Goal: Navigation & Orientation: Find specific page/section

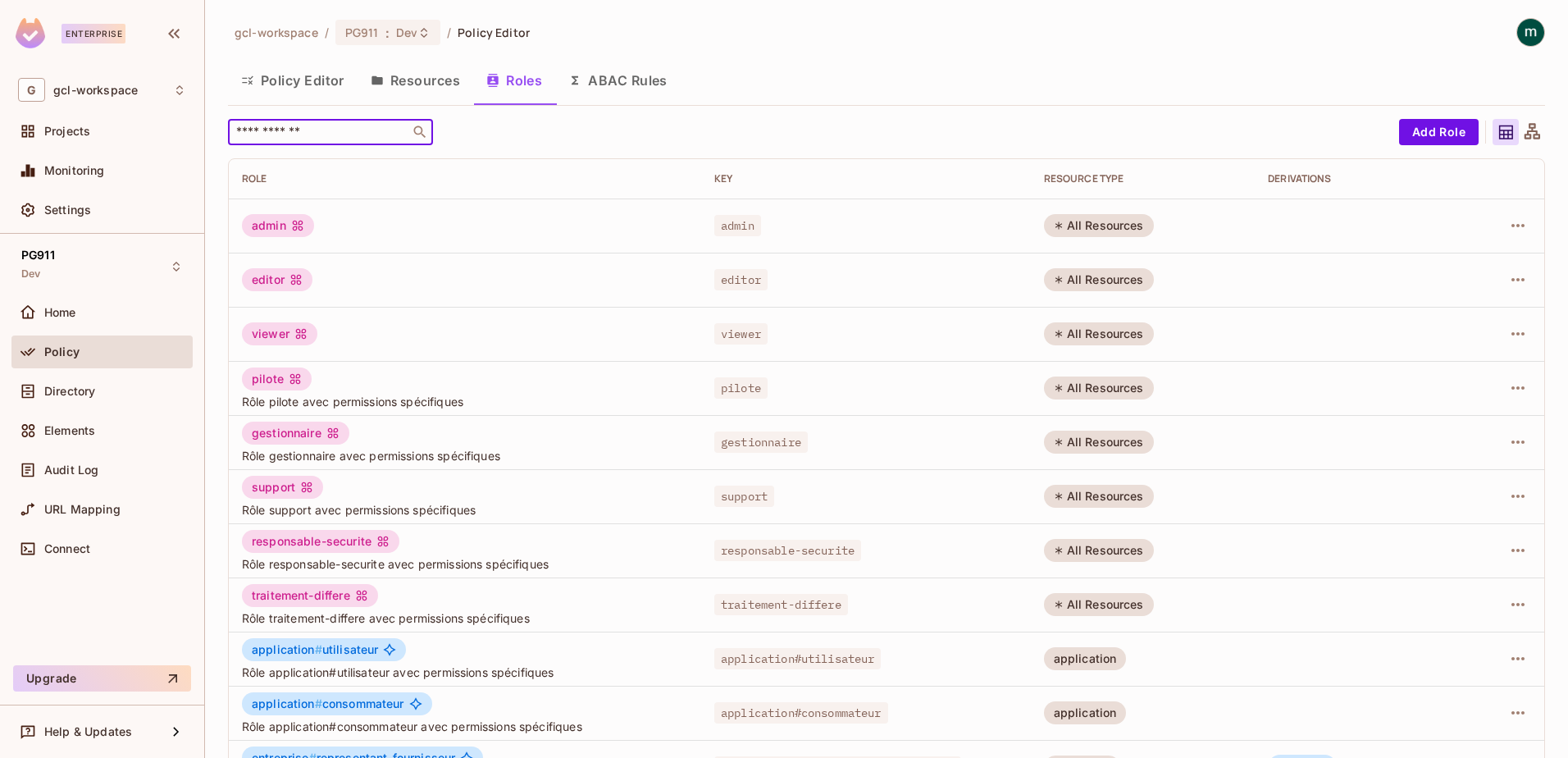
click at [511, 84] on button "Roles" at bounding box center [514, 80] width 82 height 41
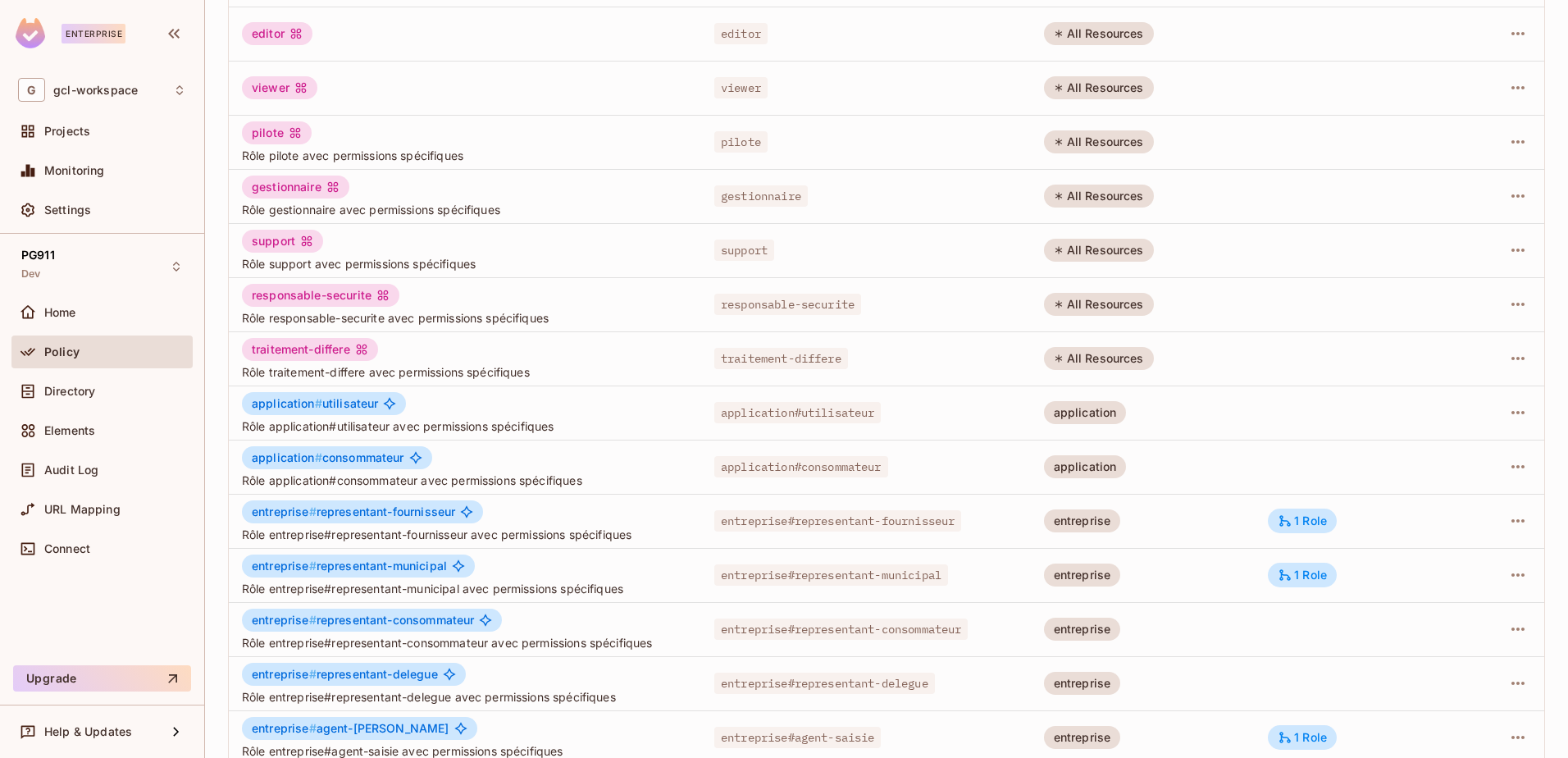
scroll to position [321, 0]
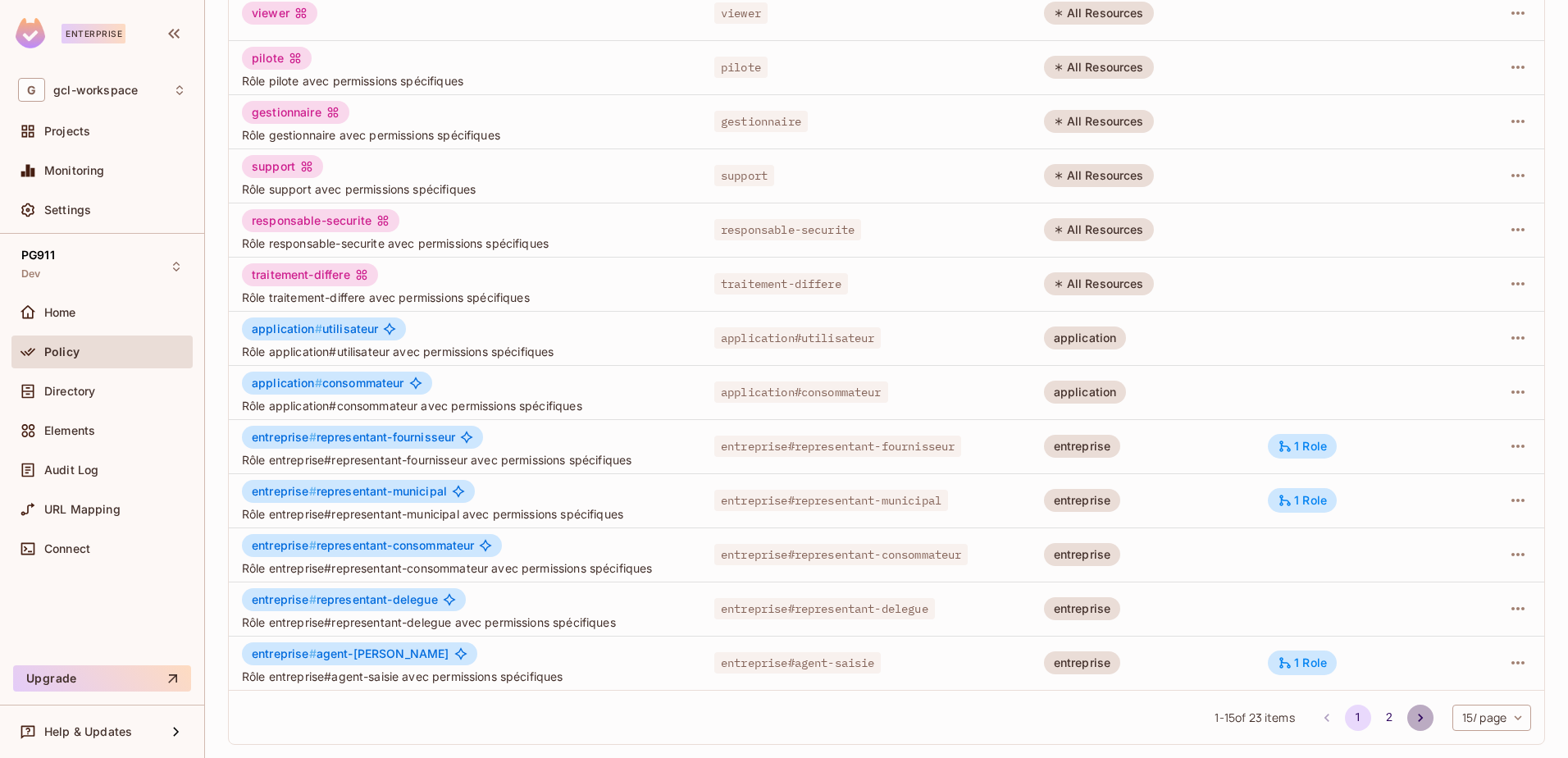
click at [1413, 716] on icon "Go to next page" at bounding box center [1421, 717] width 16 height 16
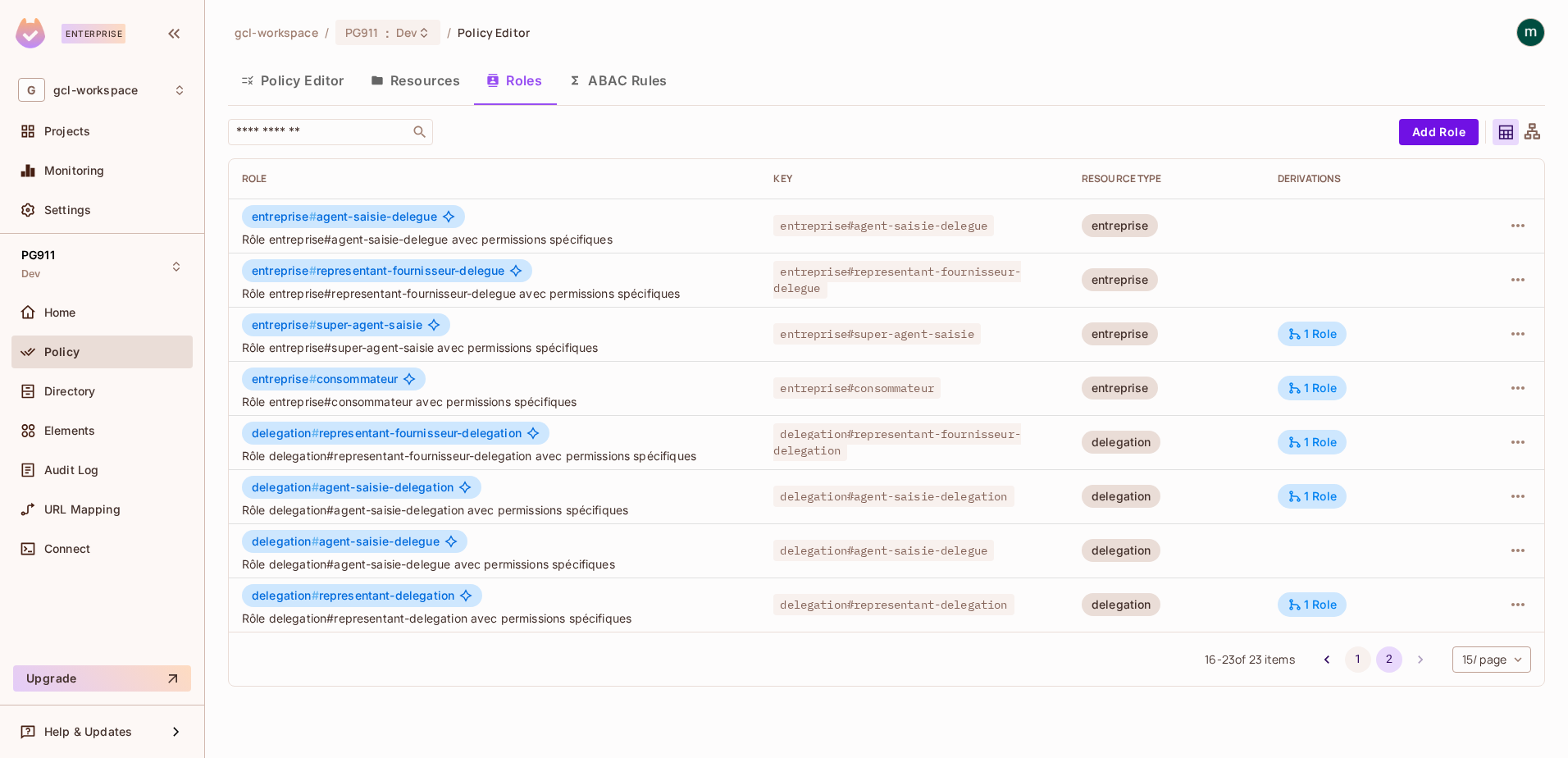
click at [1356, 661] on button "1" at bounding box center [1358, 659] width 26 height 26
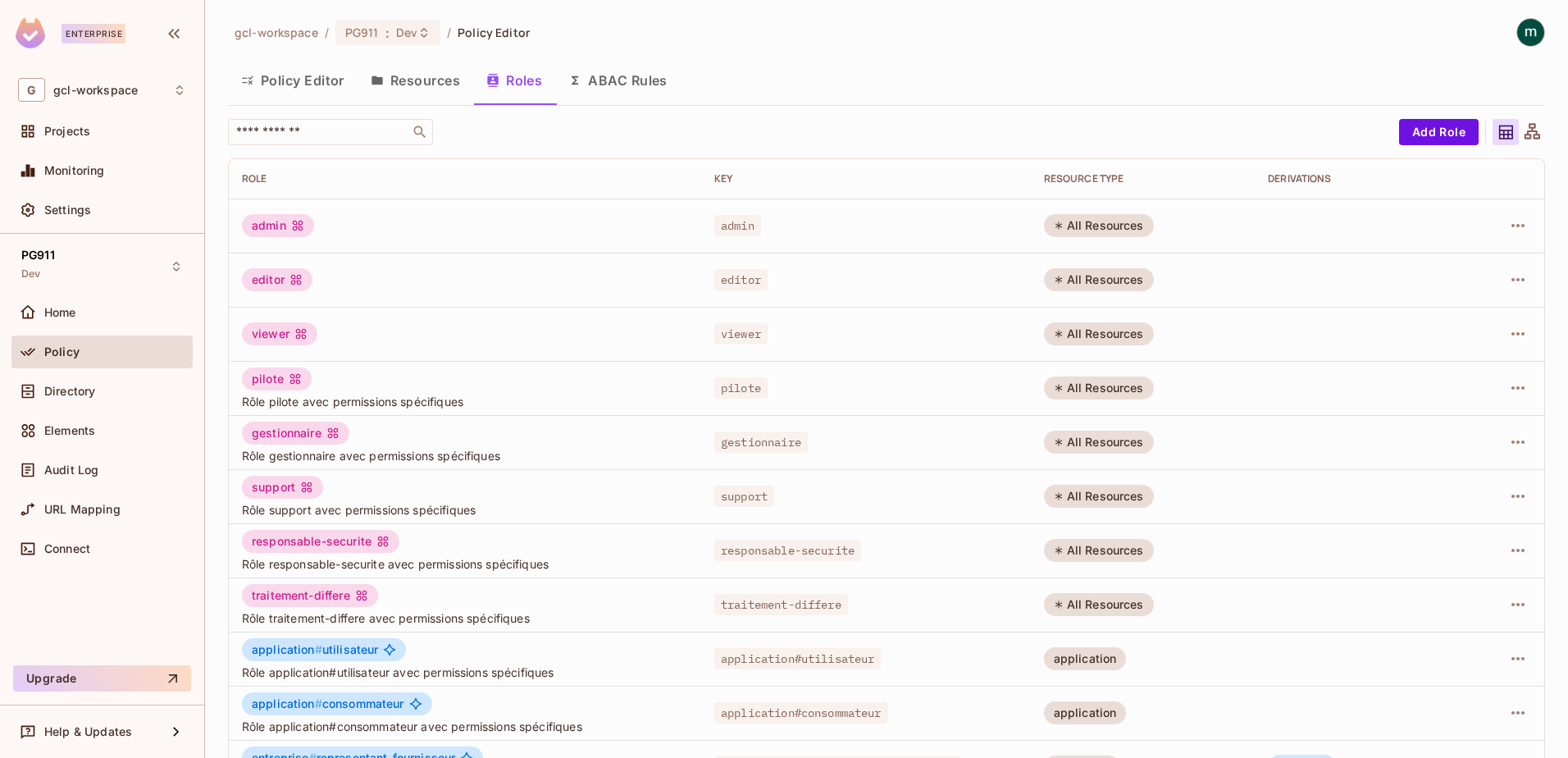
click at [287, 81] on button "Policy Editor" at bounding box center [292, 80] width 129 height 41
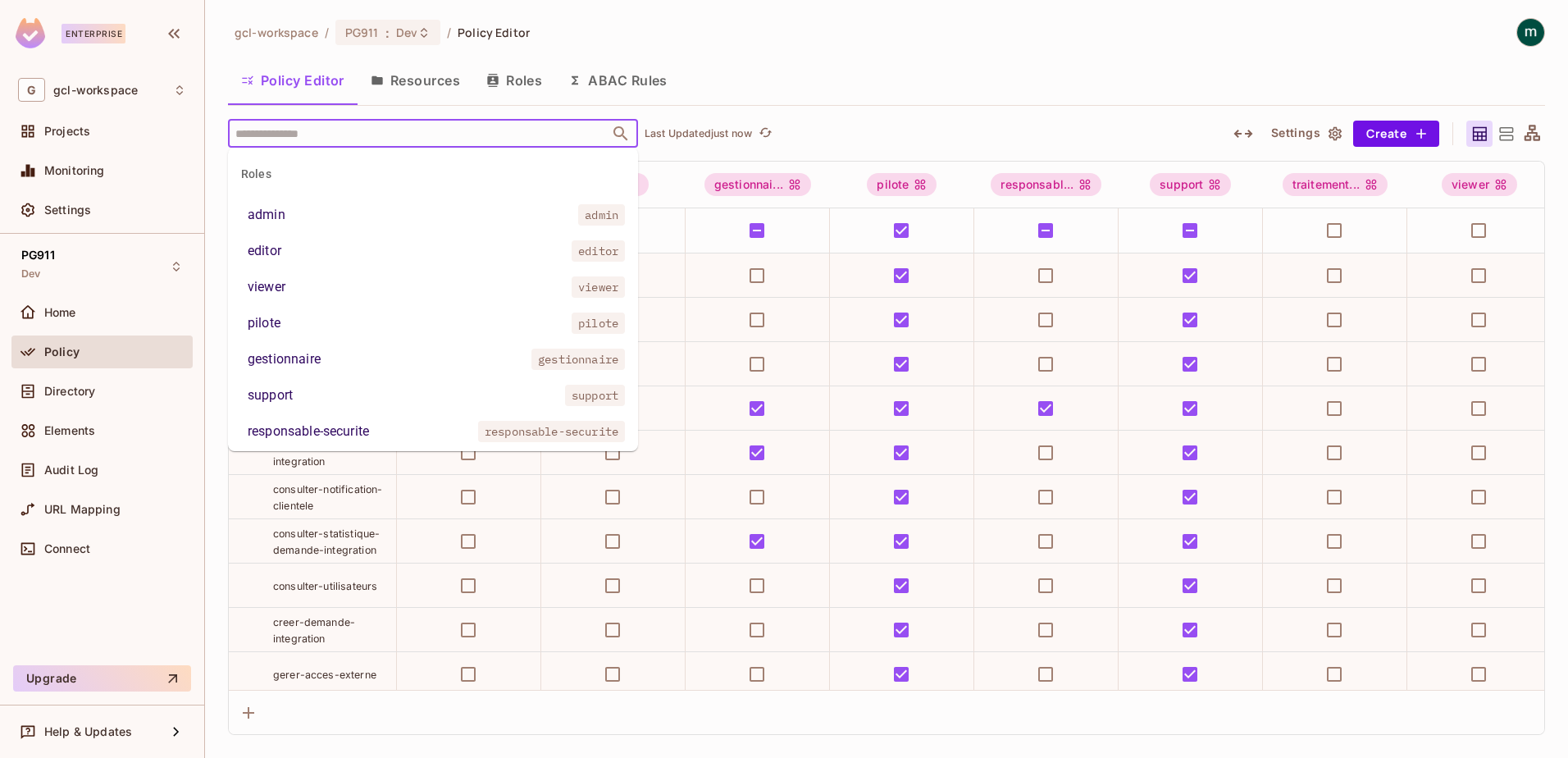
click at [490, 133] on input "text" at bounding box center [418, 133] width 375 height 28
paste input "**********"
type input "**********"
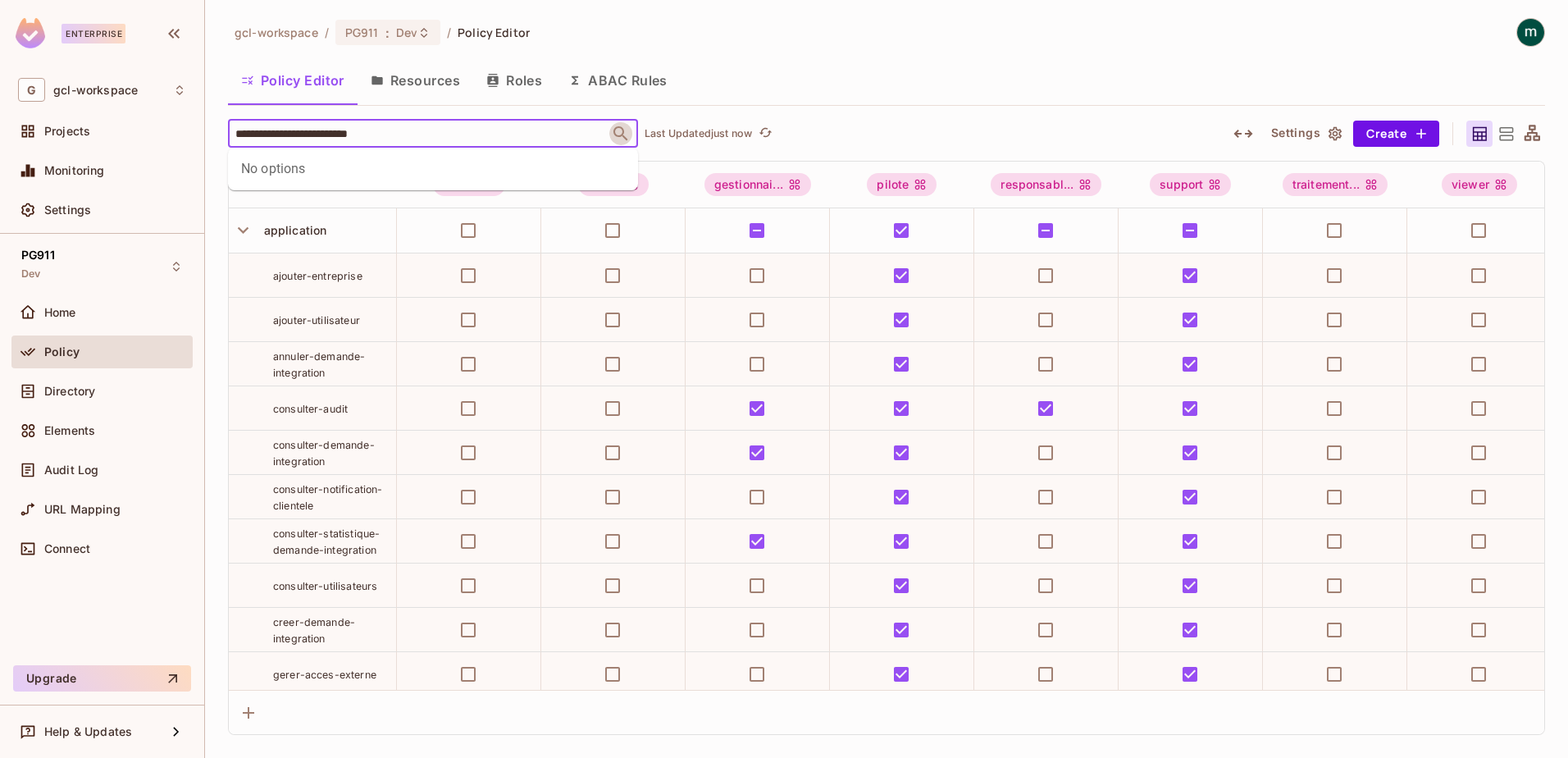
click at [614, 132] on icon "Close" at bounding box center [620, 133] width 14 height 14
drag, startPoint x: 414, startPoint y: 136, endPoint x: 205, endPoint y: 141, distance: 209.1
click at [205, 141] on div "**********" at bounding box center [887, 379] width 1363 height 758
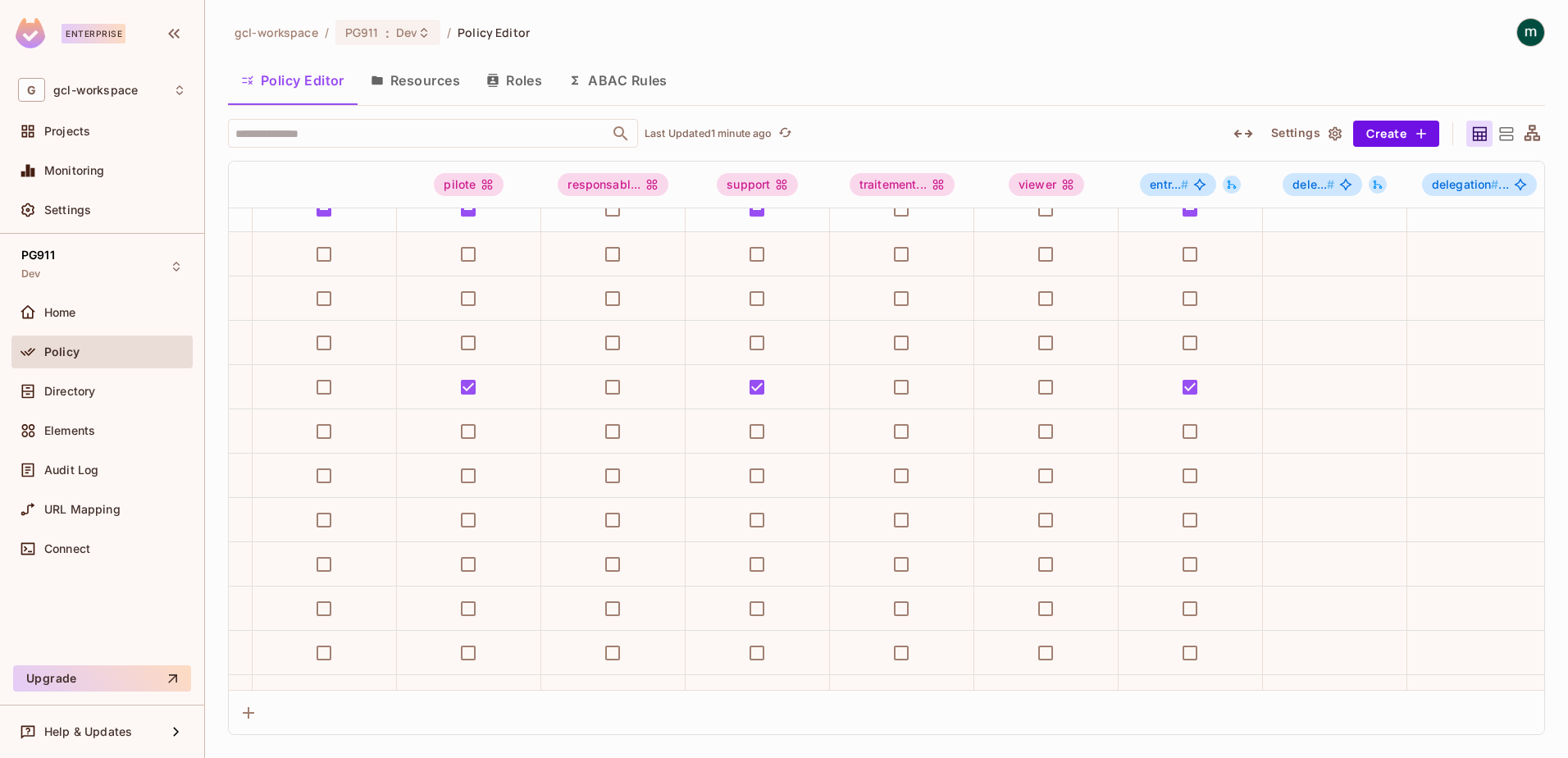
scroll to position [1218, 0]
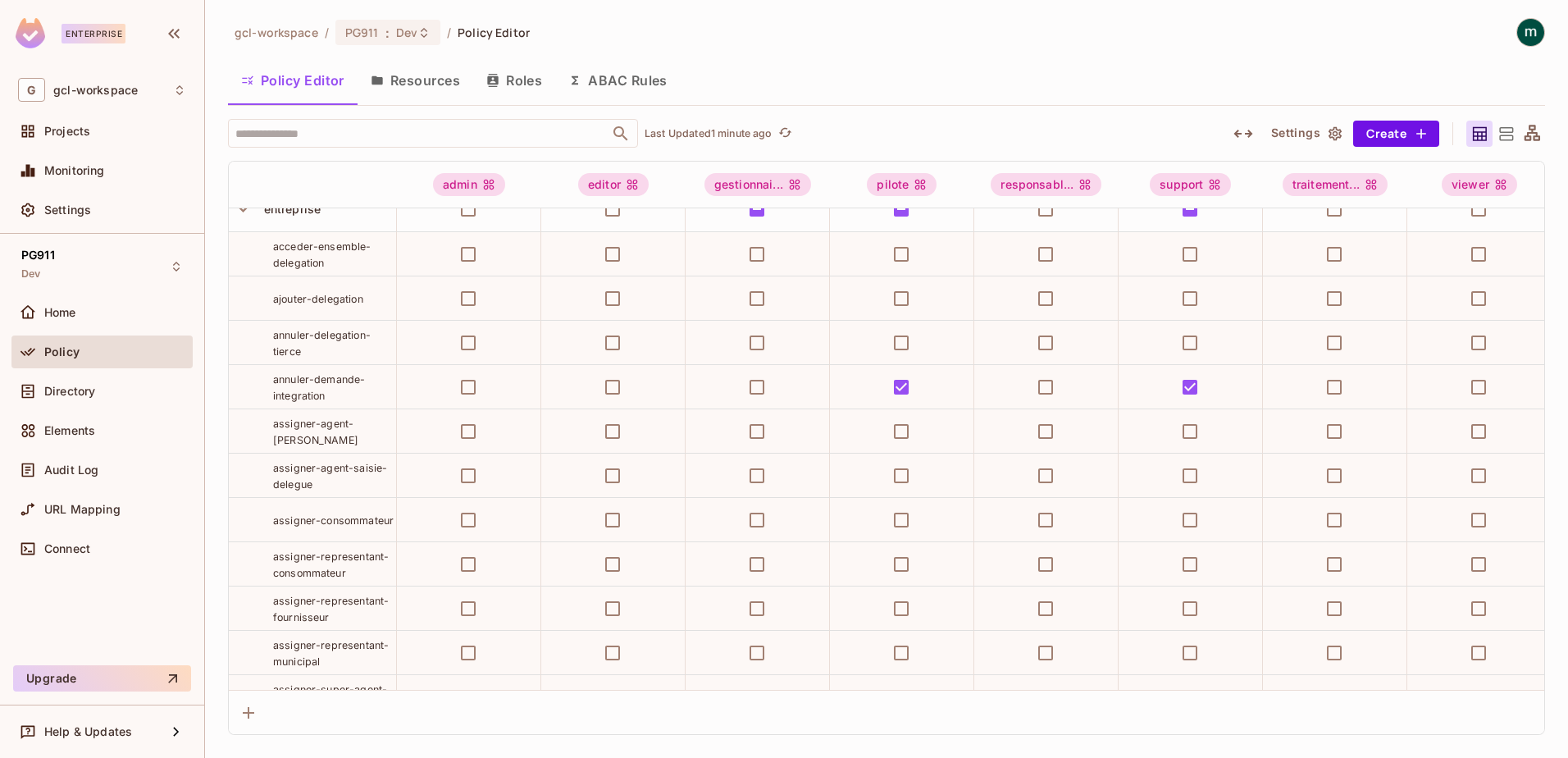
click at [515, 78] on button "Roles" at bounding box center [514, 80] width 82 height 41
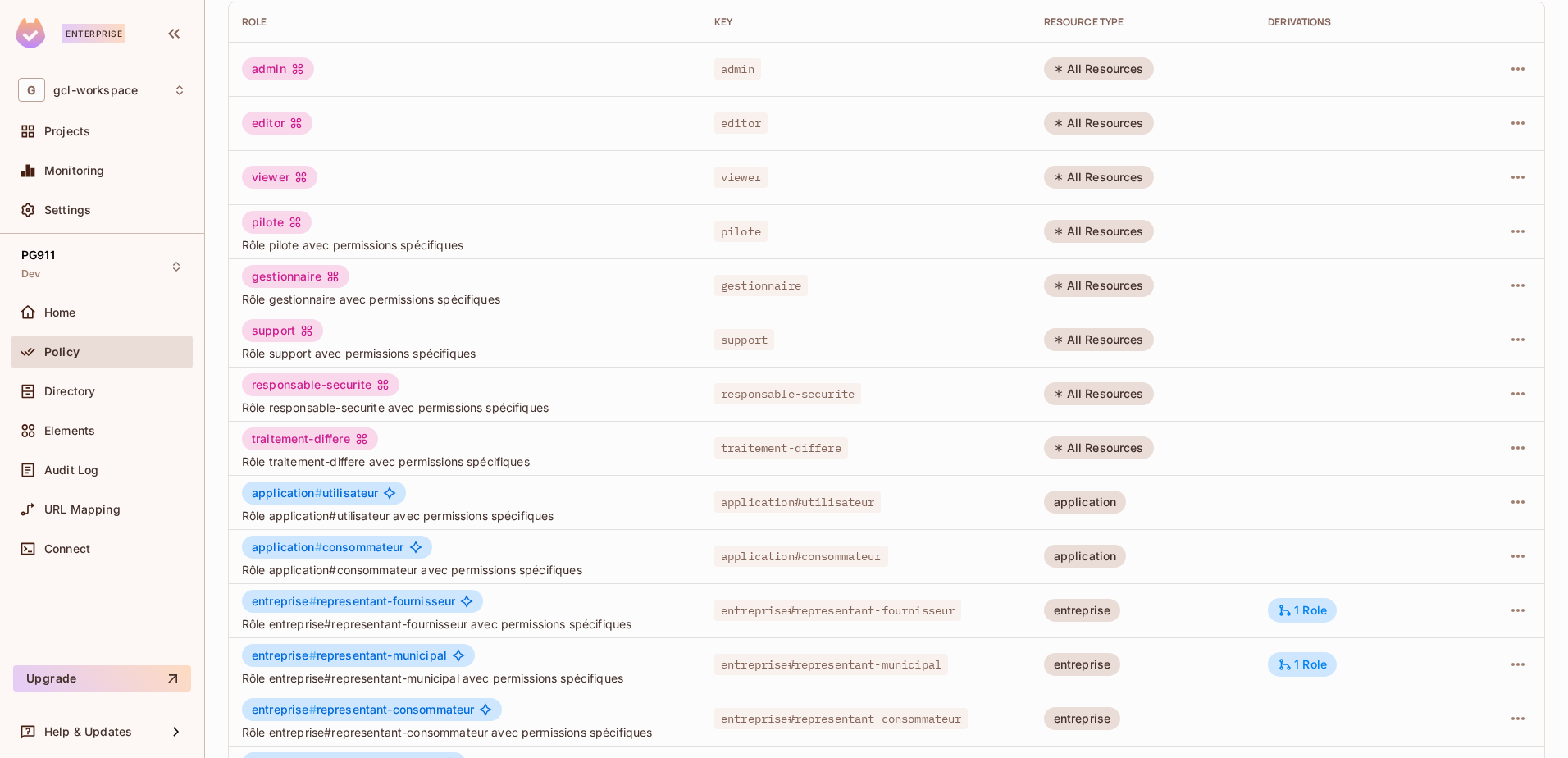
scroll to position [321, 0]
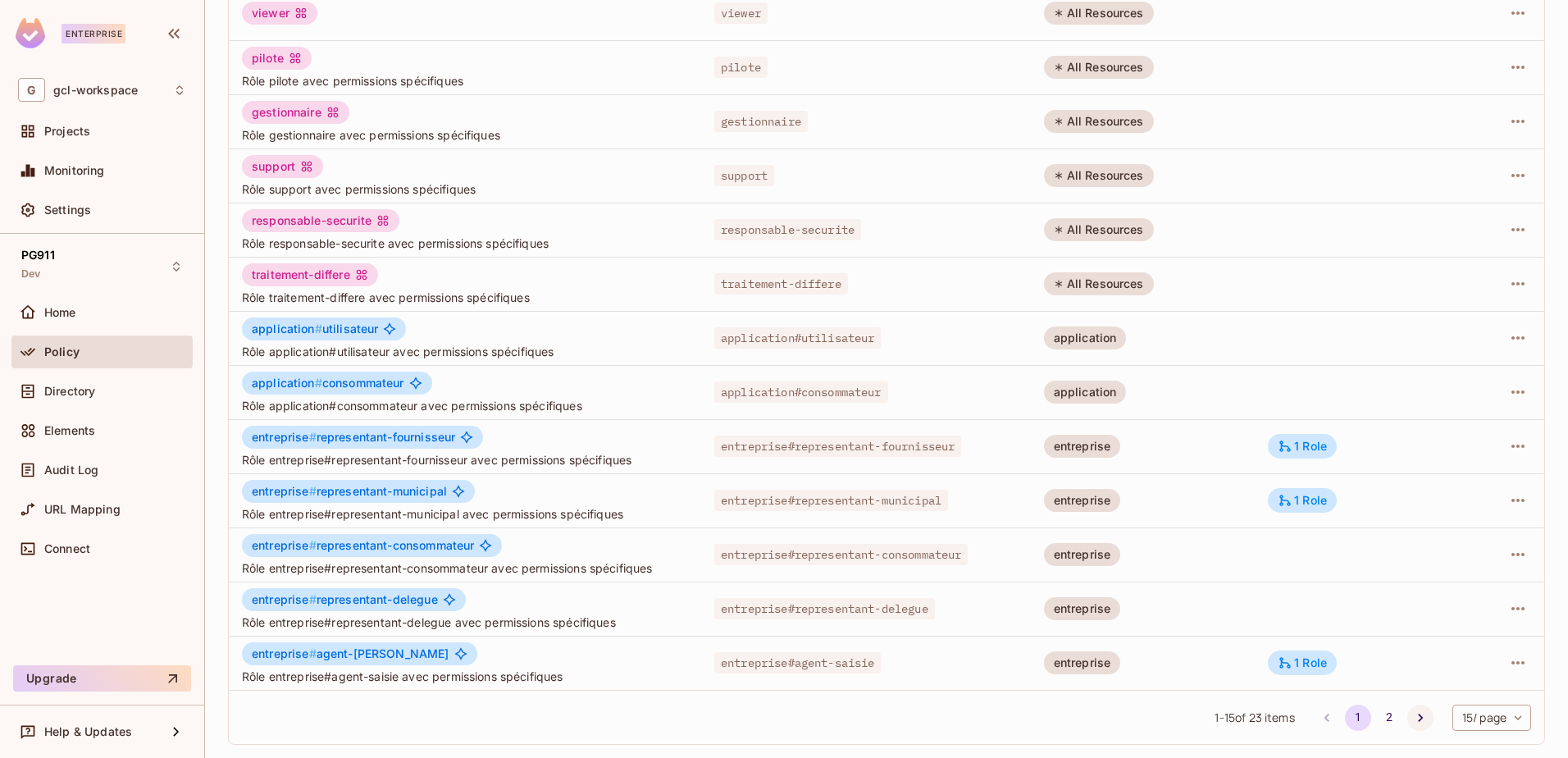
click at [1413, 720] on icon "Go to next page" at bounding box center [1421, 717] width 16 height 16
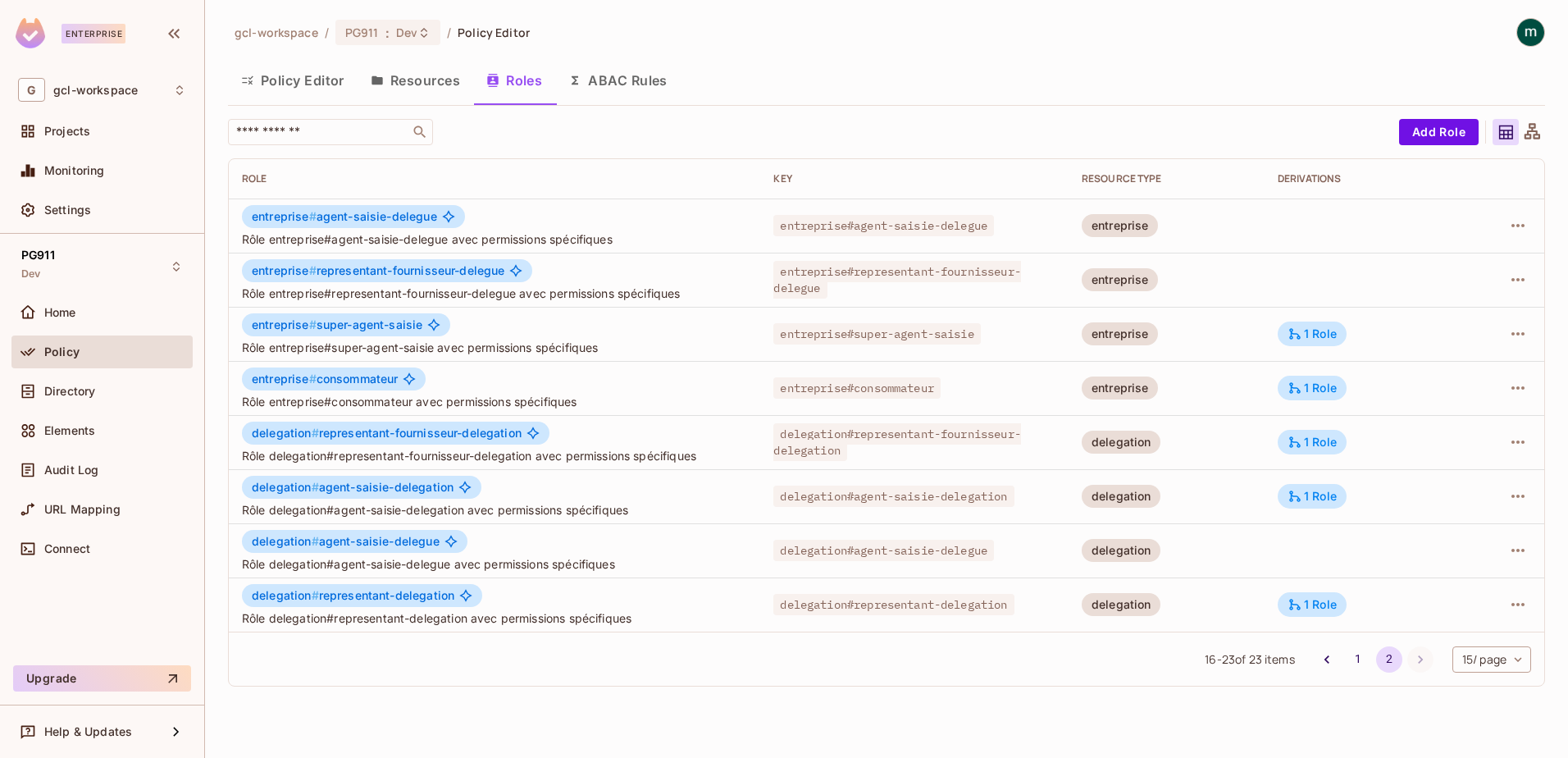
scroll to position [0, 0]
click at [1319, 660] on icon "Go to previous page" at bounding box center [1327, 659] width 16 height 16
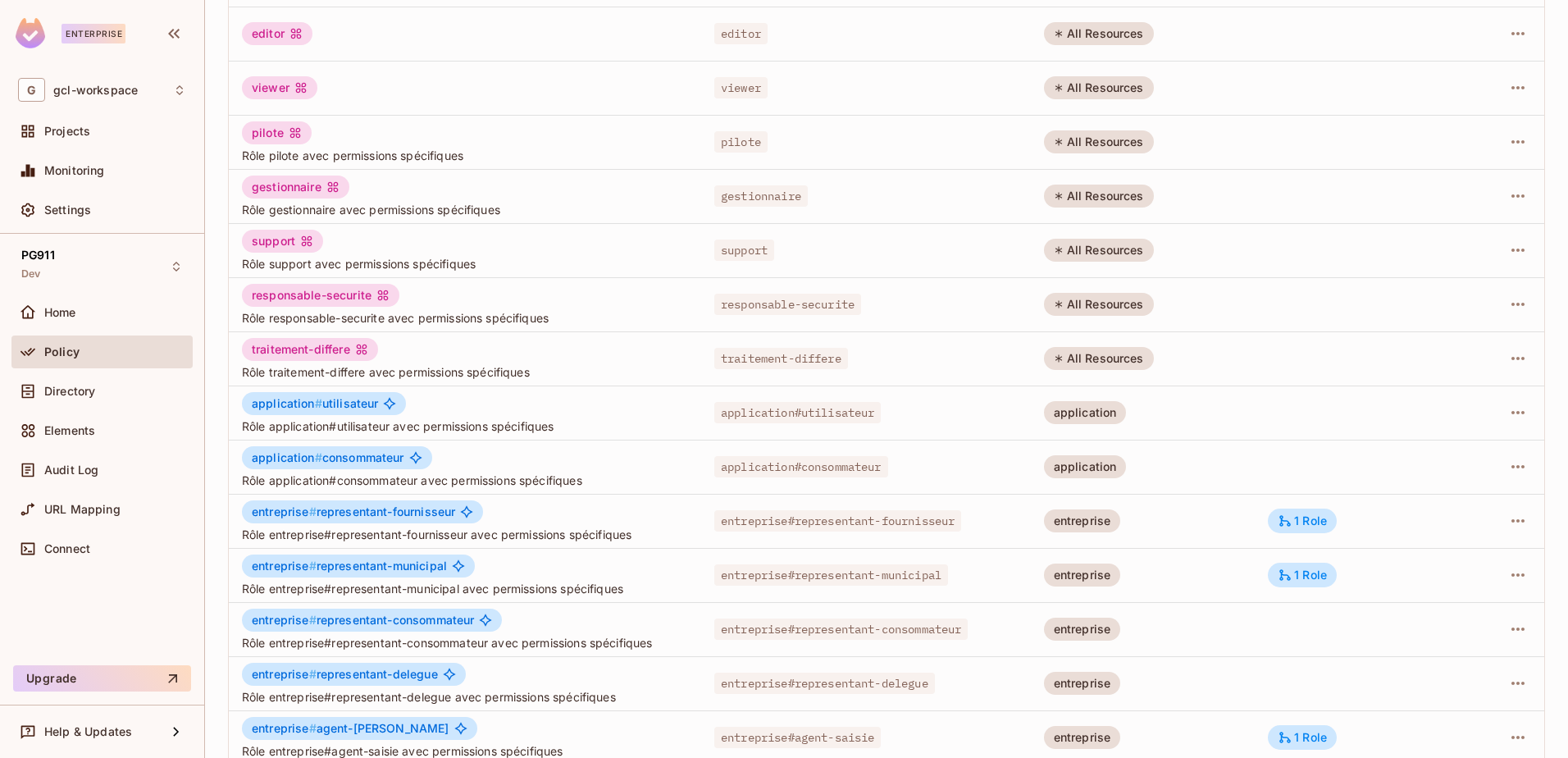
scroll to position [321, 0]
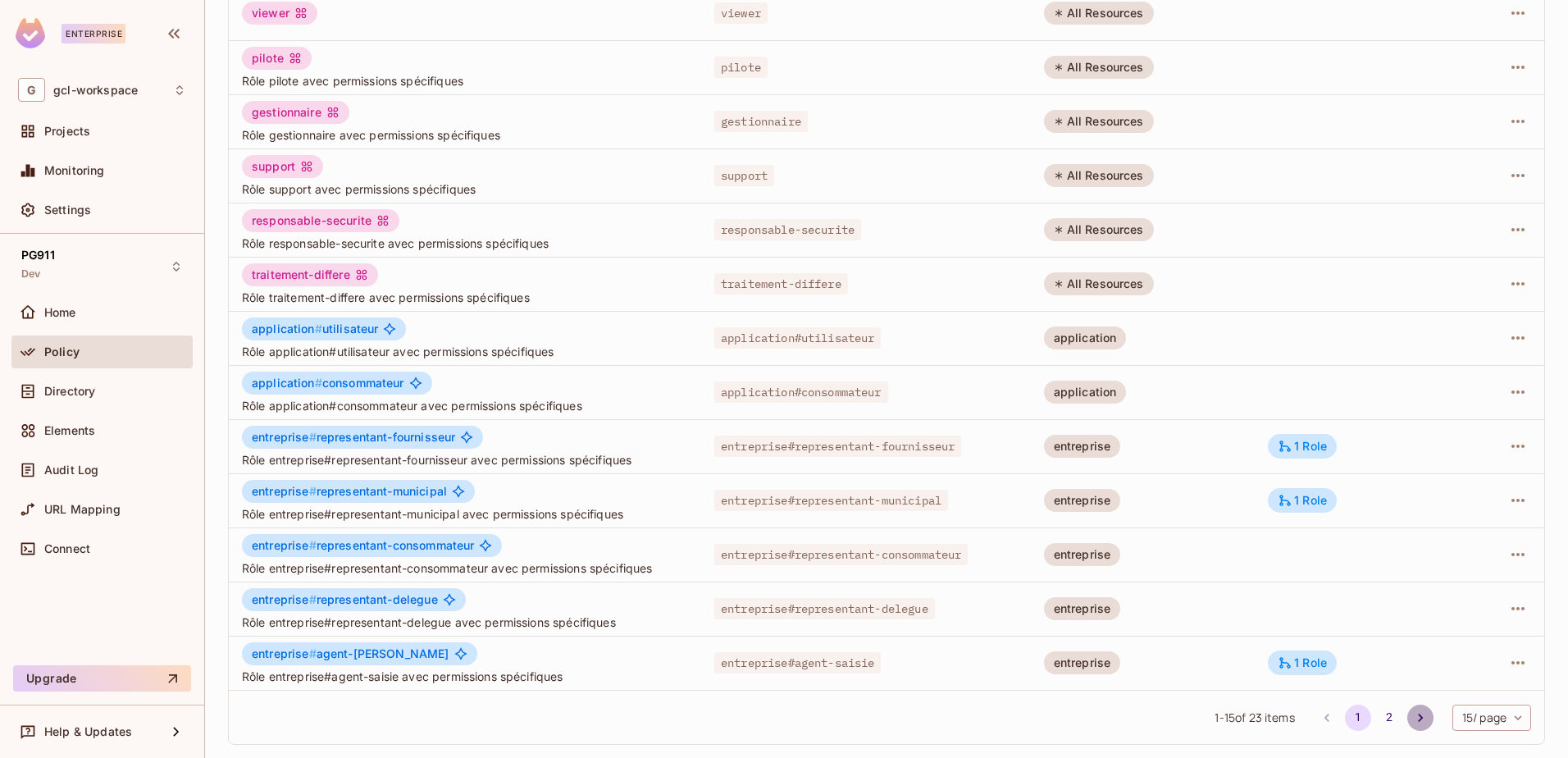
click at [1413, 717] on icon "Go to next page" at bounding box center [1421, 717] width 16 height 16
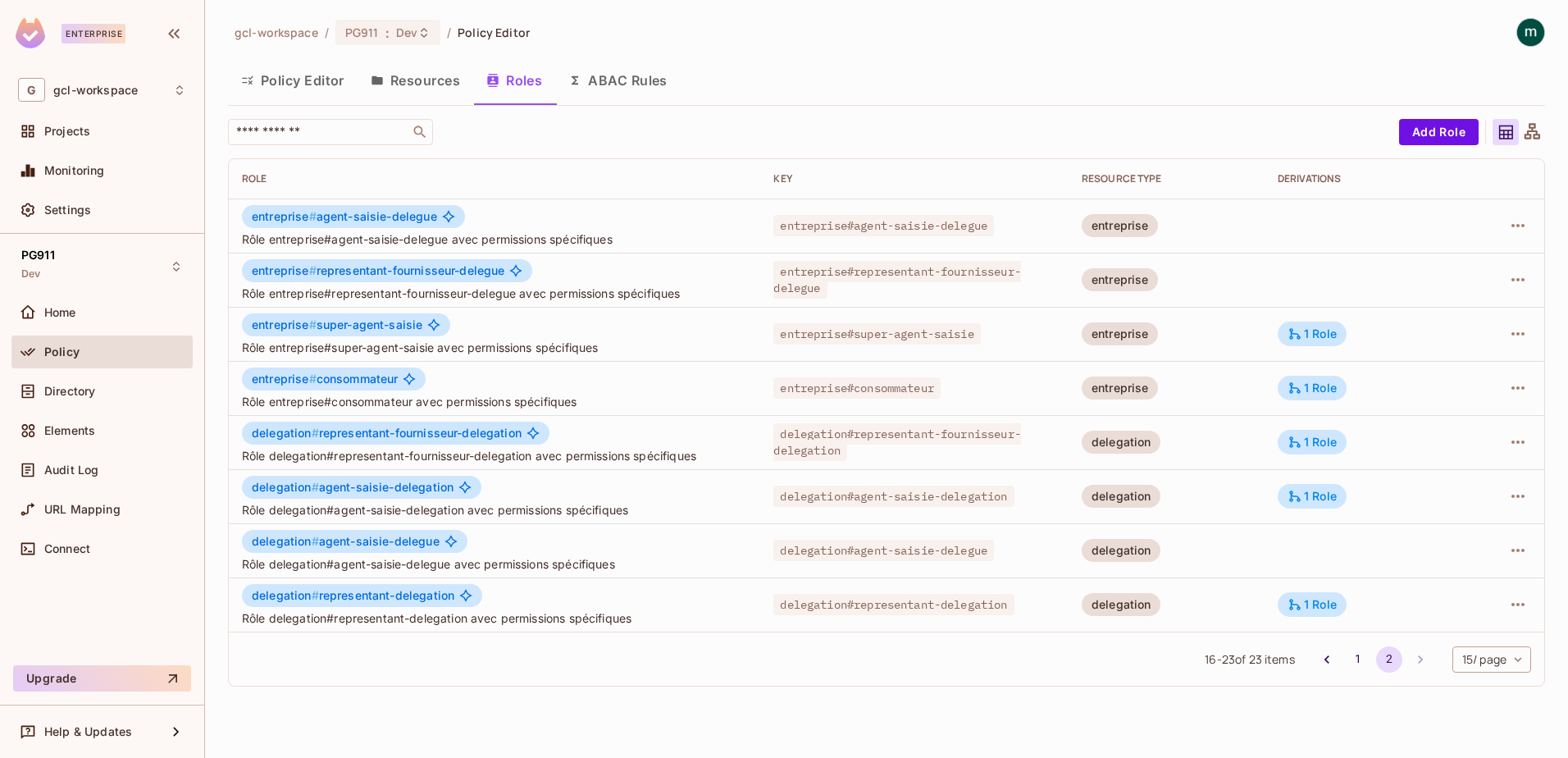
click at [1228, 661] on span "16 - 23 of 23 items" at bounding box center [1250, 659] width 90 height 18
click at [1320, 656] on icon "Go to previous page" at bounding box center [1327, 659] width 16 height 16
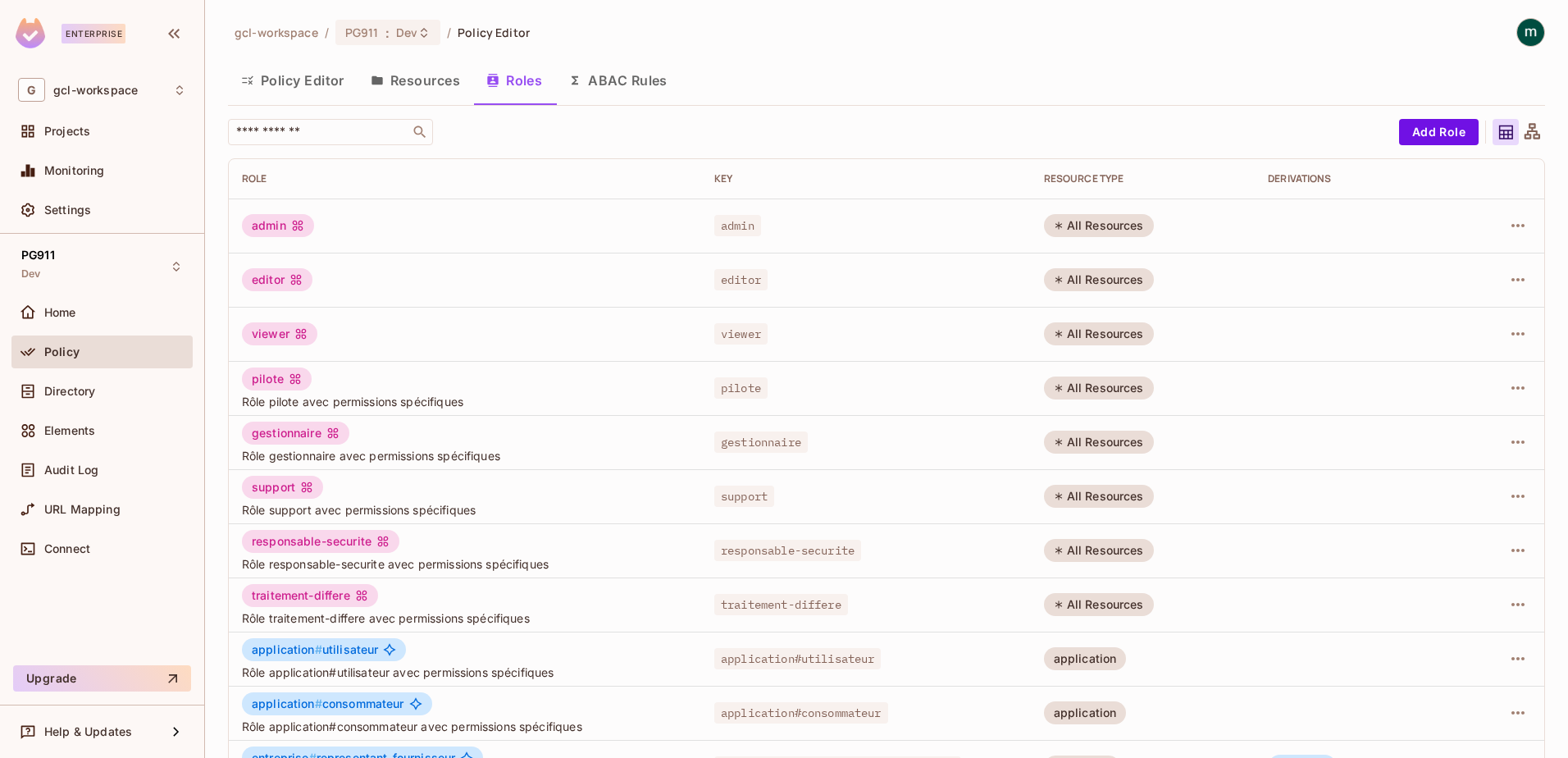
click at [412, 80] on button "Resources" at bounding box center [416, 80] width 116 height 41
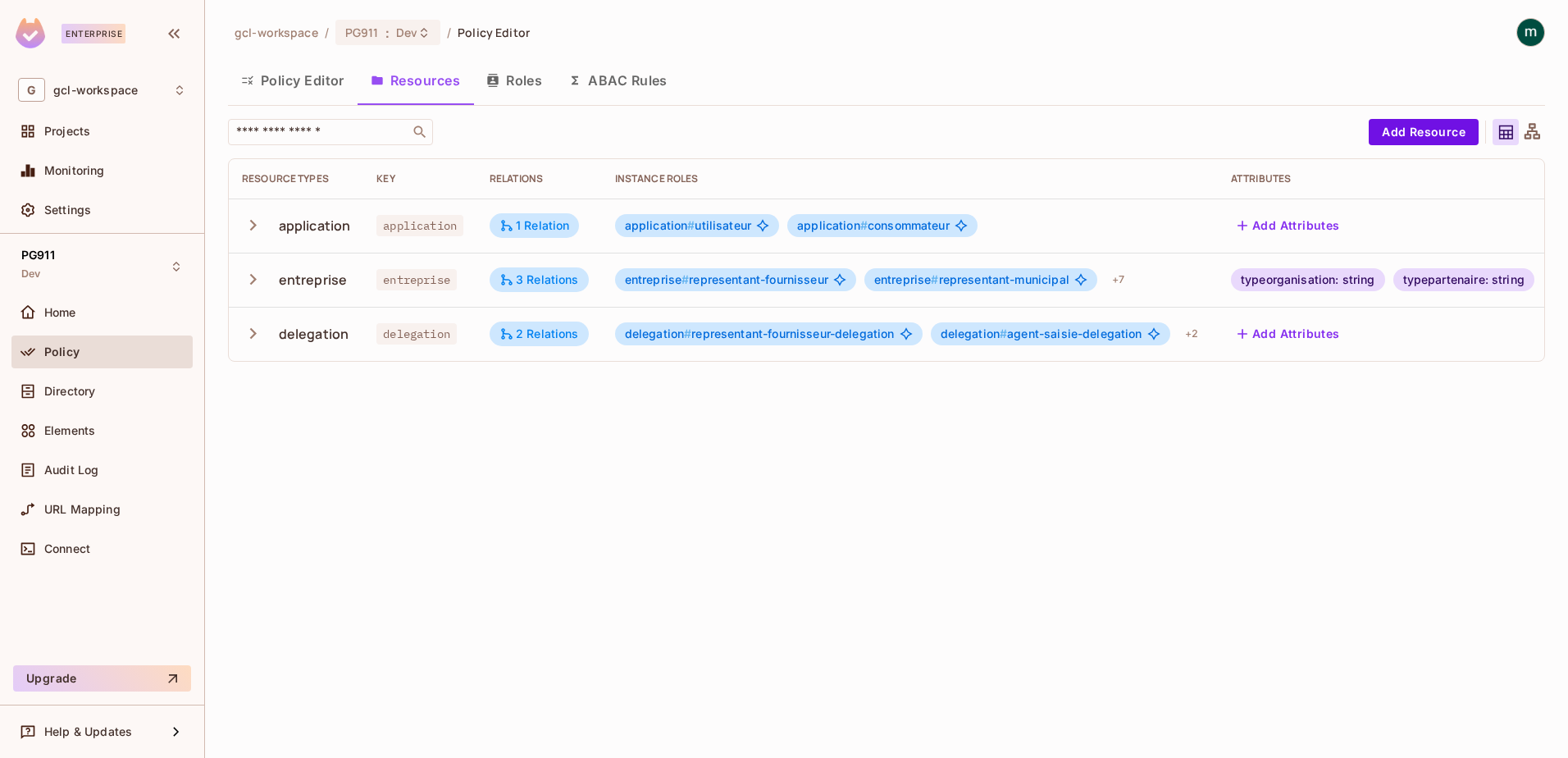
click at [297, 81] on button "Policy Editor" at bounding box center [292, 80] width 129 height 41
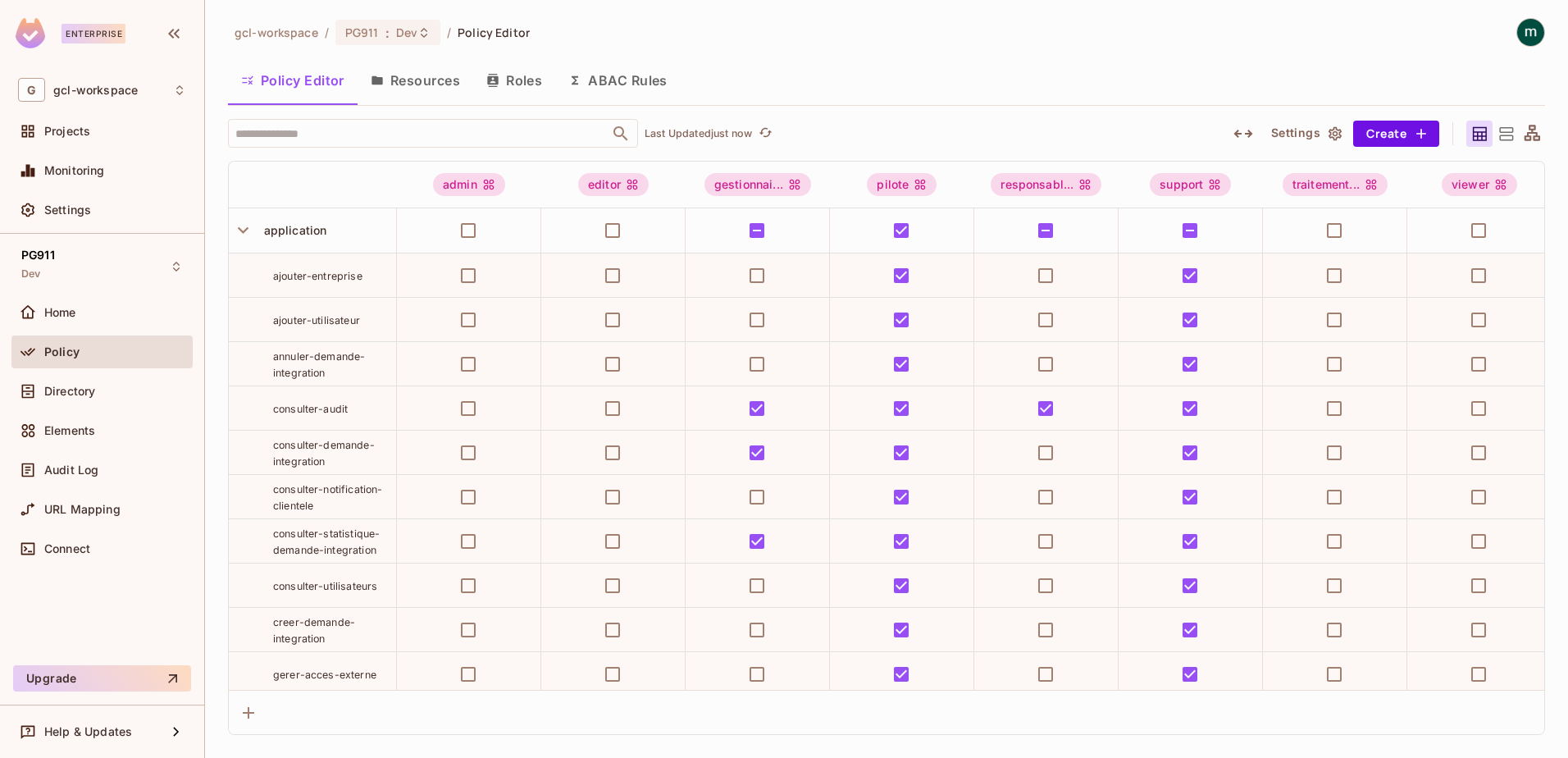
click at [520, 89] on button "Roles" at bounding box center [514, 80] width 82 height 41
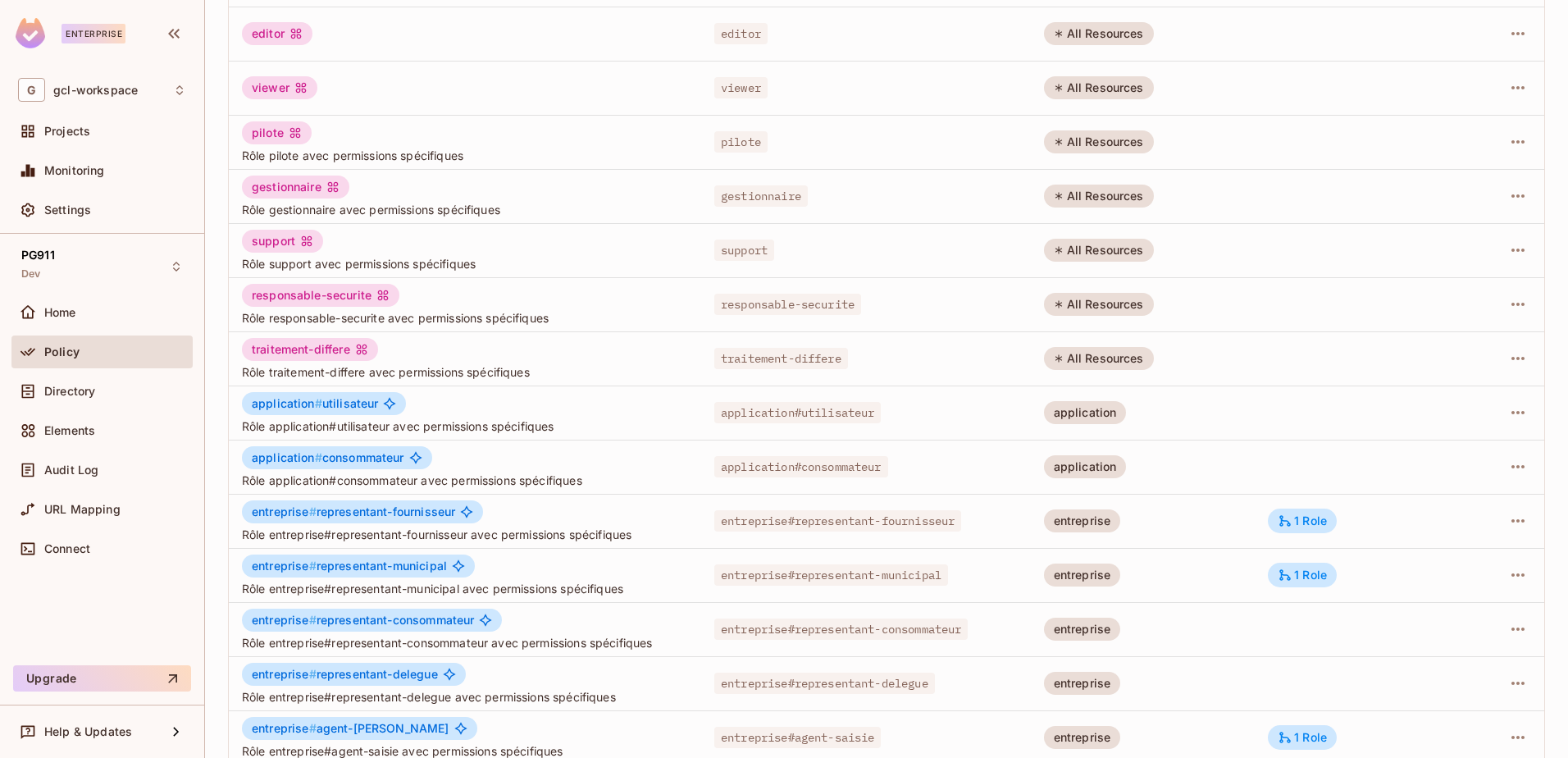
scroll to position [321, 0]
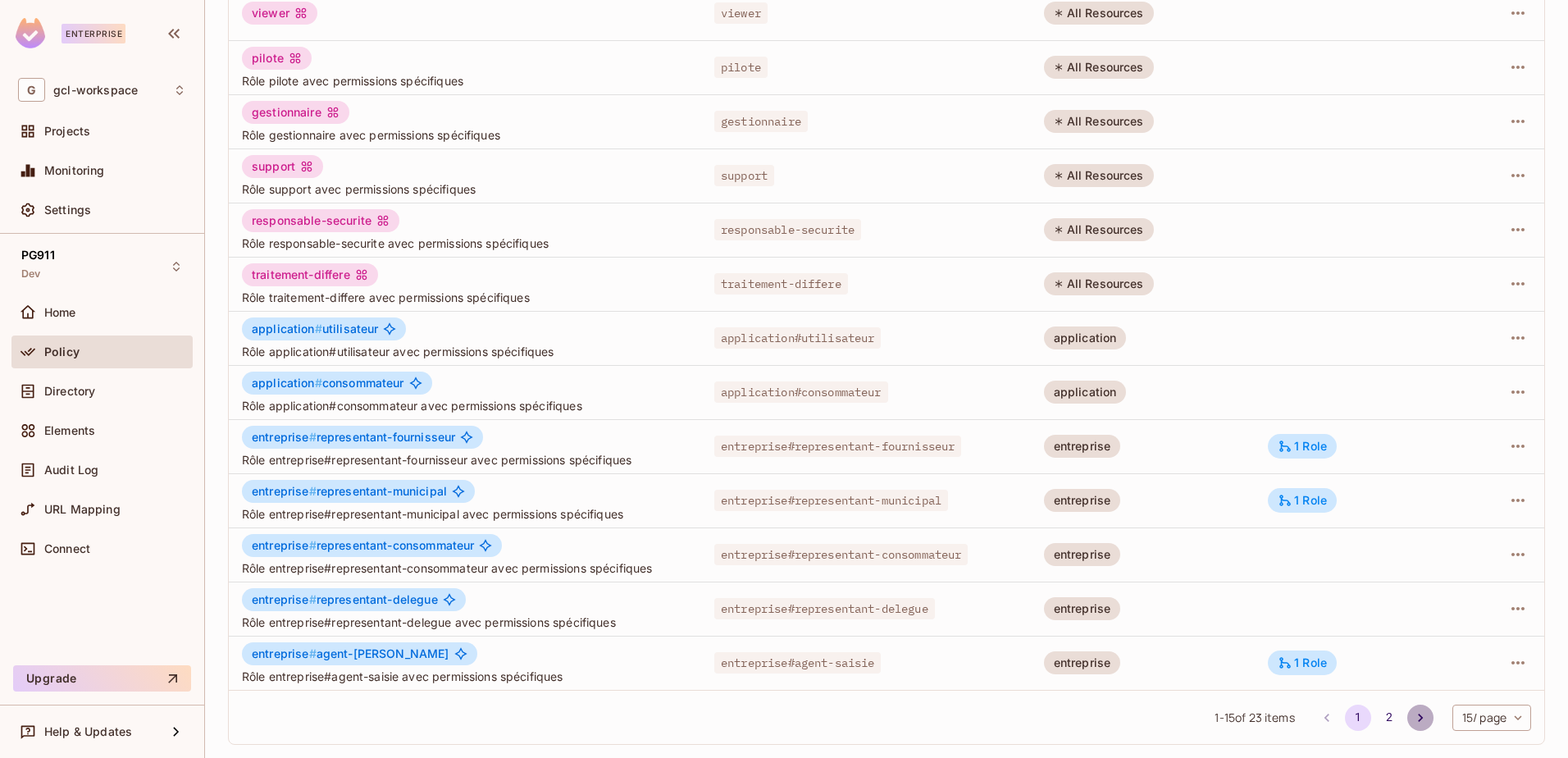
click at [1413, 717] on icon "Go to next page" at bounding box center [1421, 717] width 16 height 16
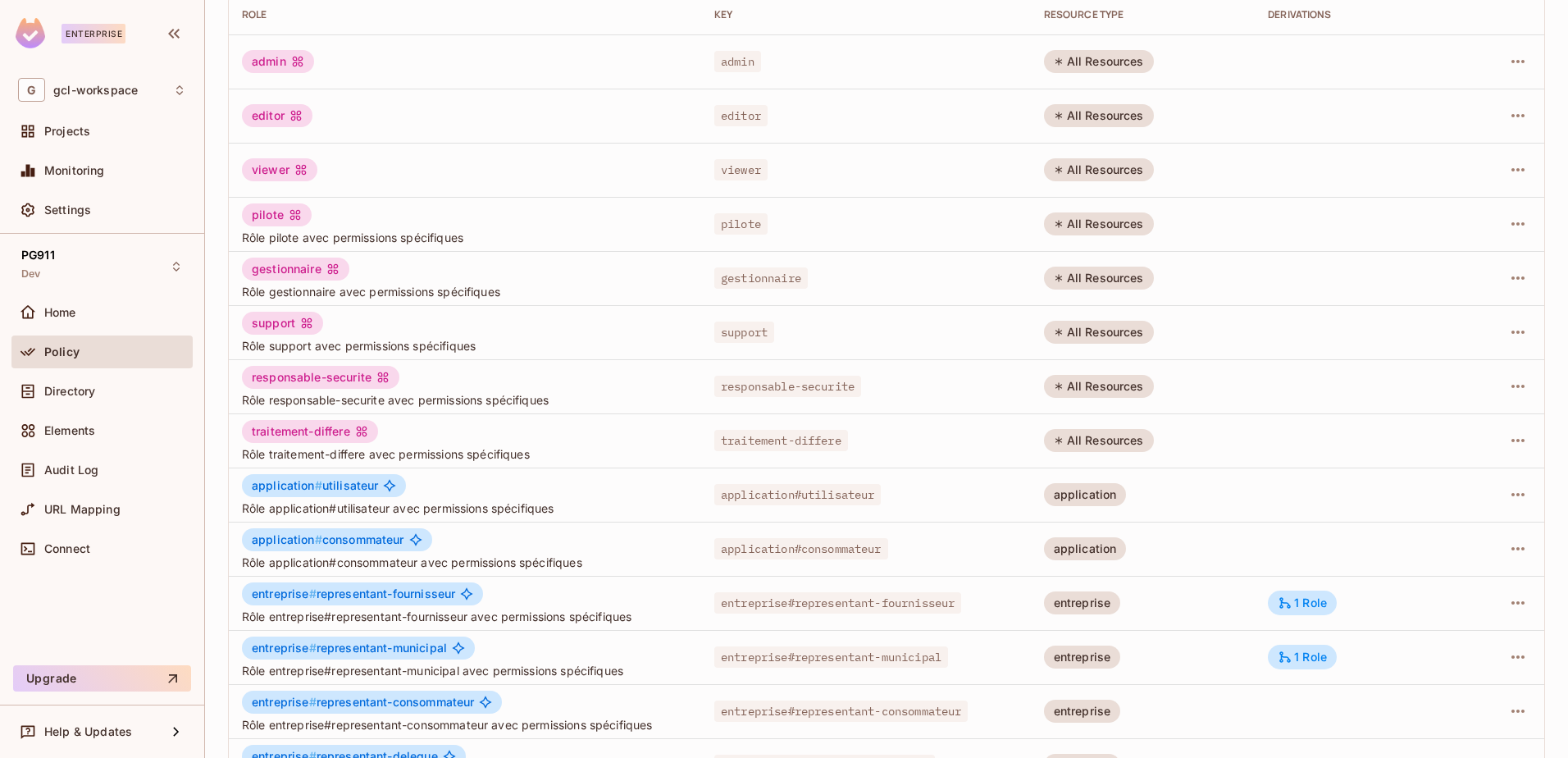
scroll to position [321, 0]
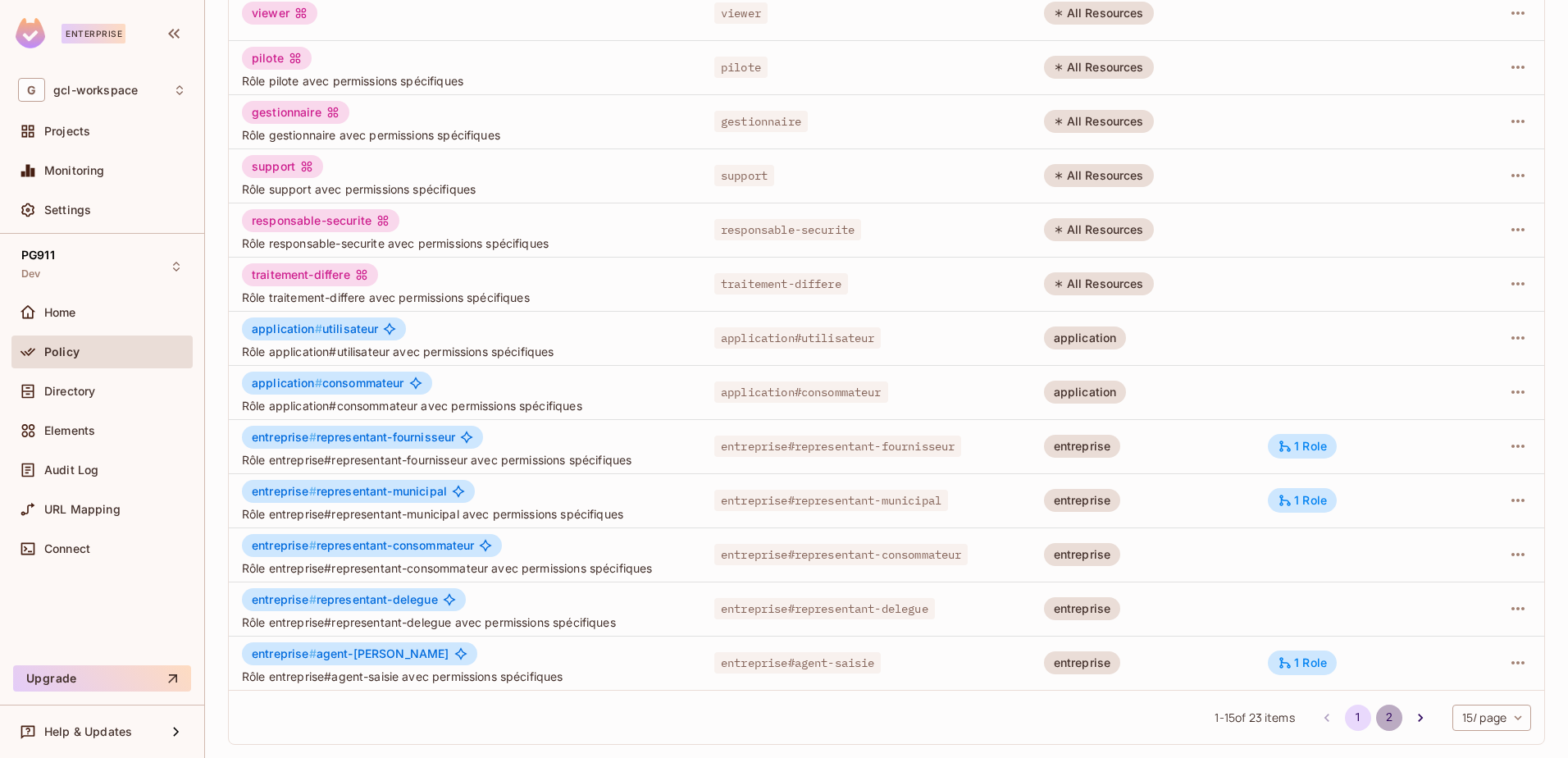
click at [1377, 715] on button "2" at bounding box center [1389, 717] width 26 height 26
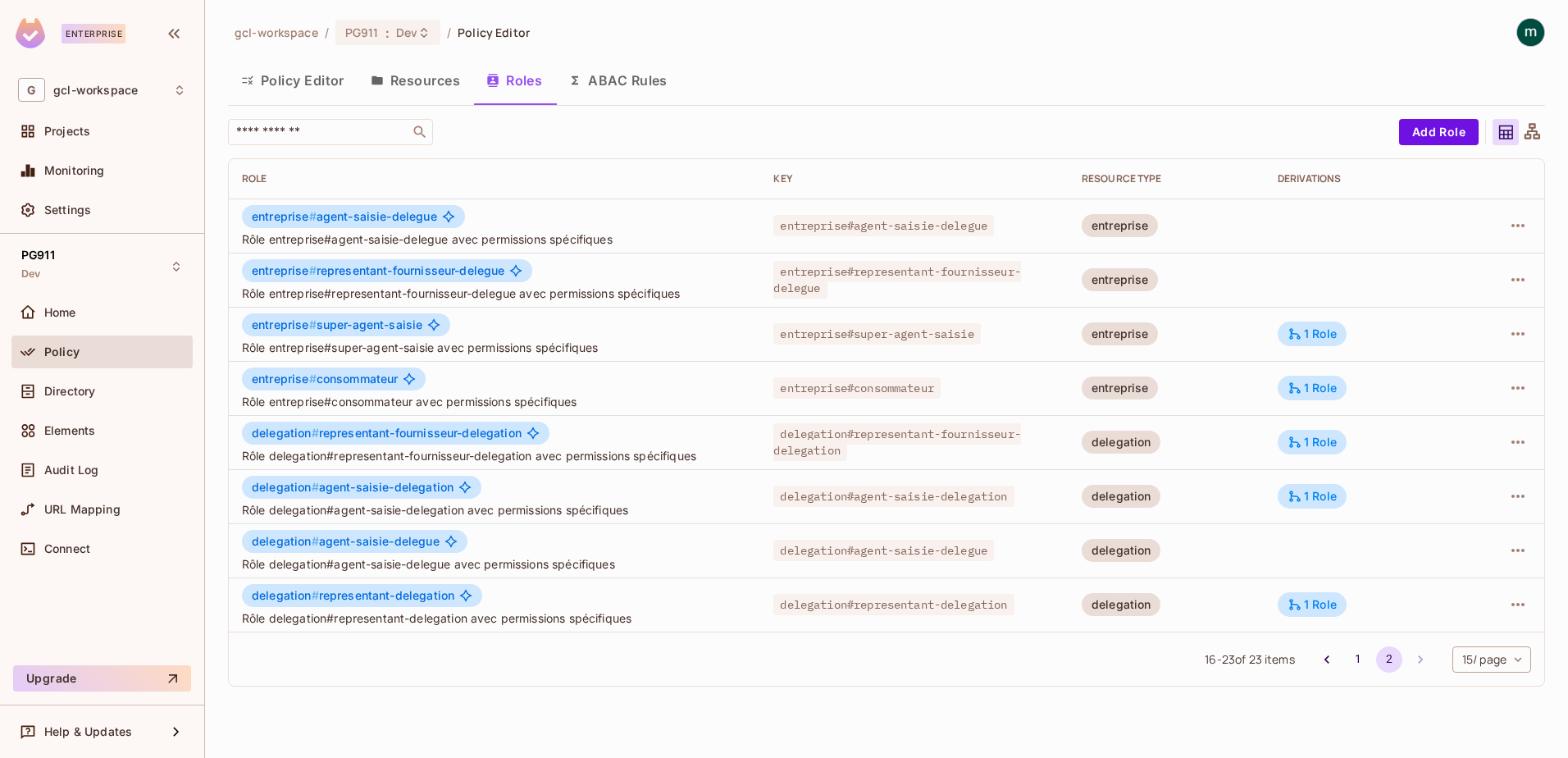
click at [518, 80] on button "Roles" at bounding box center [514, 80] width 82 height 41
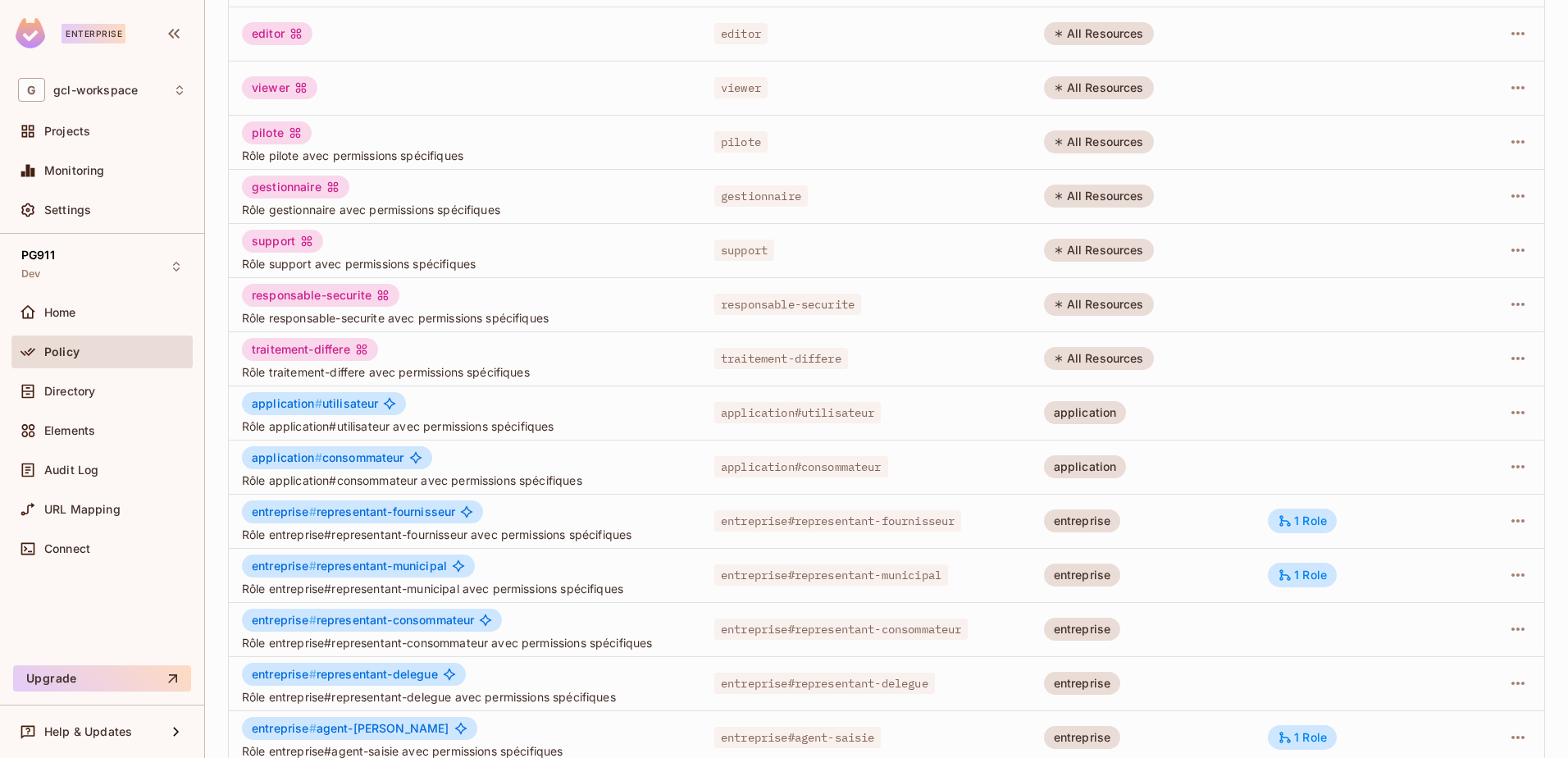
scroll to position [321, 0]
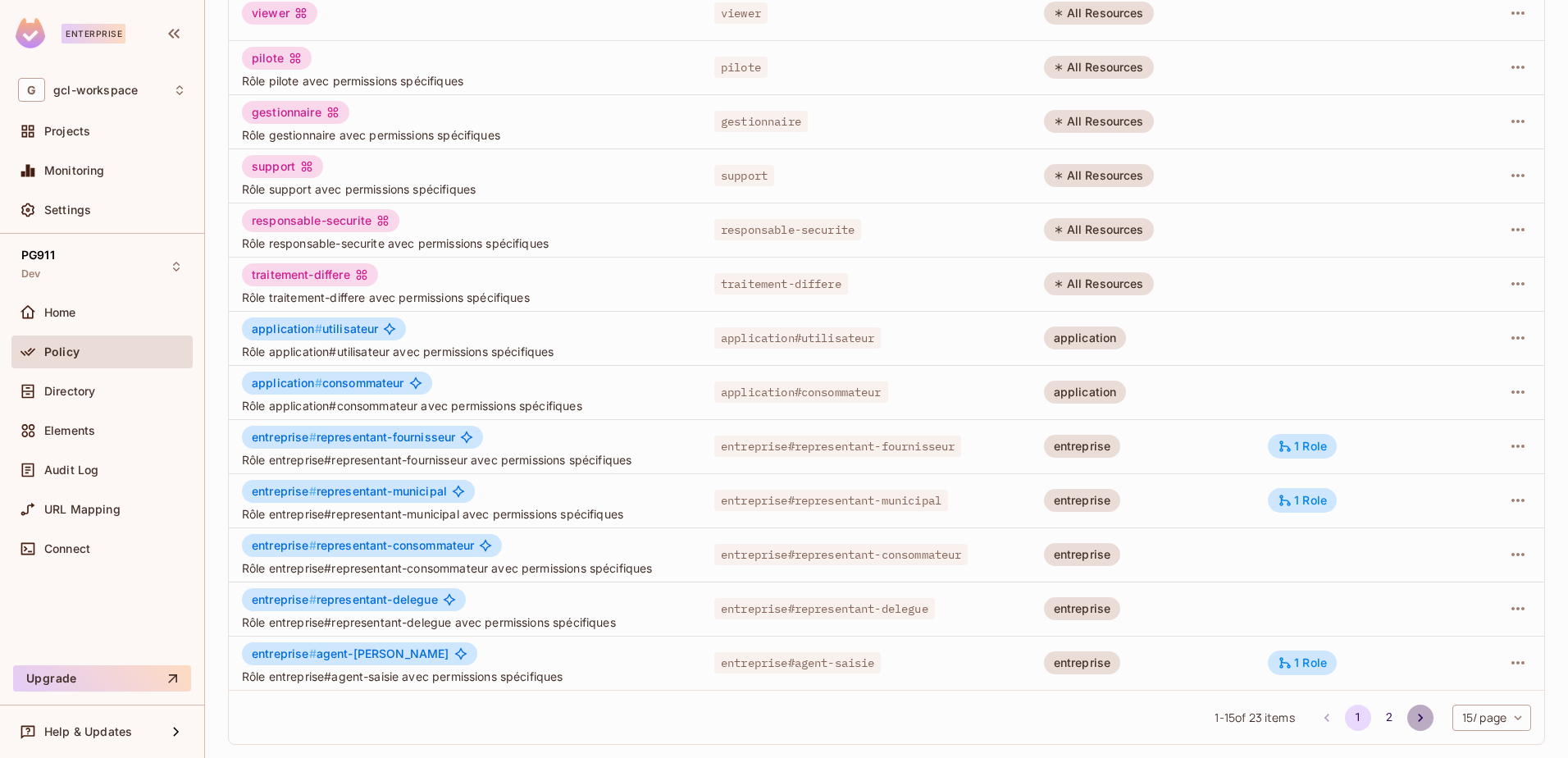
click at [1418, 719] on icon "Go to next page" at bounding box center [1421, 717] width 5 height 9
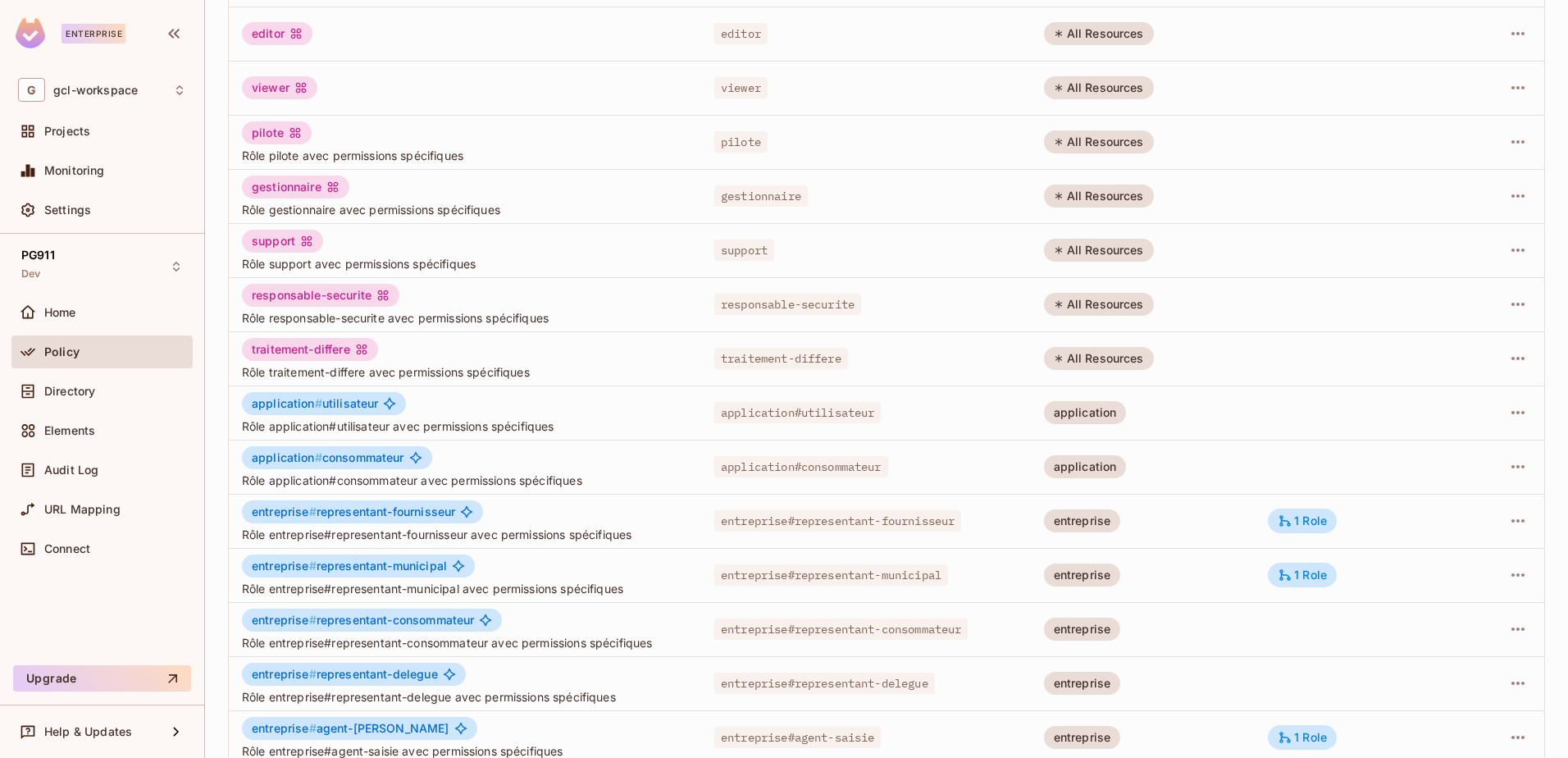
scroll to position [321, 0]
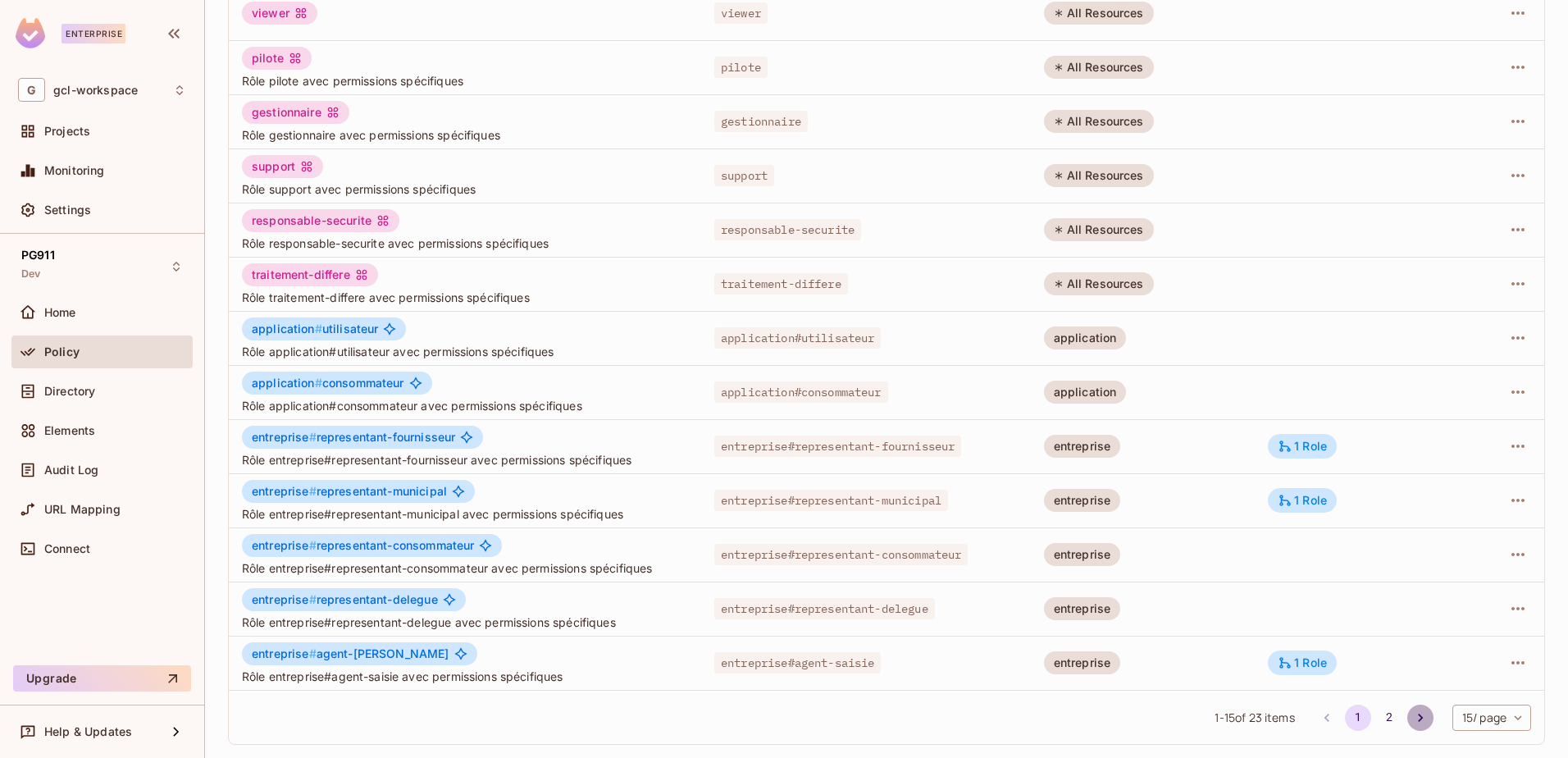
click at [1413, 712] on icon "Go to next page" at bounding box center [1421, 717] width 16 height 16
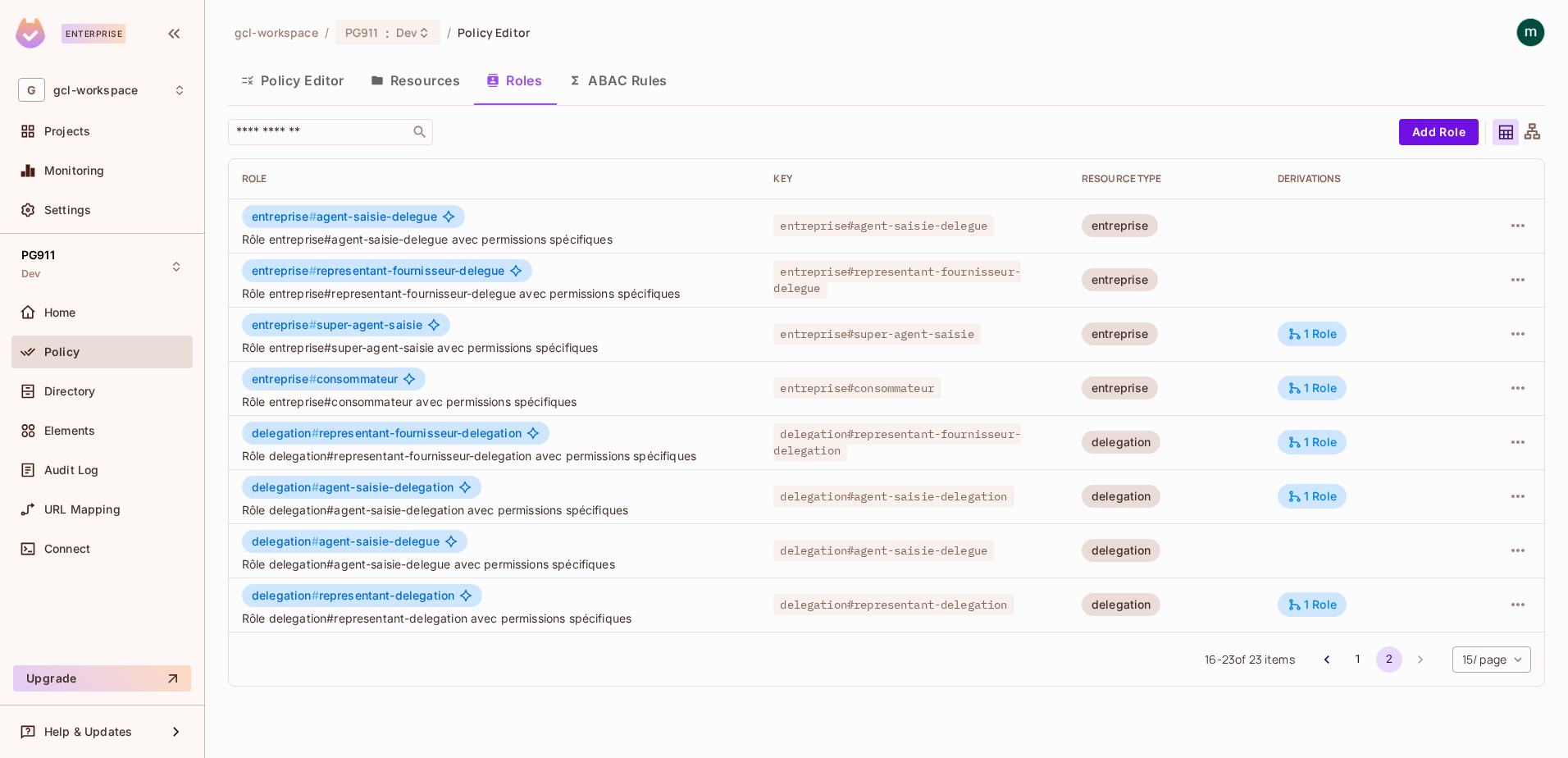
click at [514, 76] on button "Roles" at bounding box center [514, 80] width 82 height 41
click at [308, 85] on button "Policy Editor" at bounding box center [292, 80] width 129 height 41
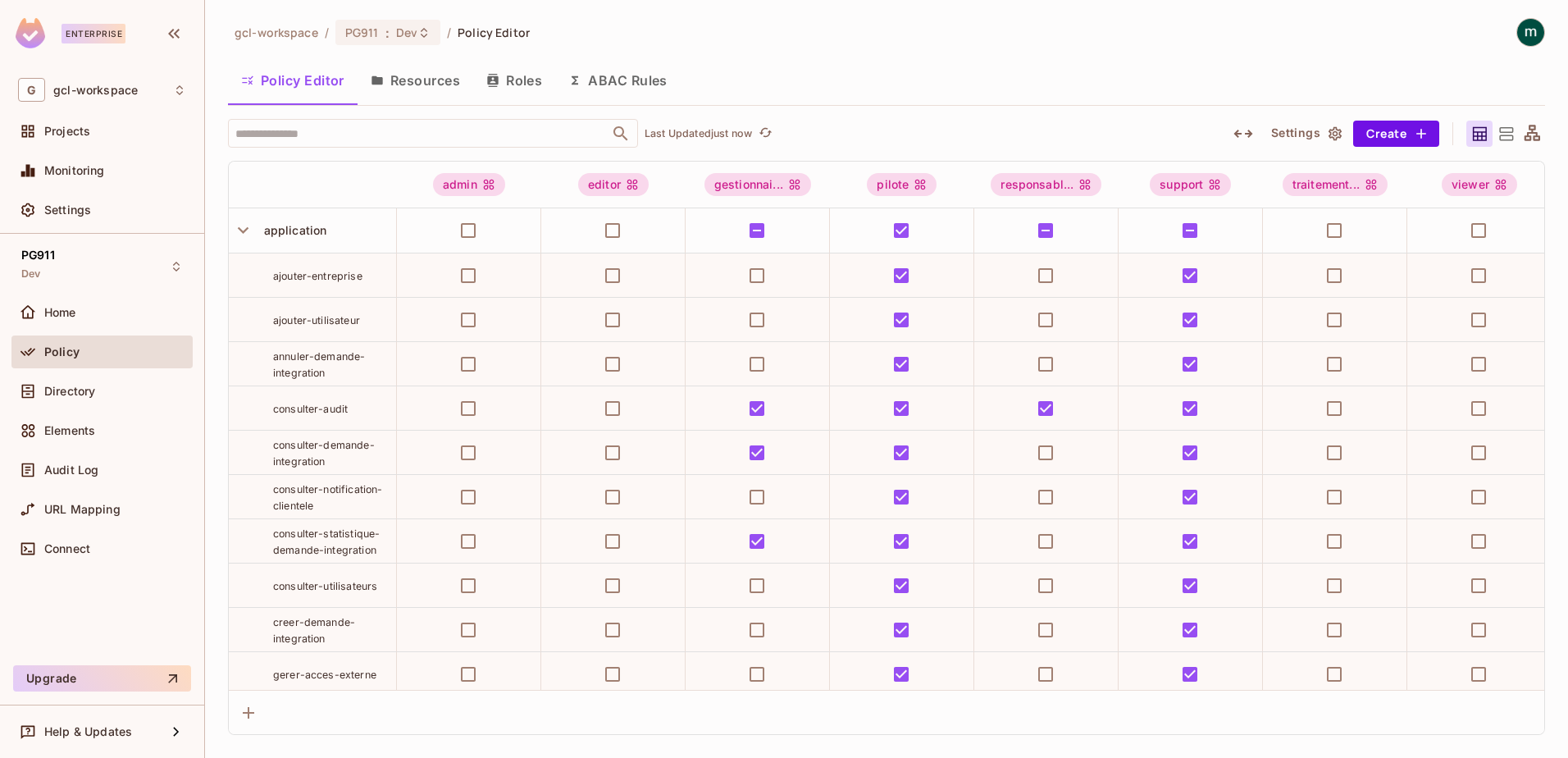
click at [511, 84] on button "Roles" at bounding box center [514, 80] width 82 height 41
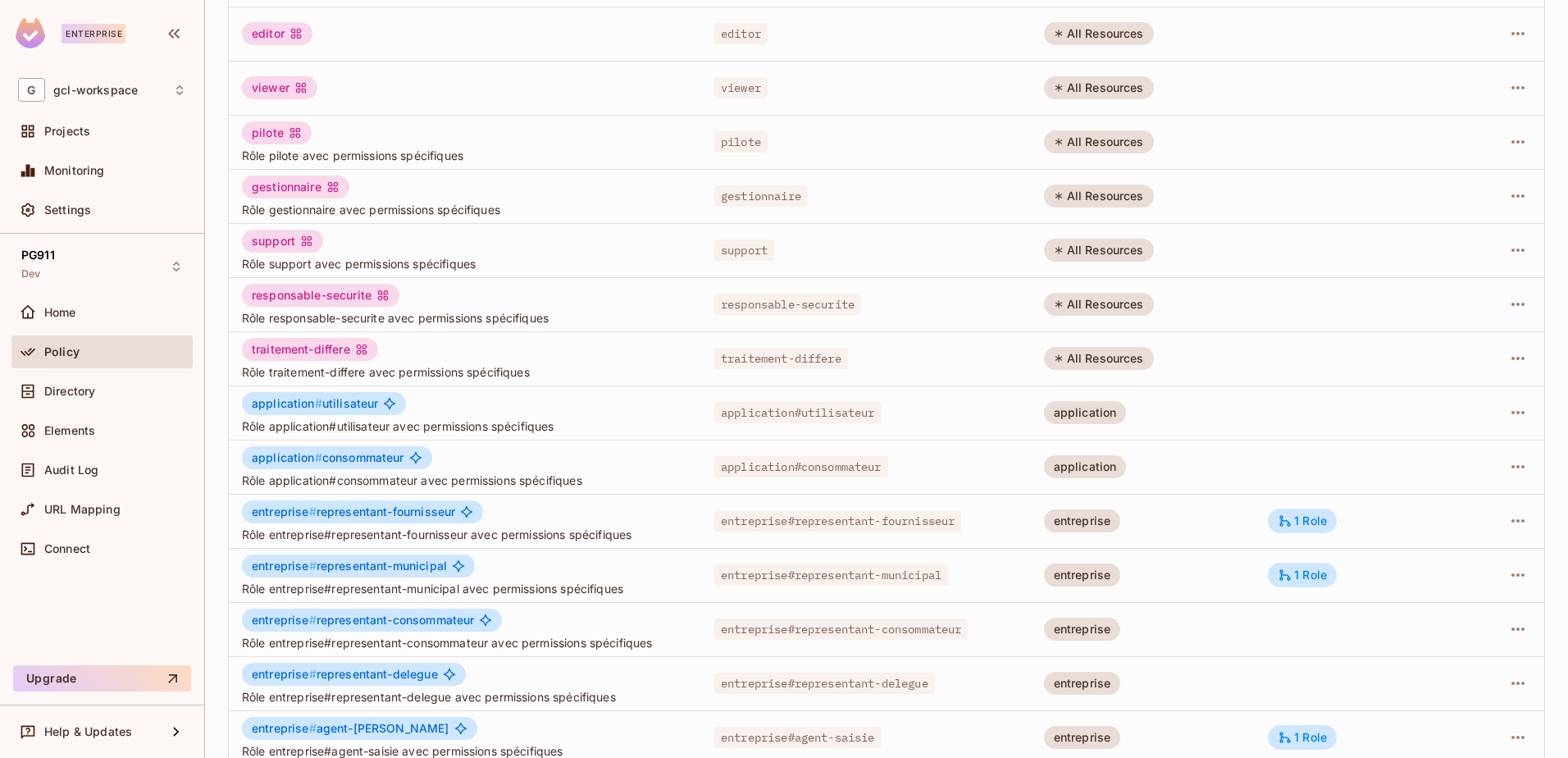
scroll to position [321, 0]
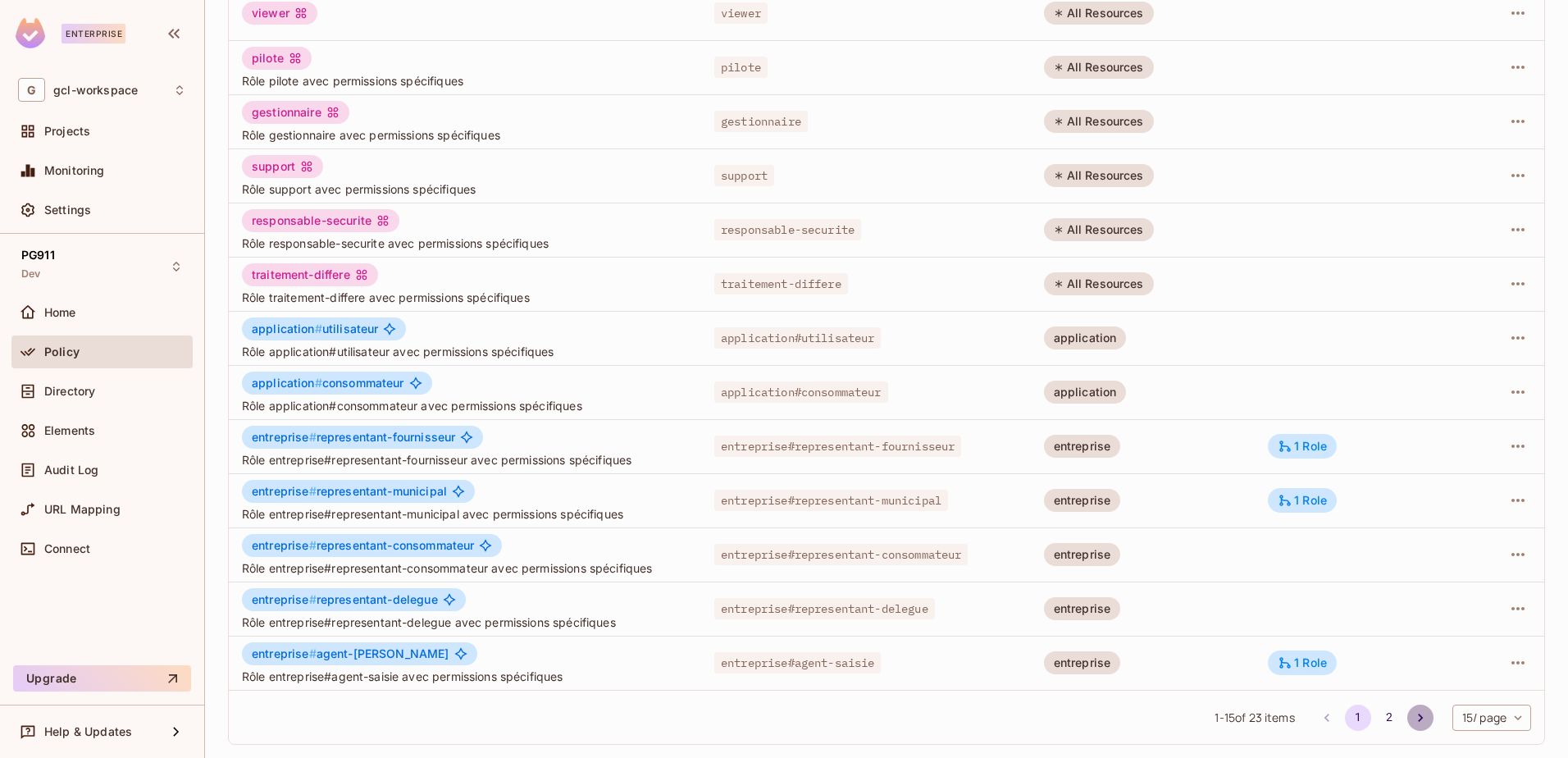
click at [1413, 716] on icon "Go to next page" at bounding box center [1421, 717] width 16 height 16
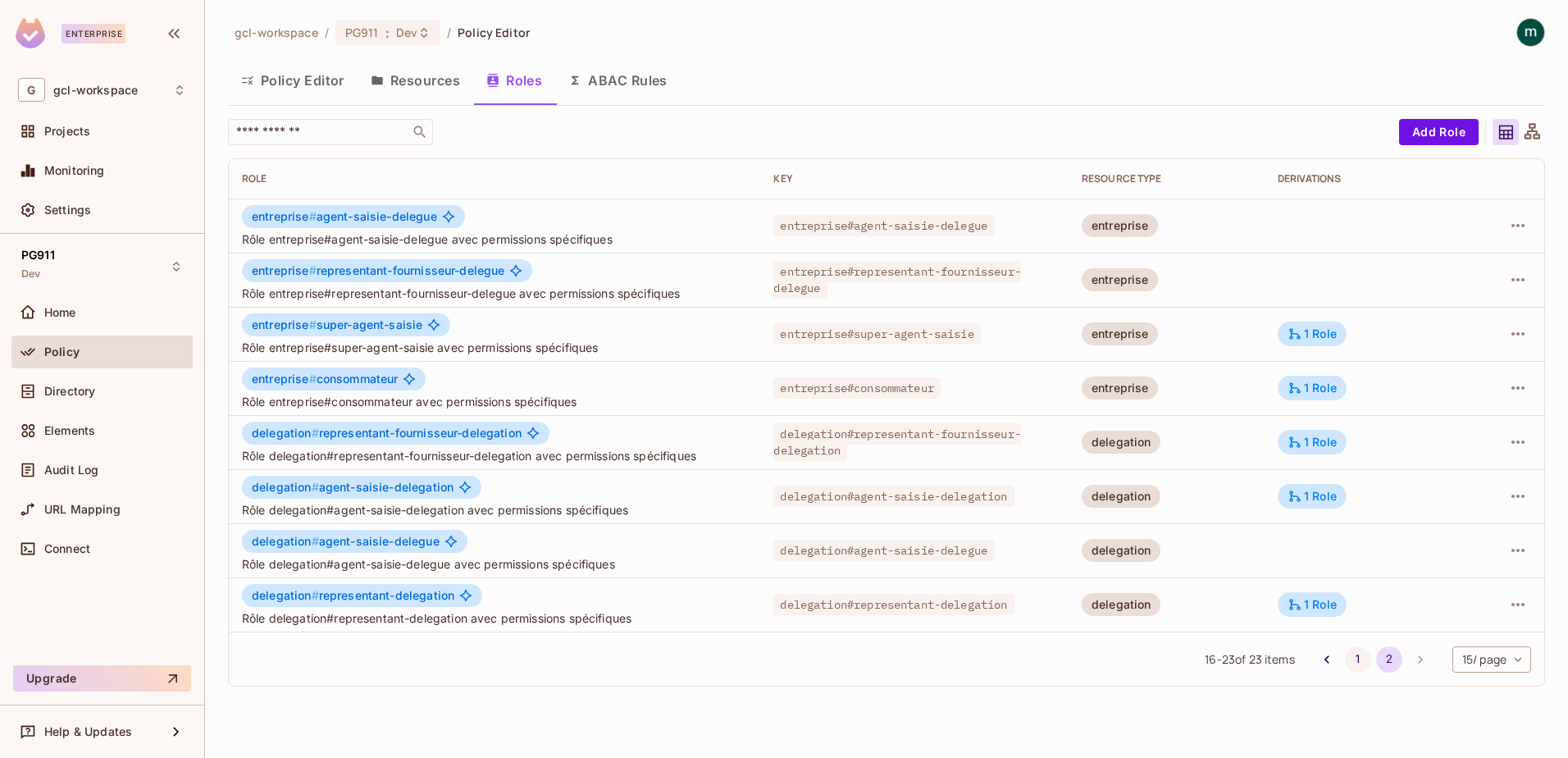
click at [1352, 658] on button "1" at bounding box center [1358, 659] width 26 height 26
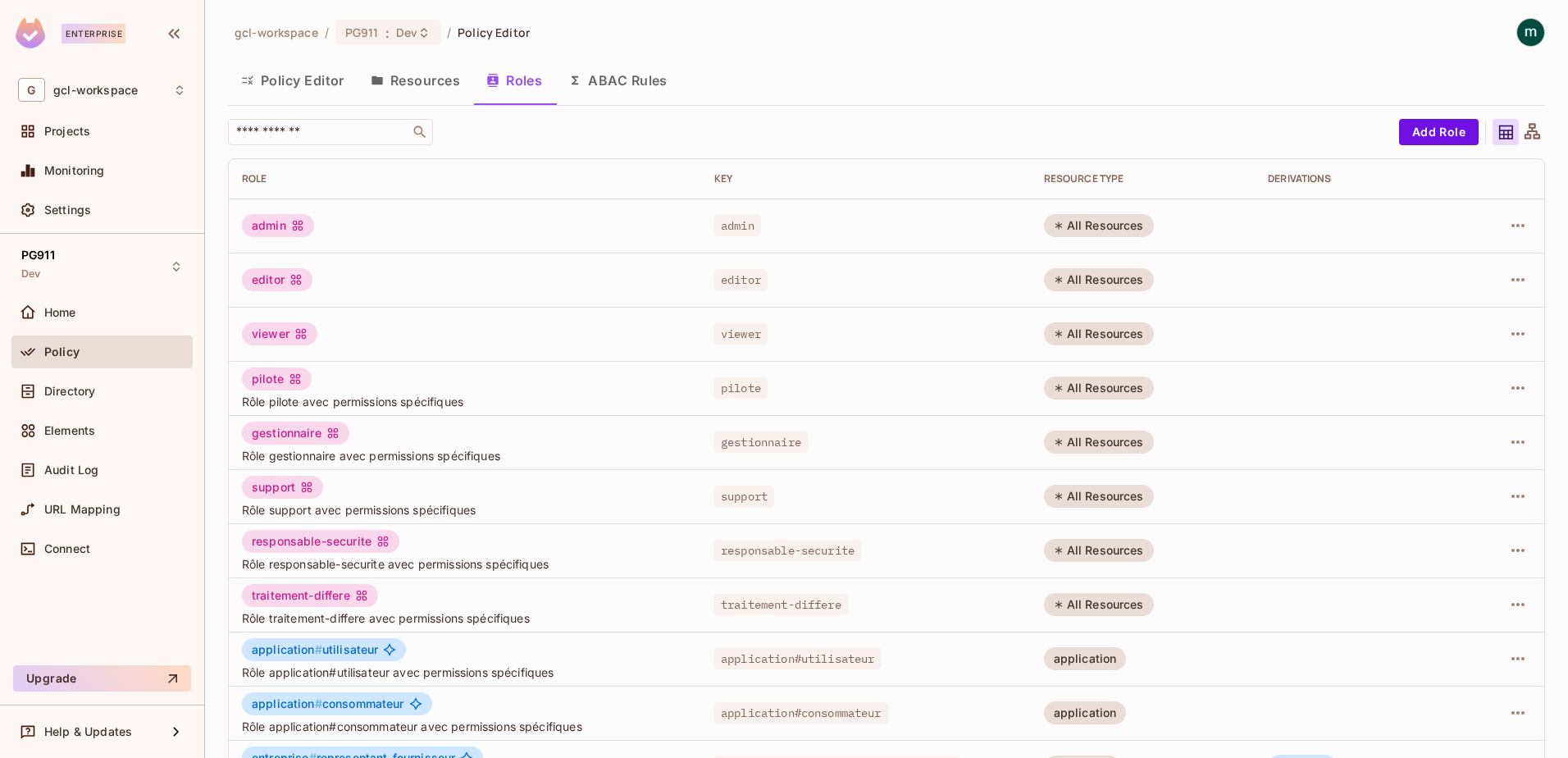
click at [420, 85] on button "Resources" at bounding box center [416, 80] width 116 height 41
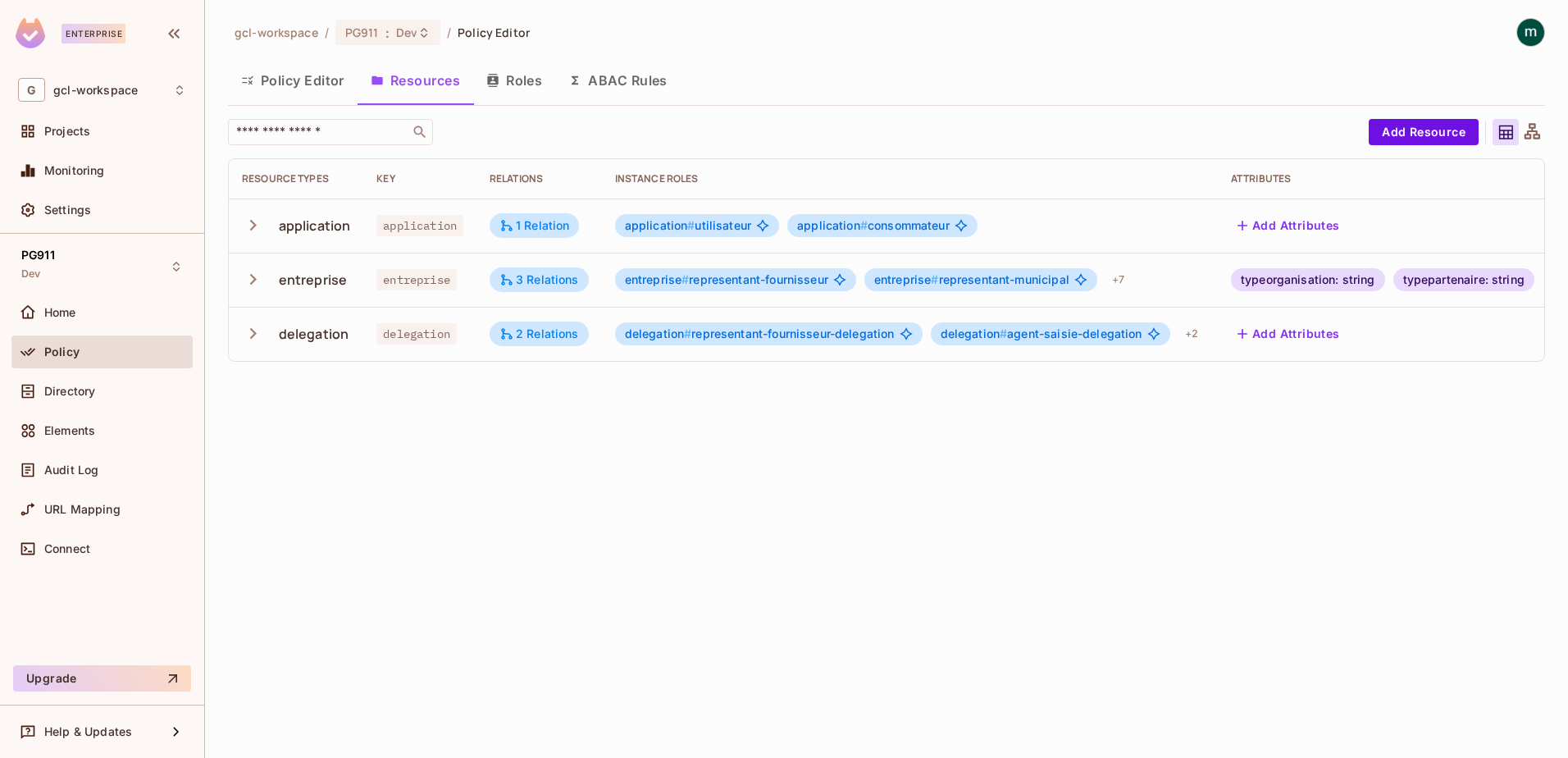
click at [610, 83] on button "ABAC Rules" at bounding box center [618, 80] width 125 height 41
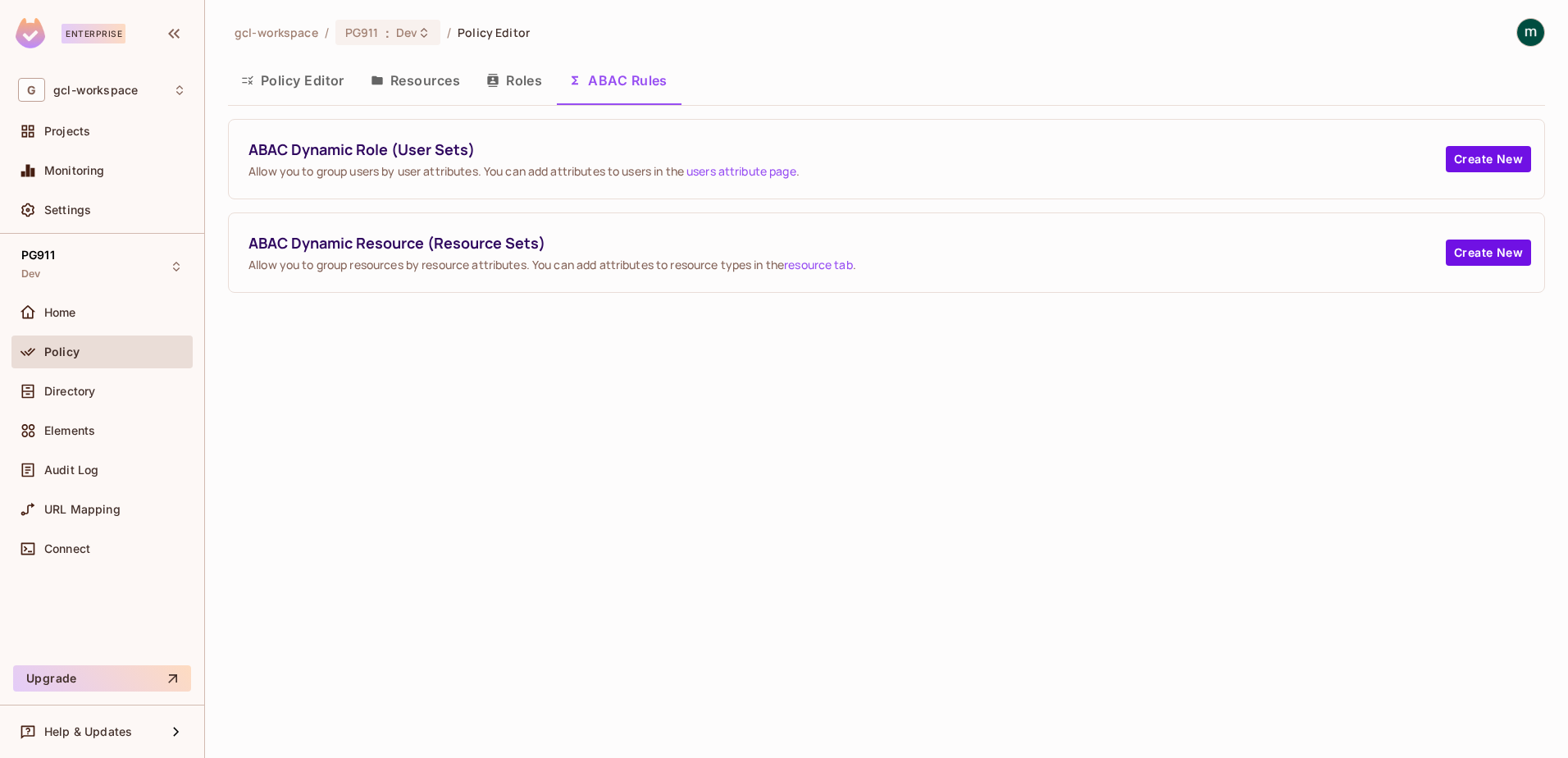
click at [287, 75] on button "Policy Editor" at bounding box center [292, 80] width 129 height 41
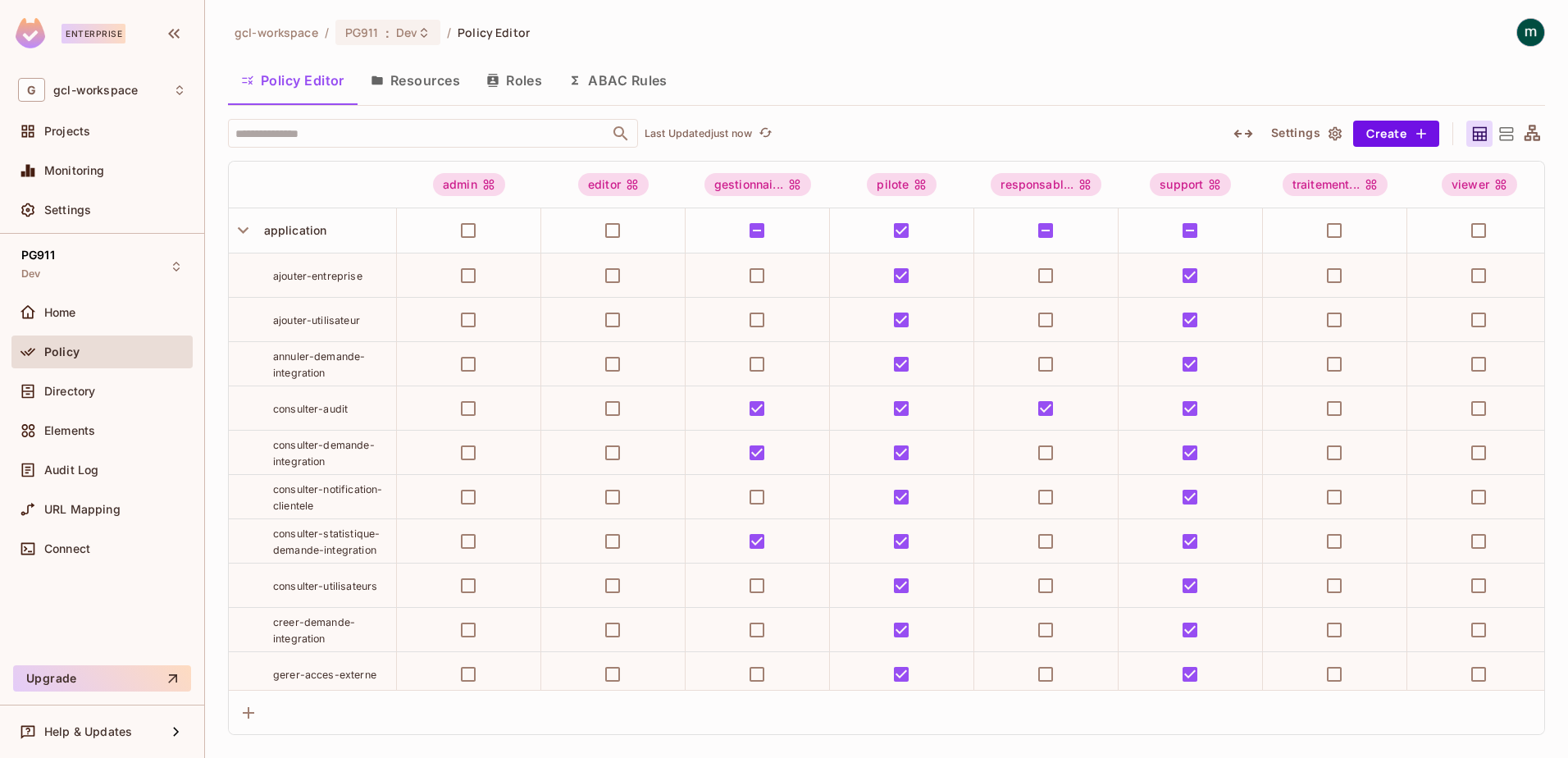
click at [511, 78] on button "Roles" at bounding box center [514, 80] width 82 height 41
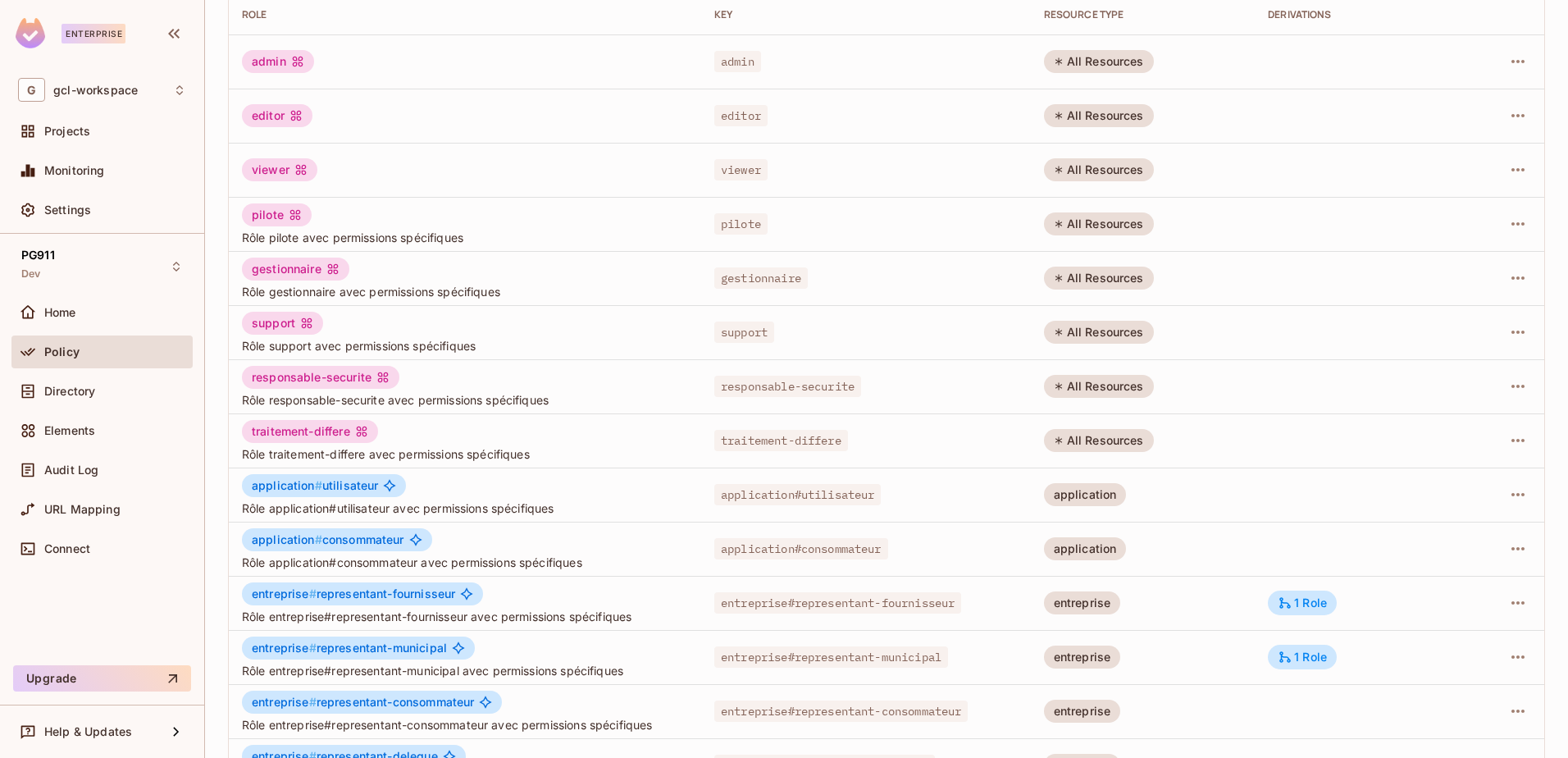
scroll to position [321, 0]
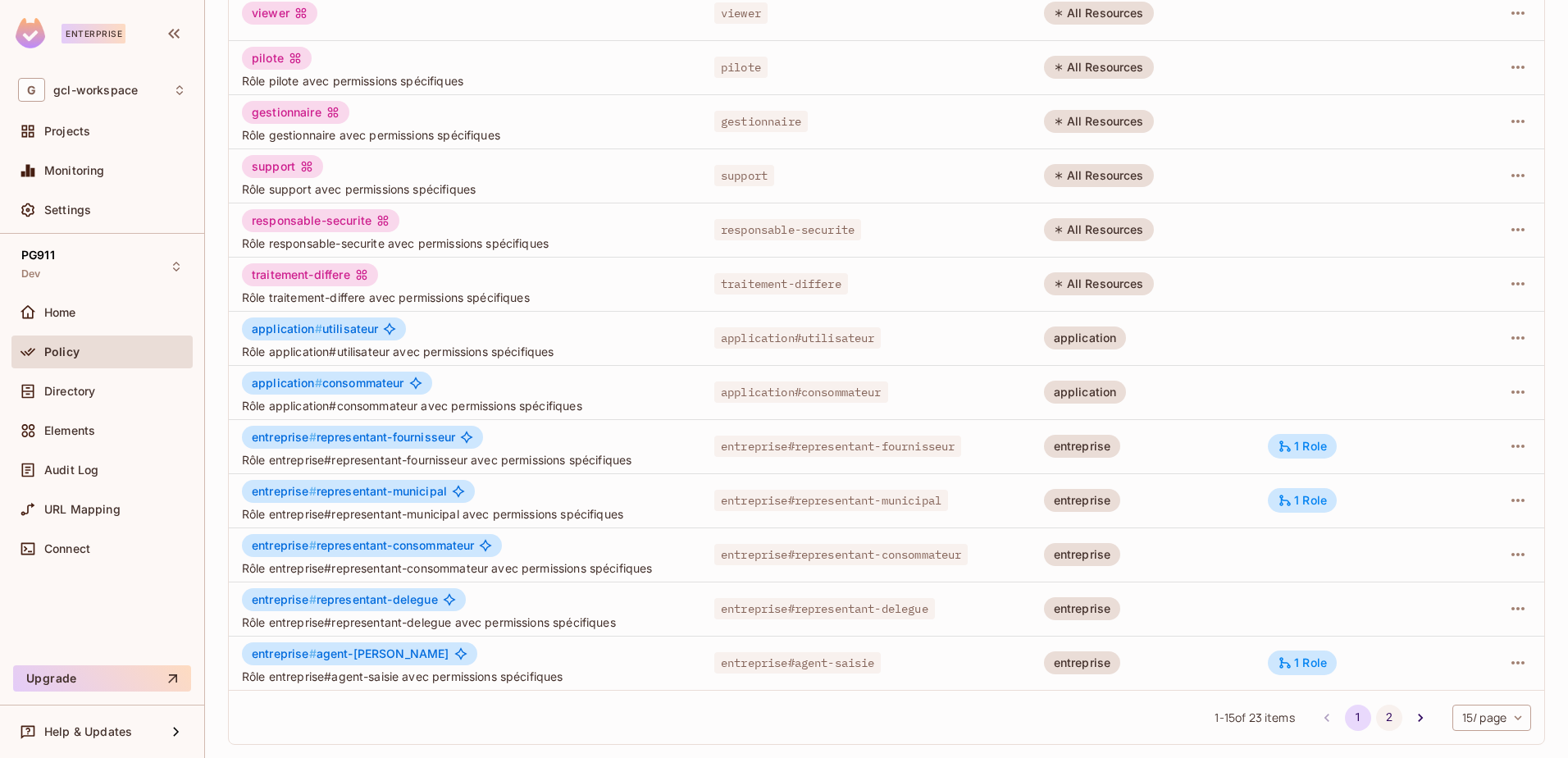
click at [1377, 717] on button "2" at bounding box center [1389, 717] width 26 height 26
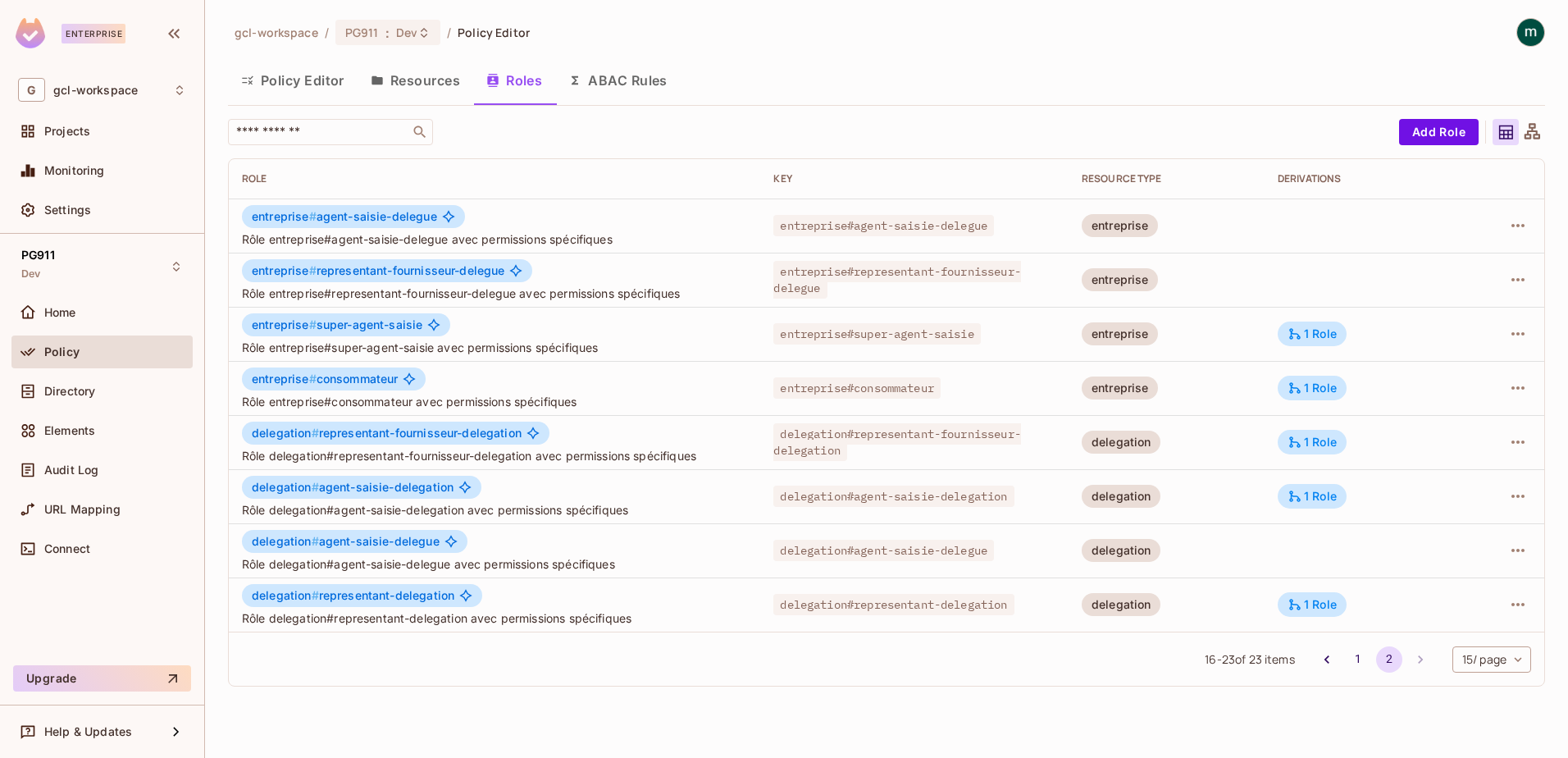
click at [390, 705] on div "gcl-workspace / PG911 : Dev / Policy Editor Policy Editor Resources Roles ABAC …" at bounding box center [887, 379] width 1363 height 758
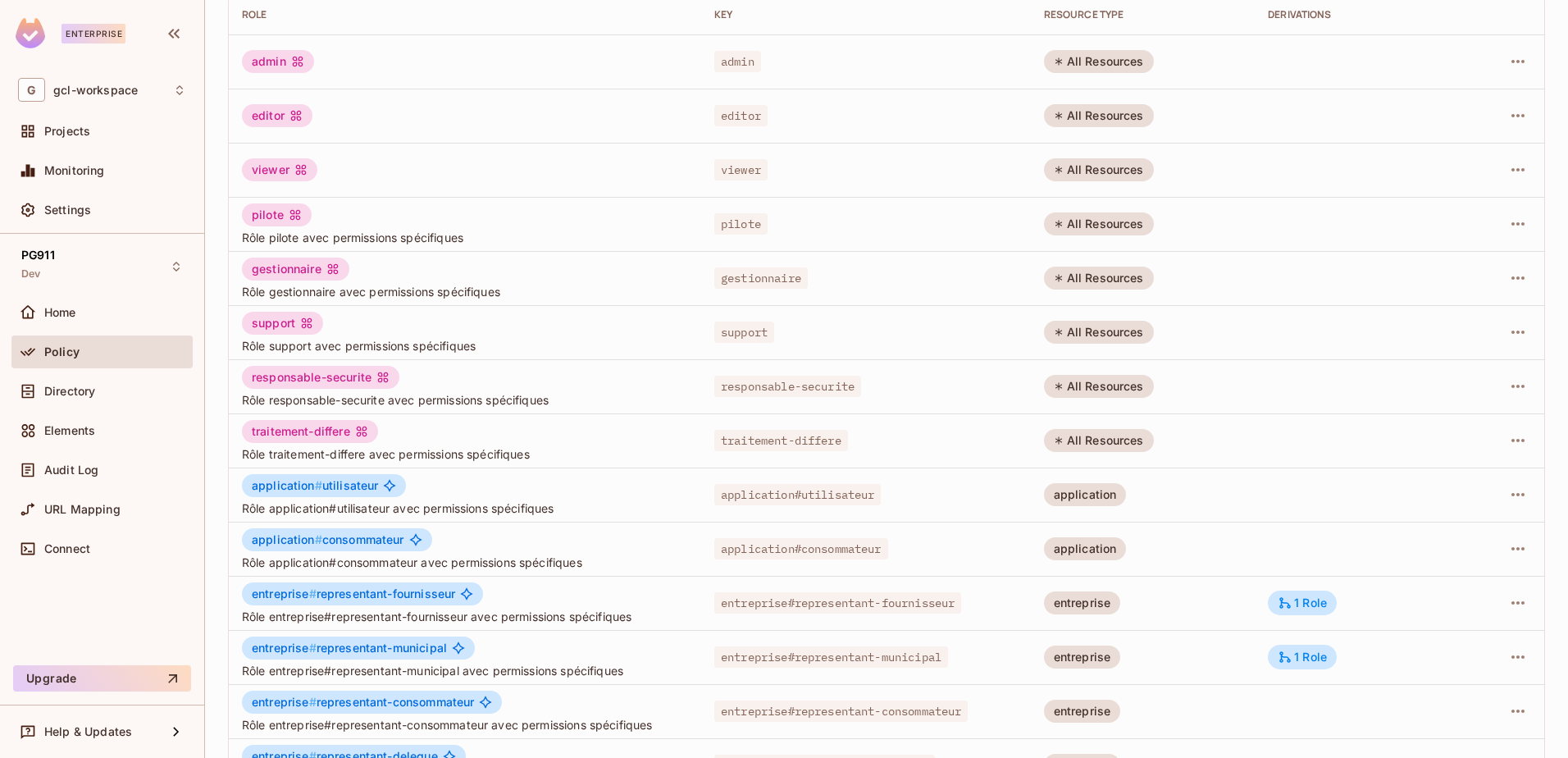
scroll to position [321, 0]
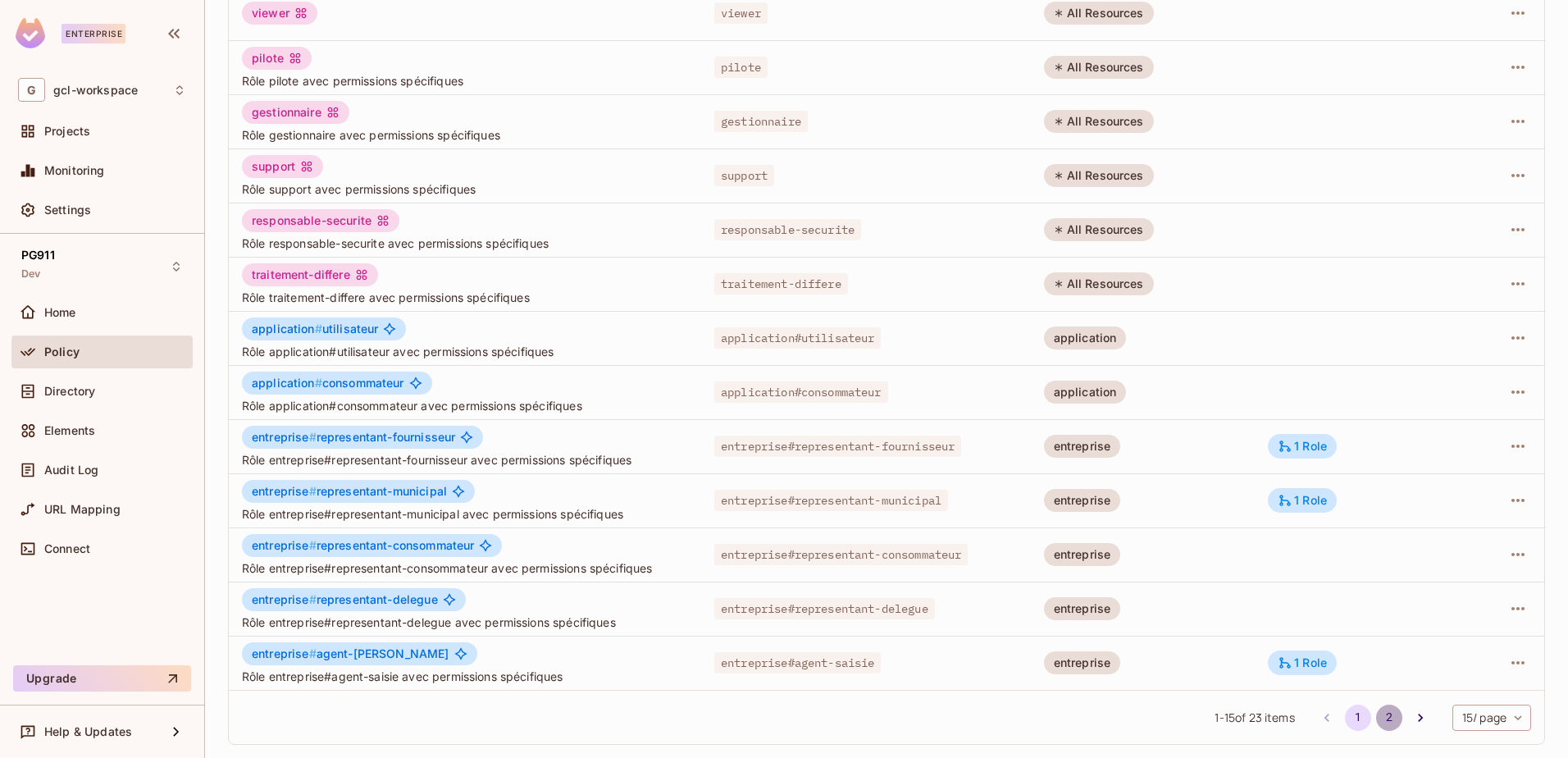
click at [1377, 709] on button "2" at bounding box center [1389, 717] width 26 height 26
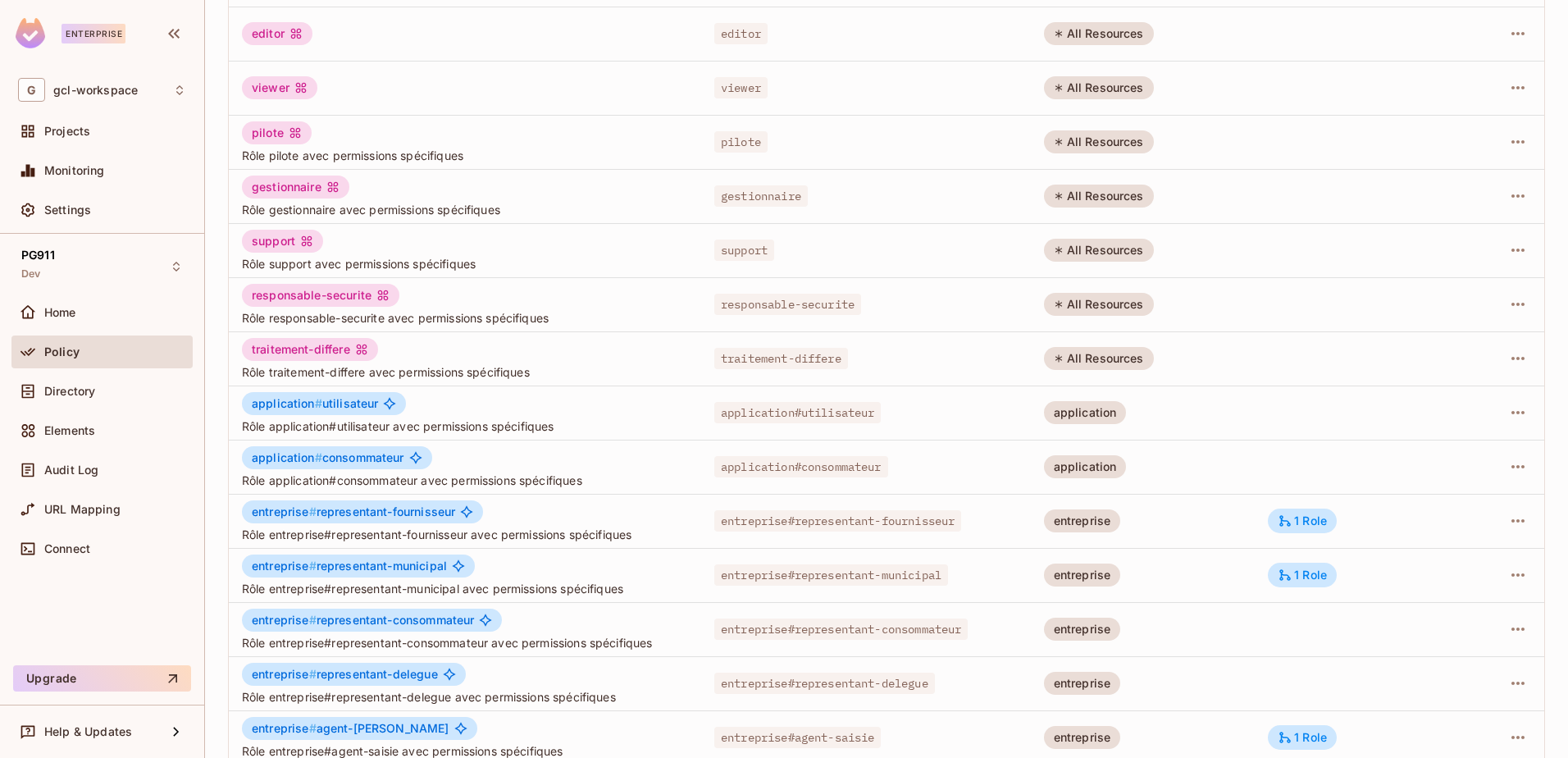
scroll to position [321, 0]
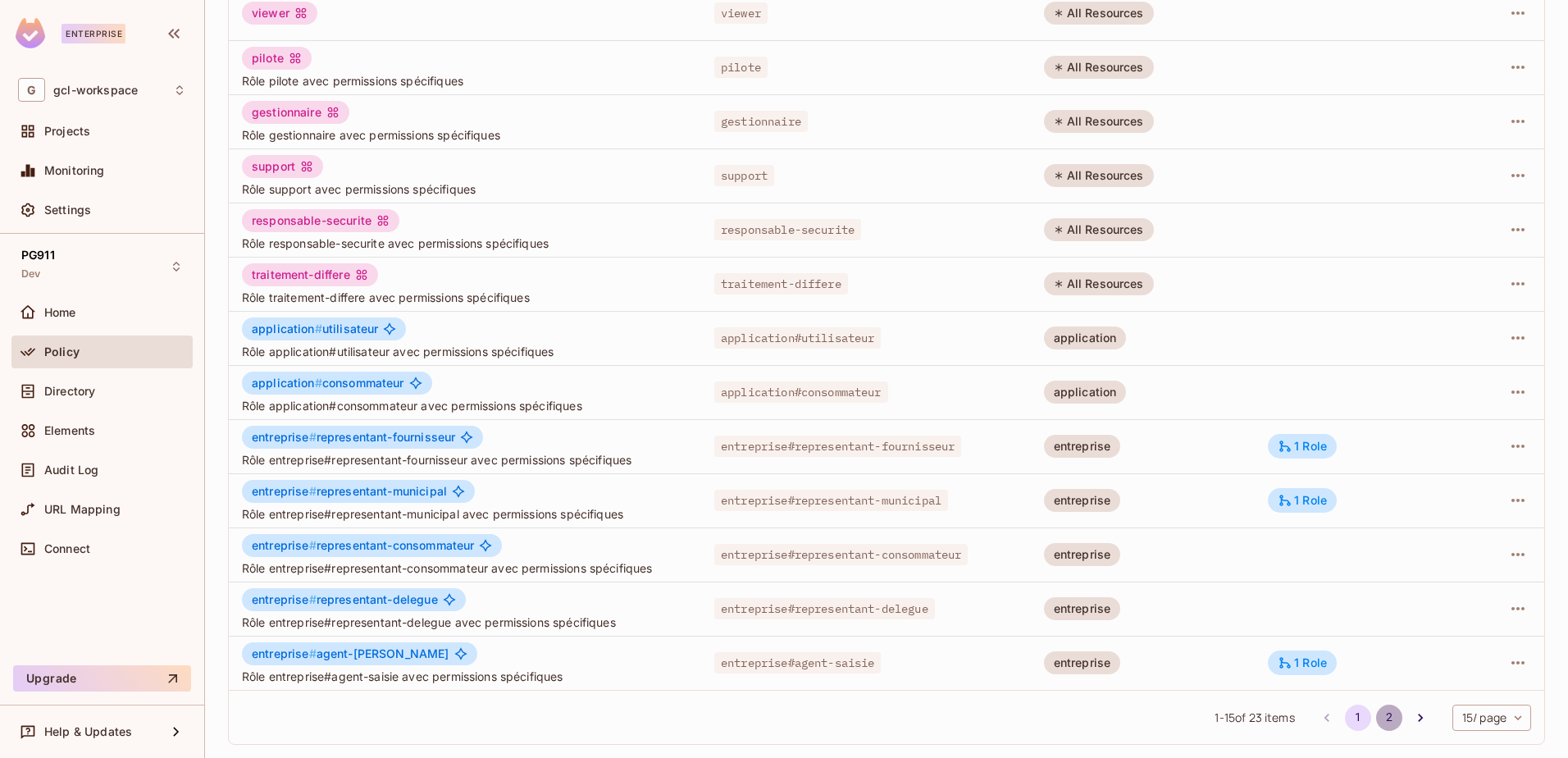
click at [1377, 715] on button "2" at bounding box center [1389, 717] width 26 height 26
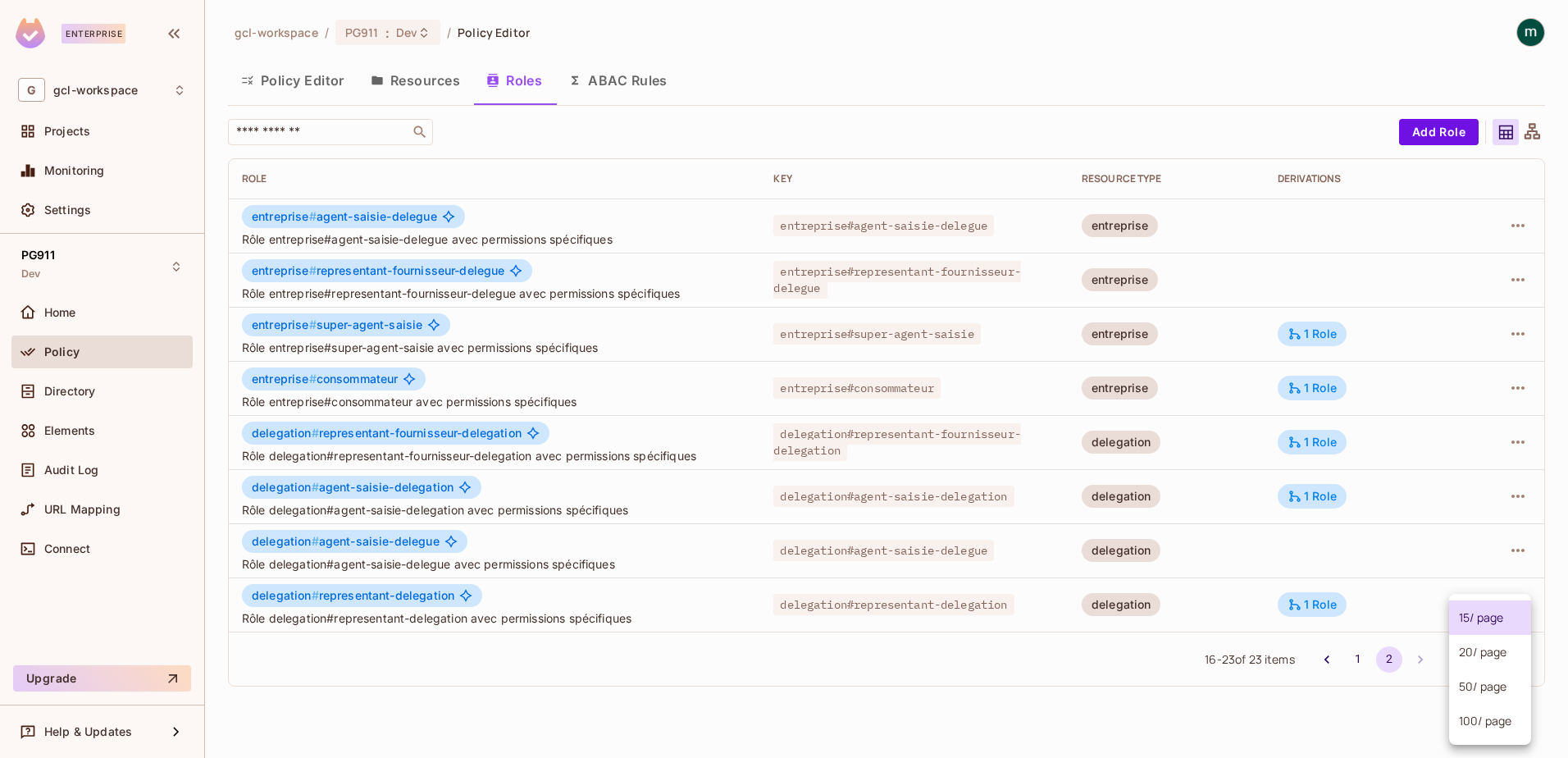
click at [1518, 663] on body "Enterprise G gcl-workspace Projects Monitoring Settings PG911 Dev Home Policy D…" at bounding box center [784, 379] width 1568 height 758
click at [1478, 688] on li "50 / page" at bounding box center [1490, 686] width 82 height 34
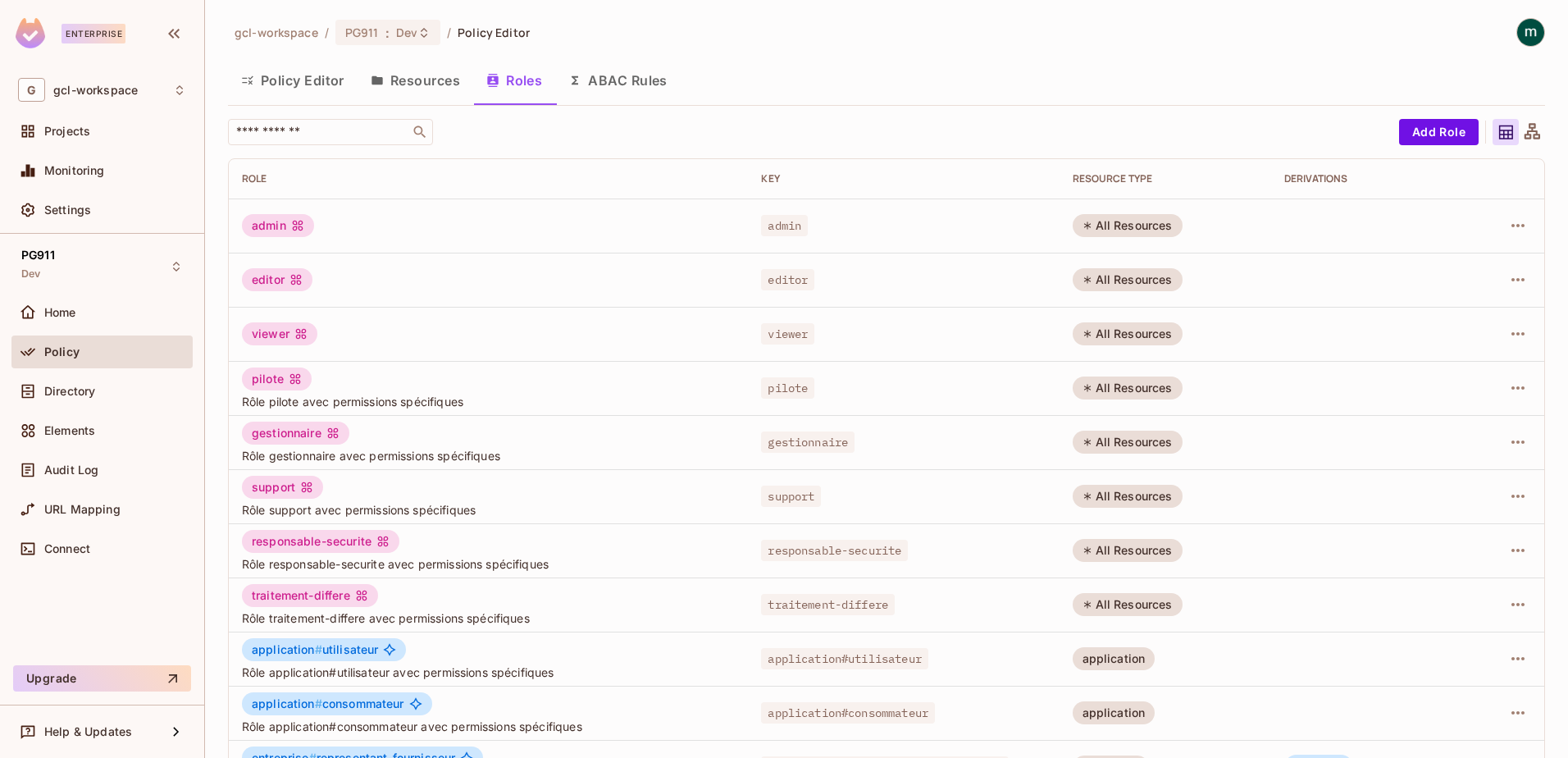
type input "**"
click at [1499, 135] on icon at bounding box center [1506, 132] width 14 height 14
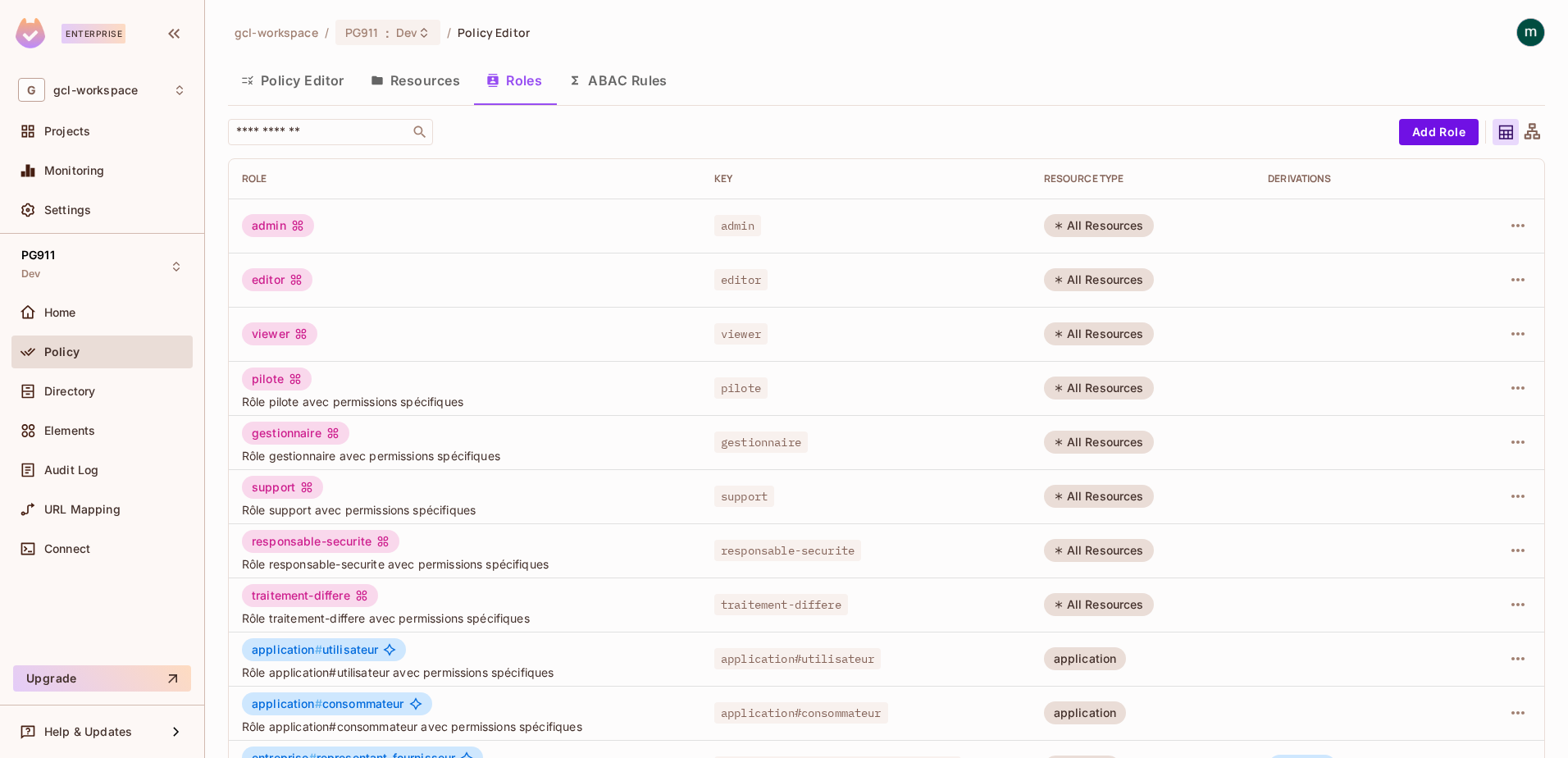
scroll to position [321, 0]
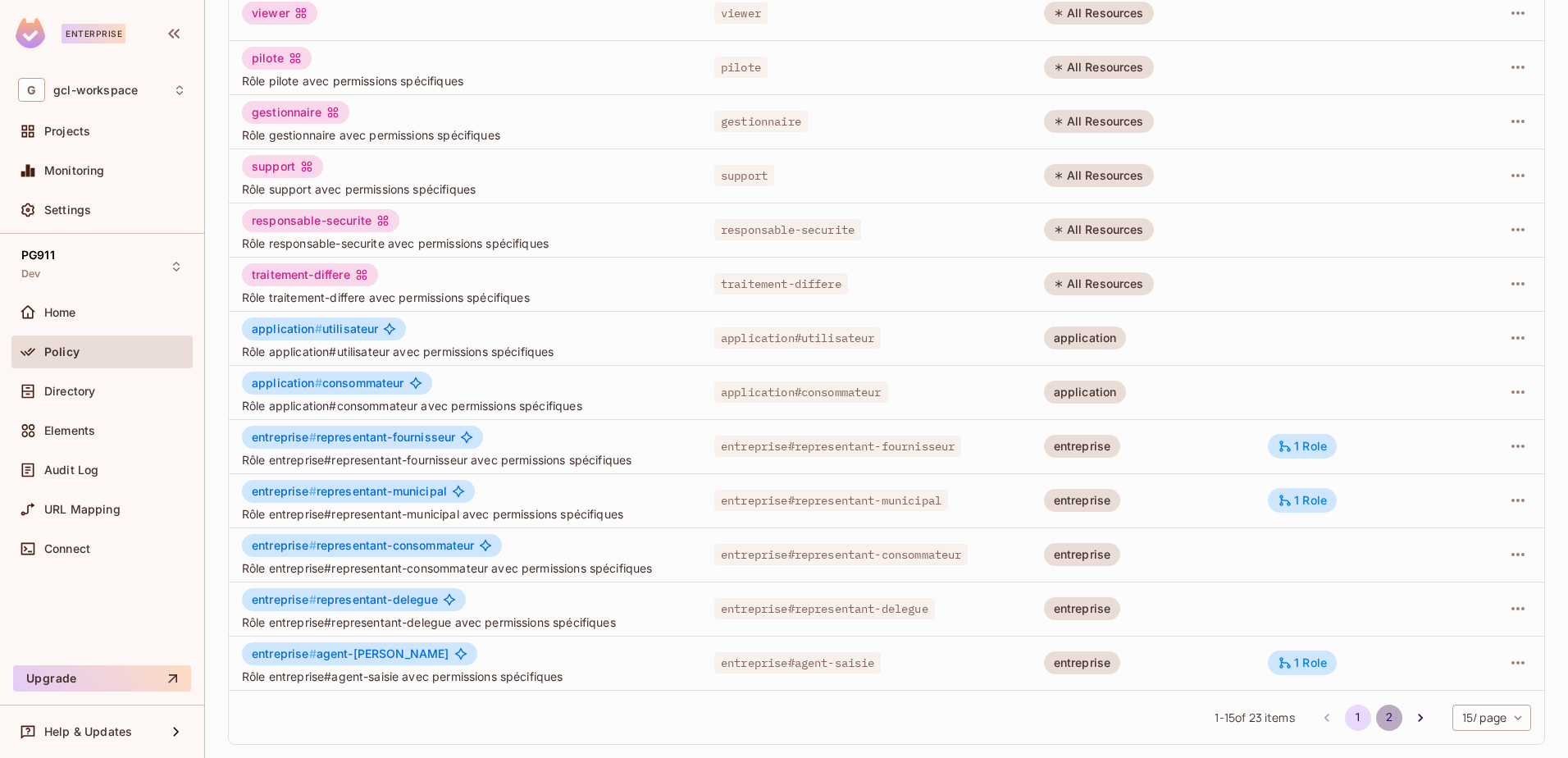
click at [1377, 720] on button "2" at bounding box center [1389, 717] width 26 height 26
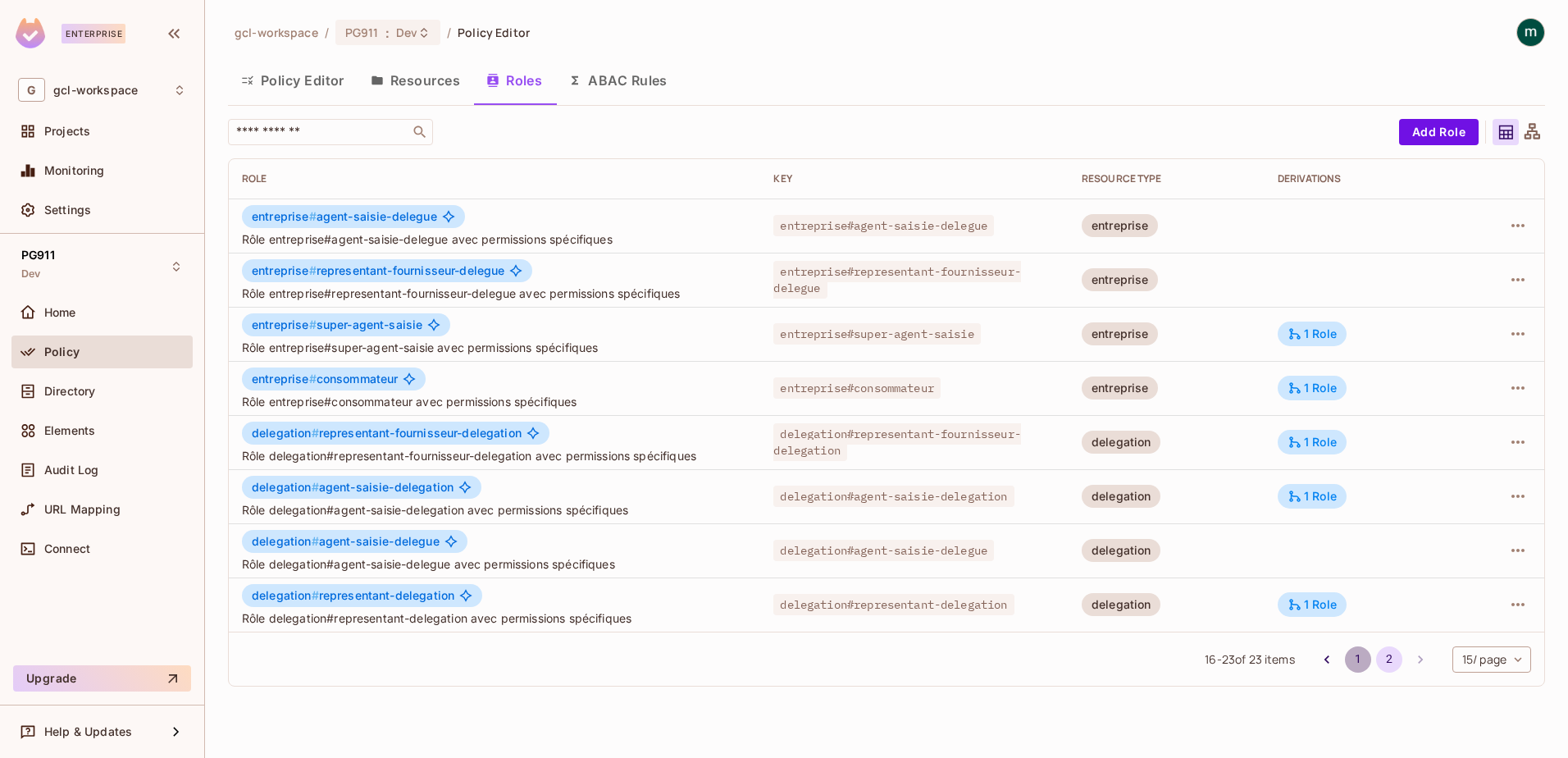
click at [1351, 658] on button "1" at bounding box center [1358, 659] width 26 height 26
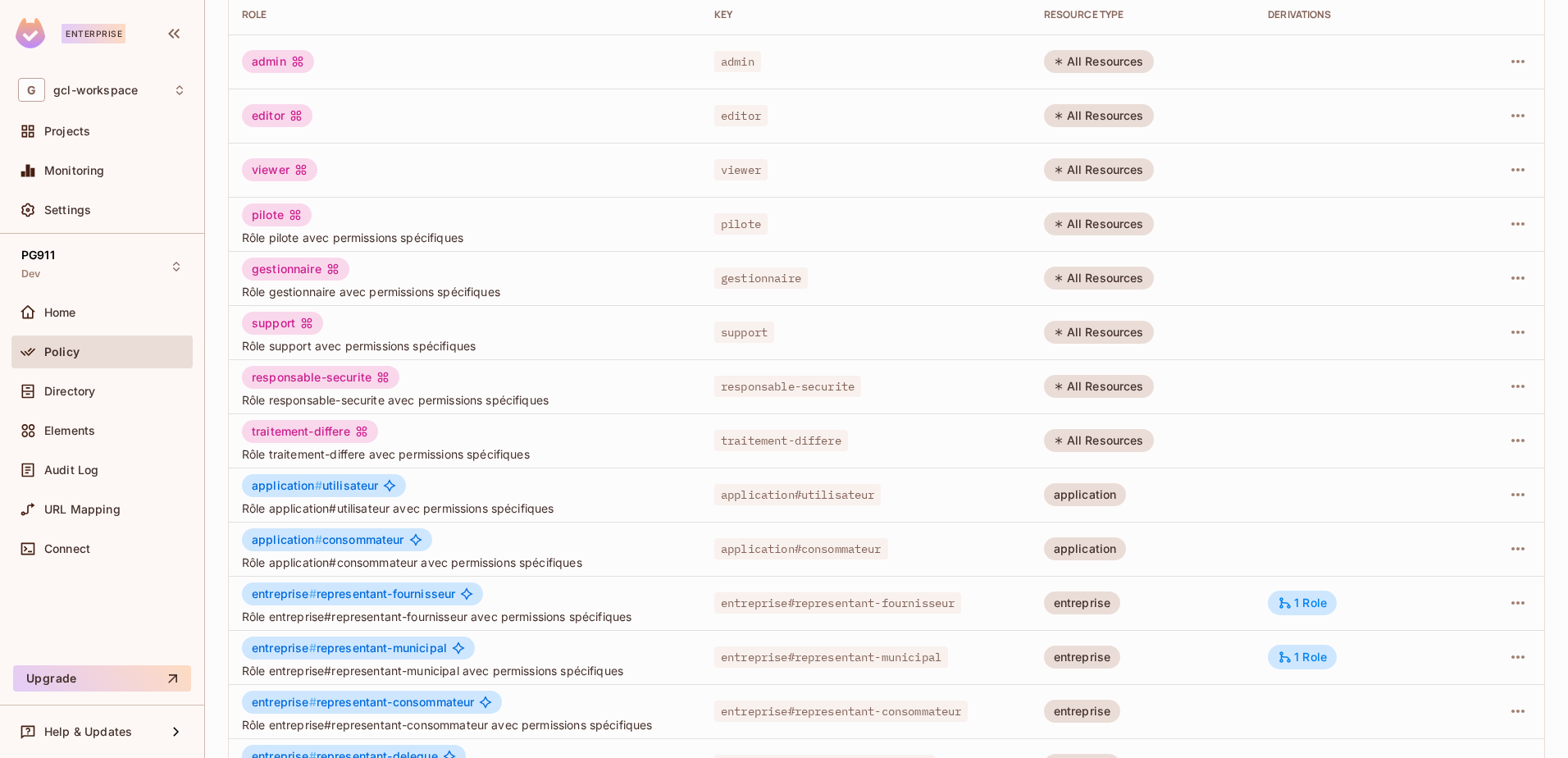
scroll to position [321, 0]
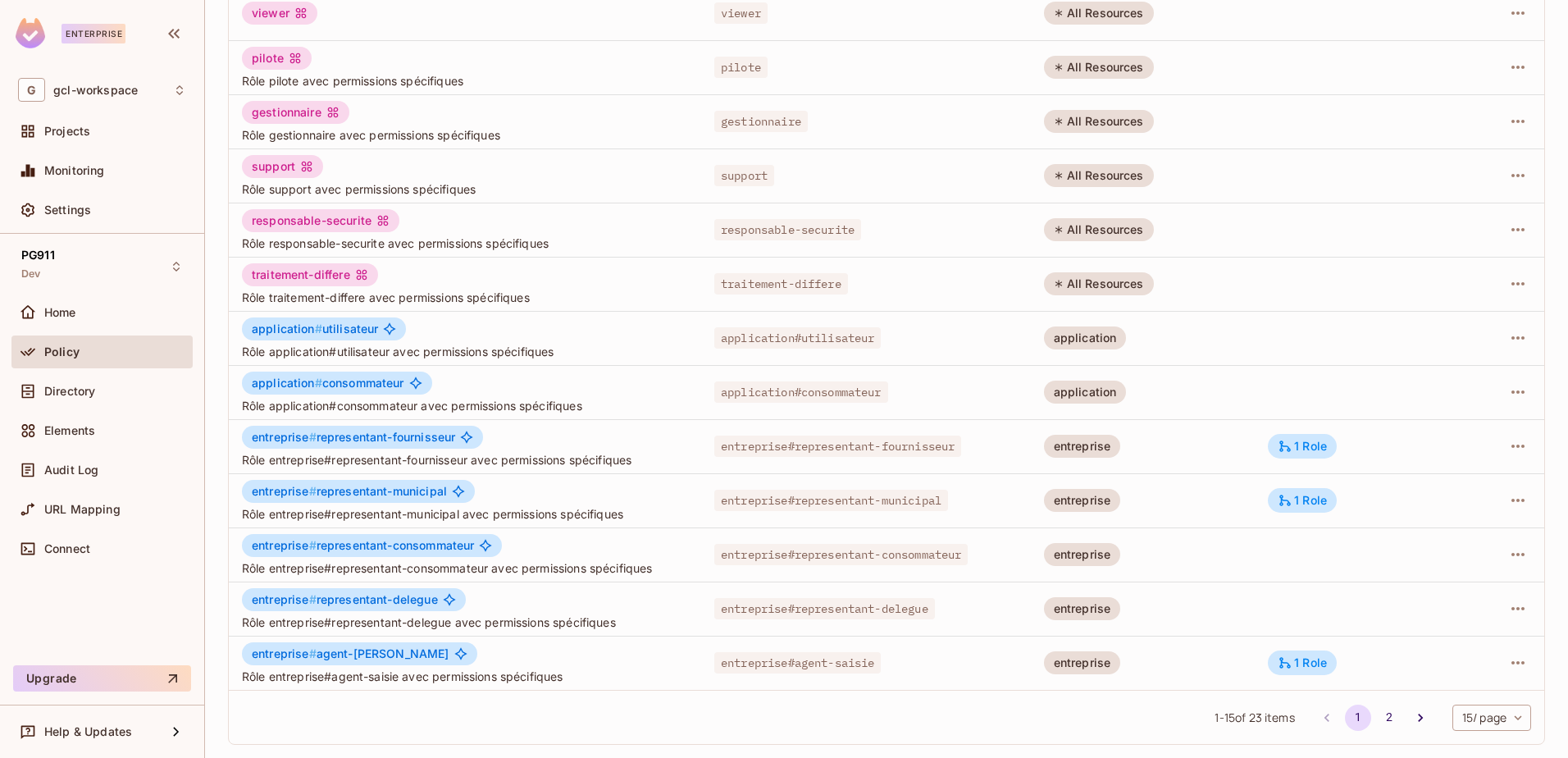
click at [1312, 715] on li "pagination navigation" at bounding box center [1327, 717] width 31 height 26
click at [1418, 721] on icon "Go to next page" at bounding box center [1421, 717] width 5 height 9
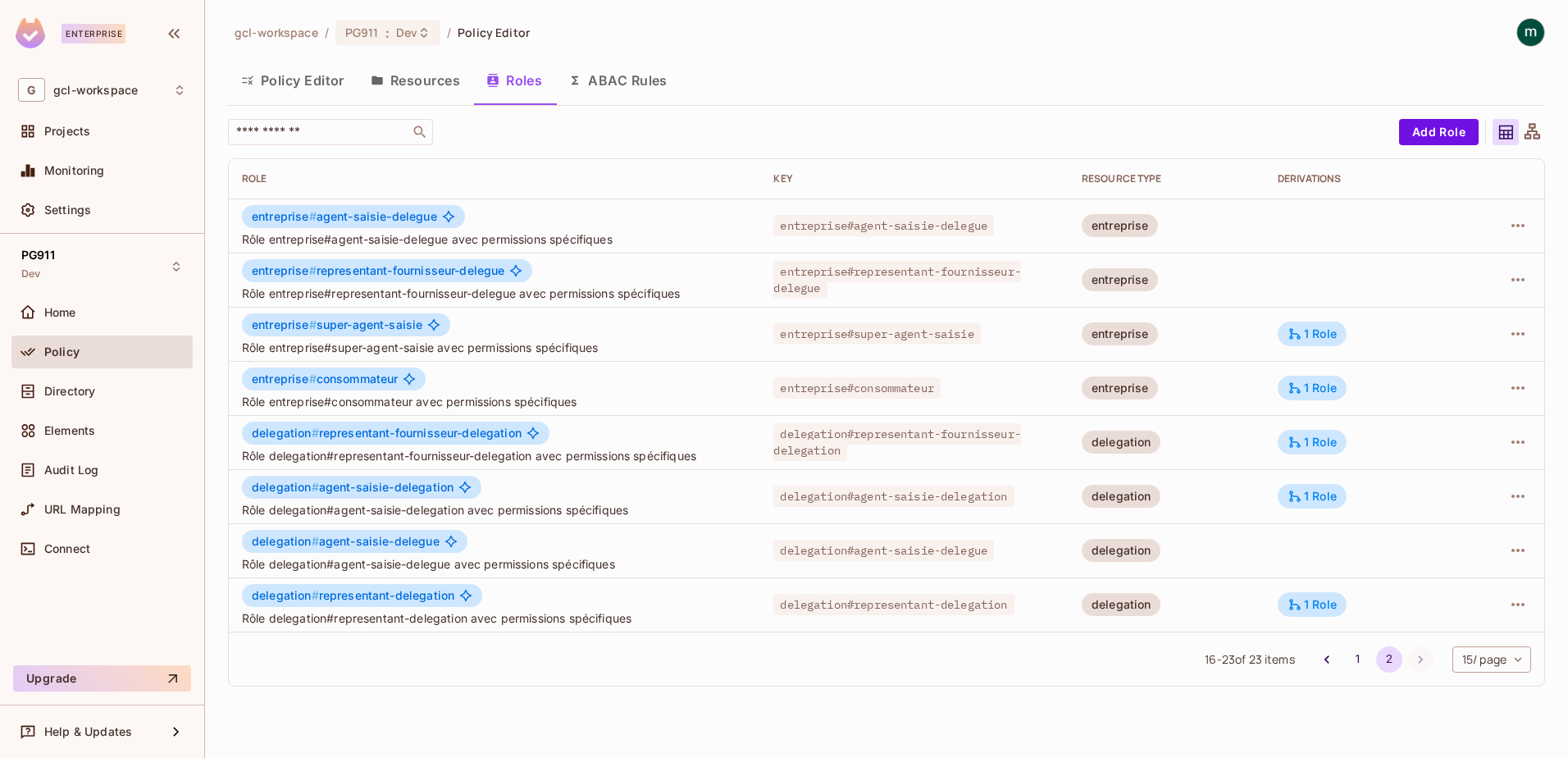
scroll to position [0, 0]
click at [1468, 661] on body "Enterprise G gcl-workspace Projects Monitoring Settings PG911 Dev Home Policy D…" at bounding box center [784, 379] width 1568 height 758
click at [978, 647] on div at bounding box center [784, 379] width 1568 height 758
click at [695, 135] on div "​" at bounding box center [809, 132] width 1163 height 26
click at [53, 348] on span "Policy" at bounding box center [61, 351] width 35 height 13
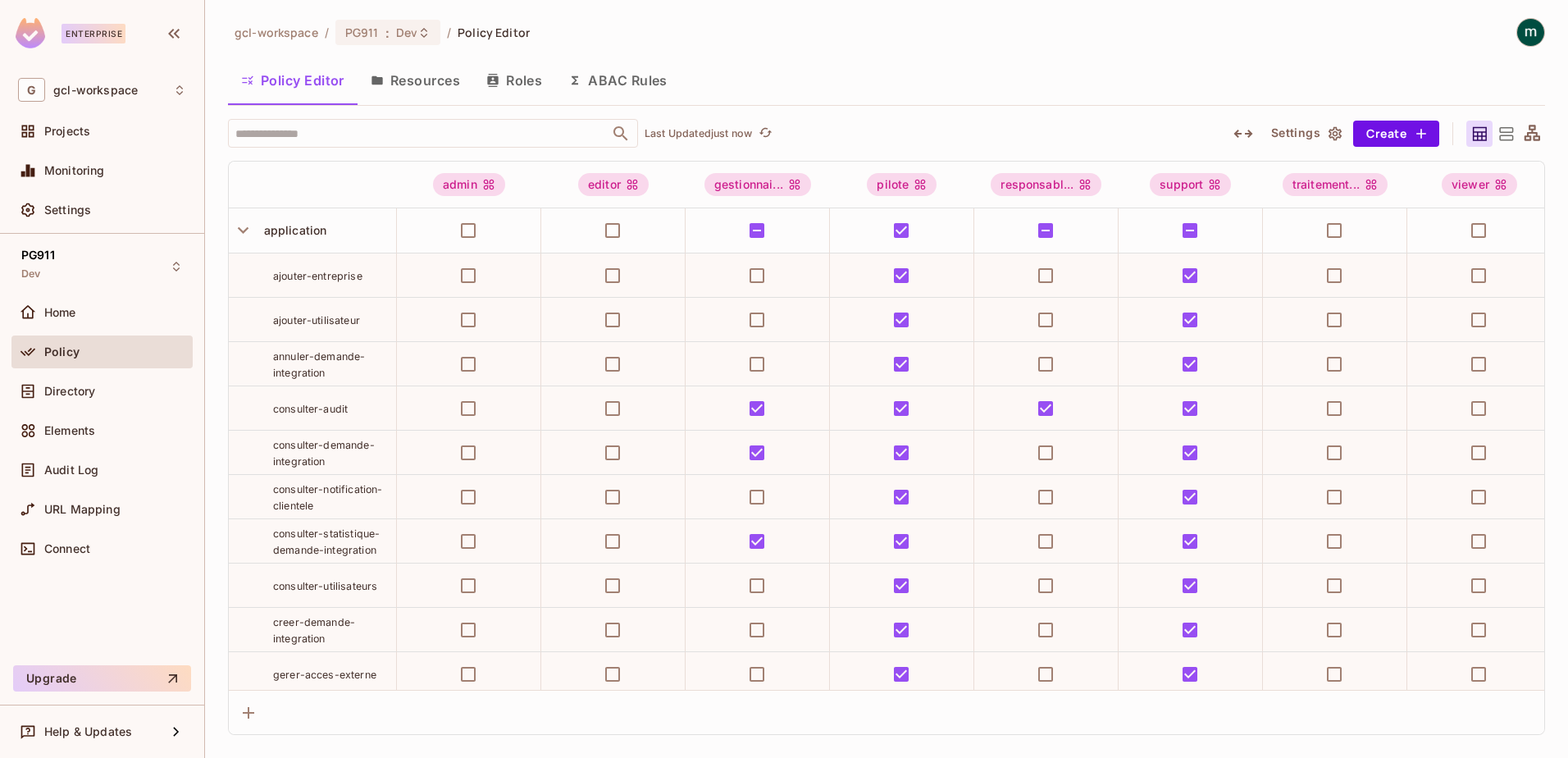
click at [1521, 34] on img at bounding box center [1530, 32] width 27 height 27
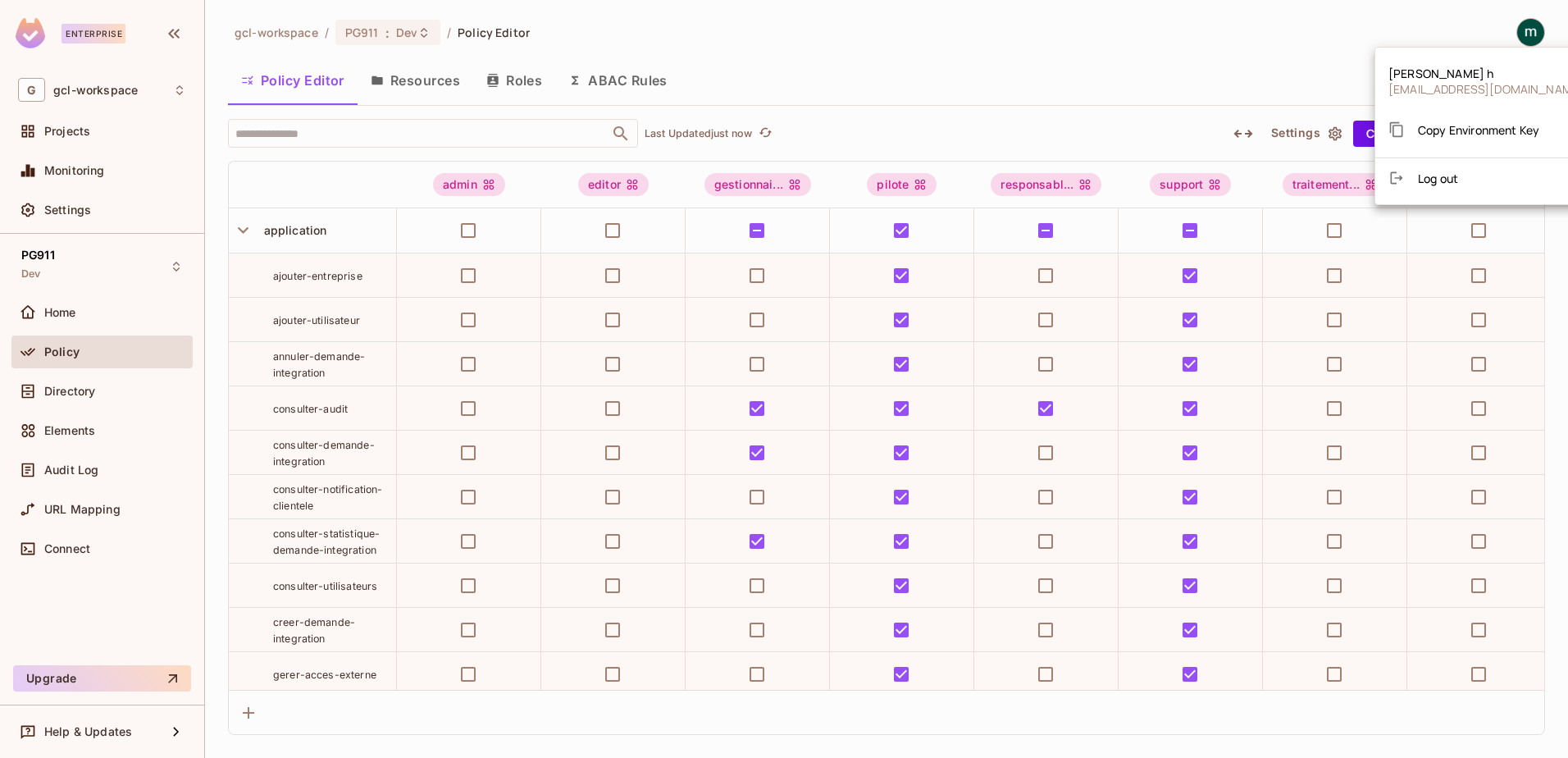
click at [1446, 181] on span "Log out" at bounding box center [1438, 179] width 41 height 16
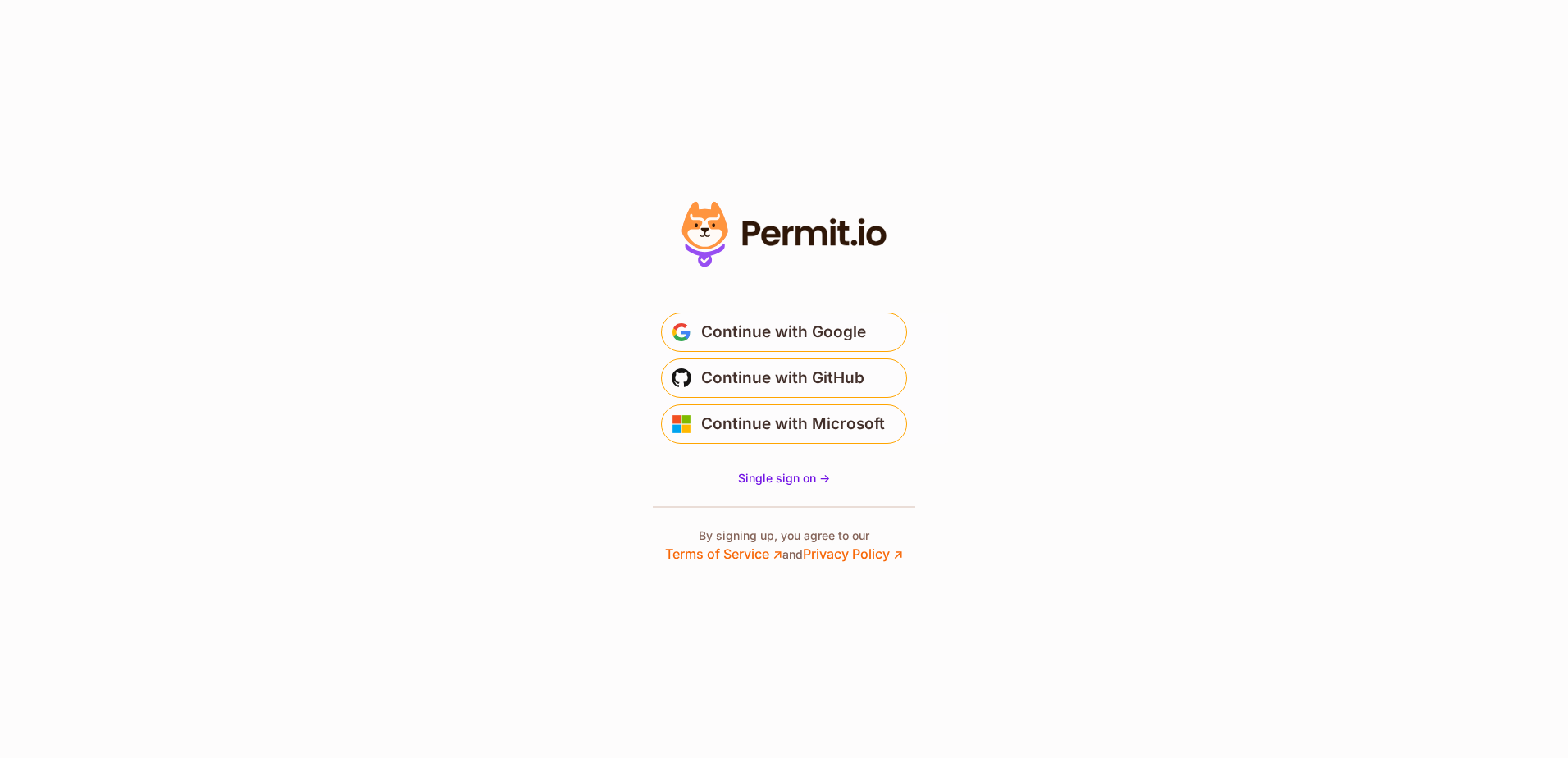
click at [778, 293] on main "Welcome Log in to prod-permit-io to continue to [DOMAIN_NAME]. * Email is not v…" at bounding box center [784, 371] width 328 height 158
click at [773, 326] on span "Continue with Google" at bounding box center [783, 332] width 165 height 26
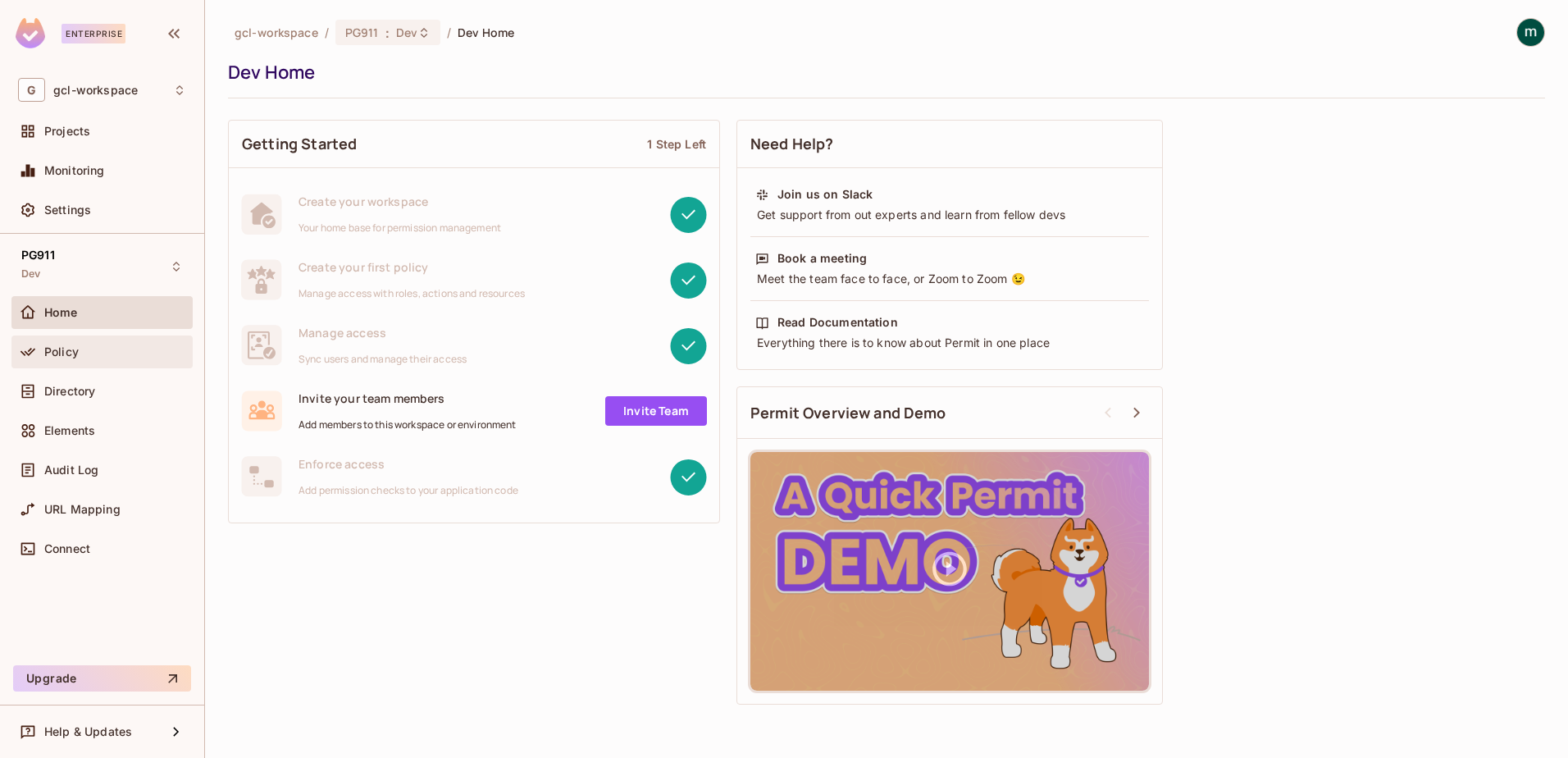
click at [43, 350] on div at bounding box center [31, 352] width 26 height 20
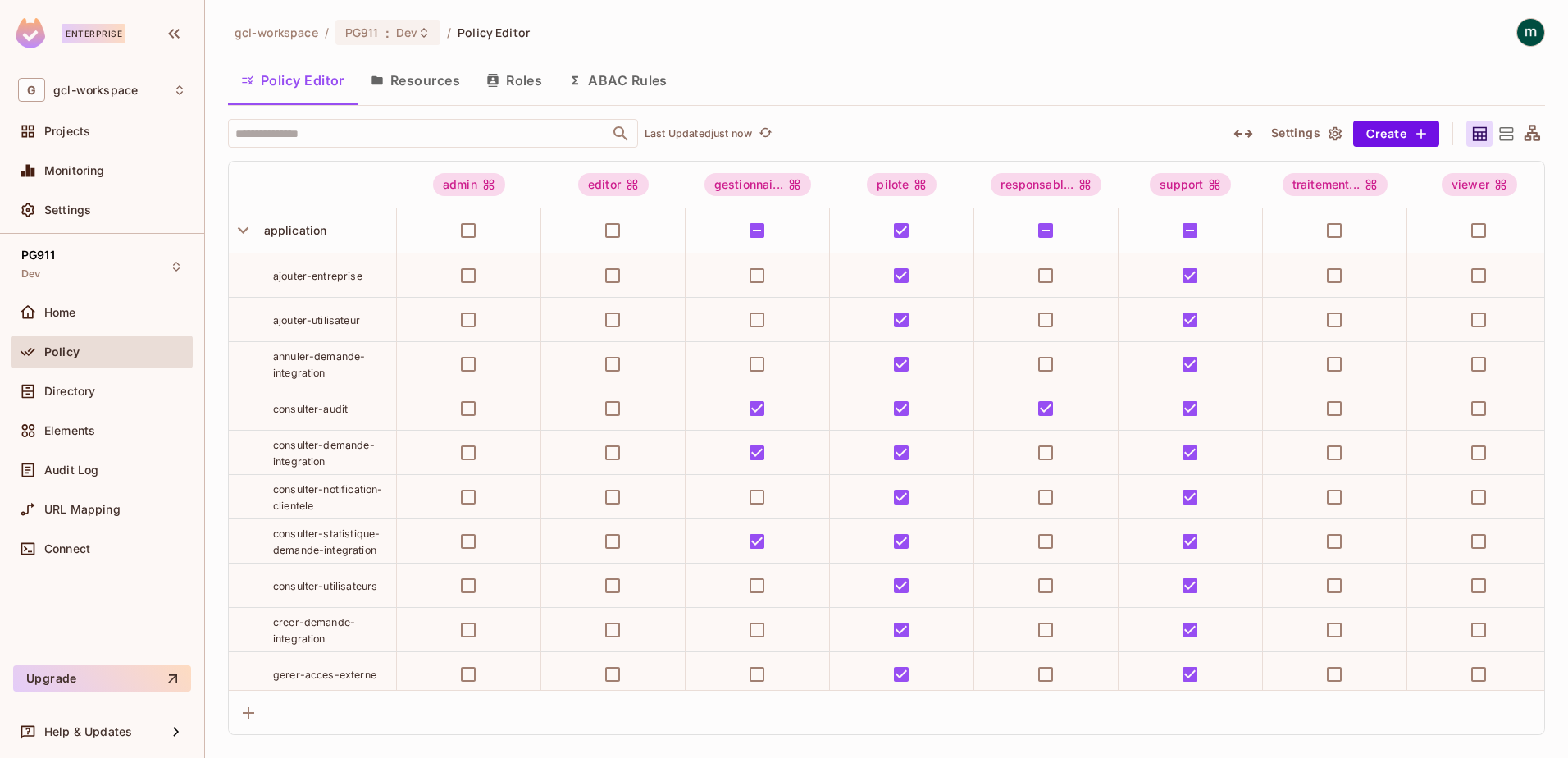
click at [518, 78] on button "Roles" at bounding box center [514, 80] width 82 height 41
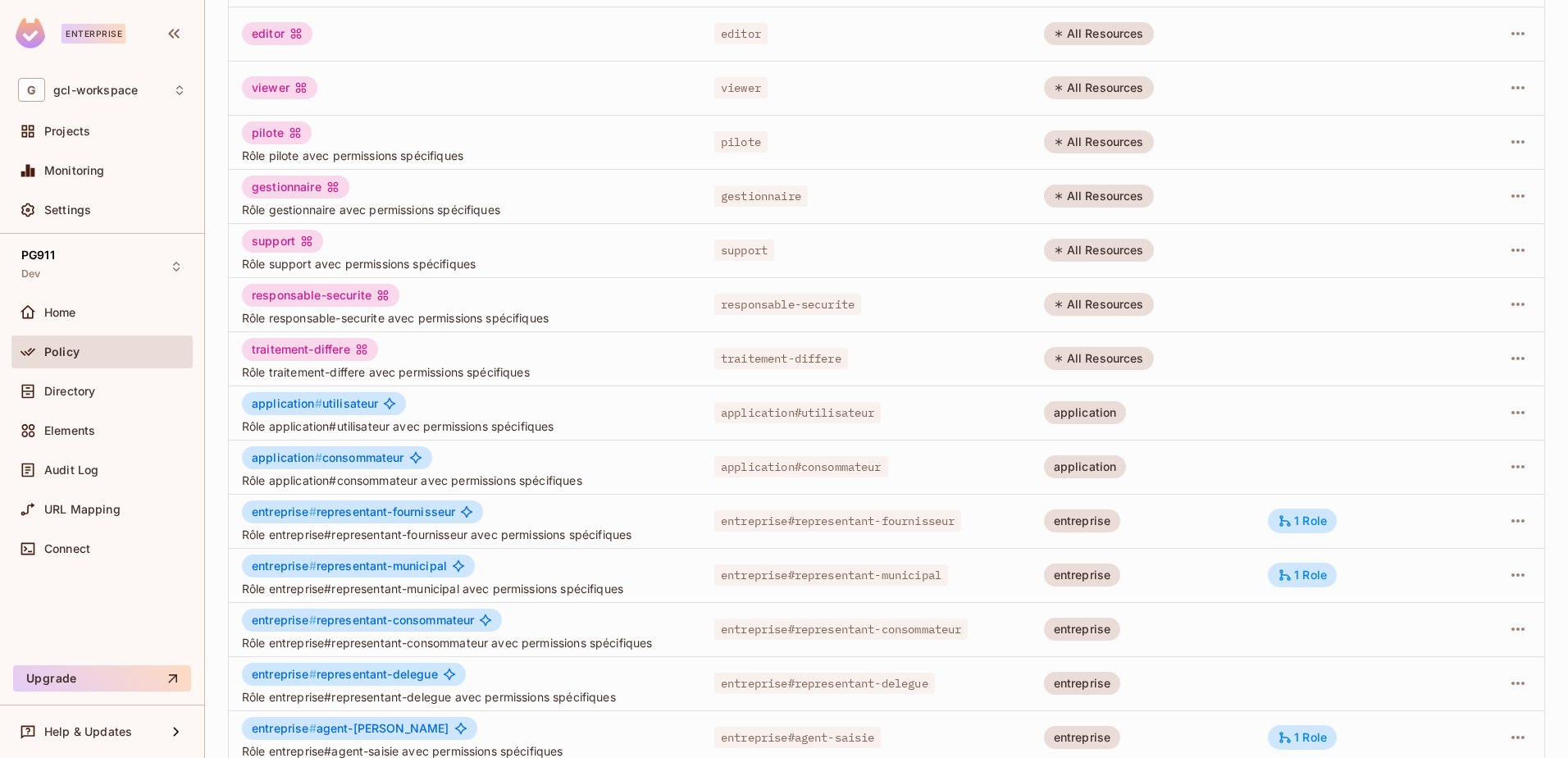
scroll to position [321, 0]
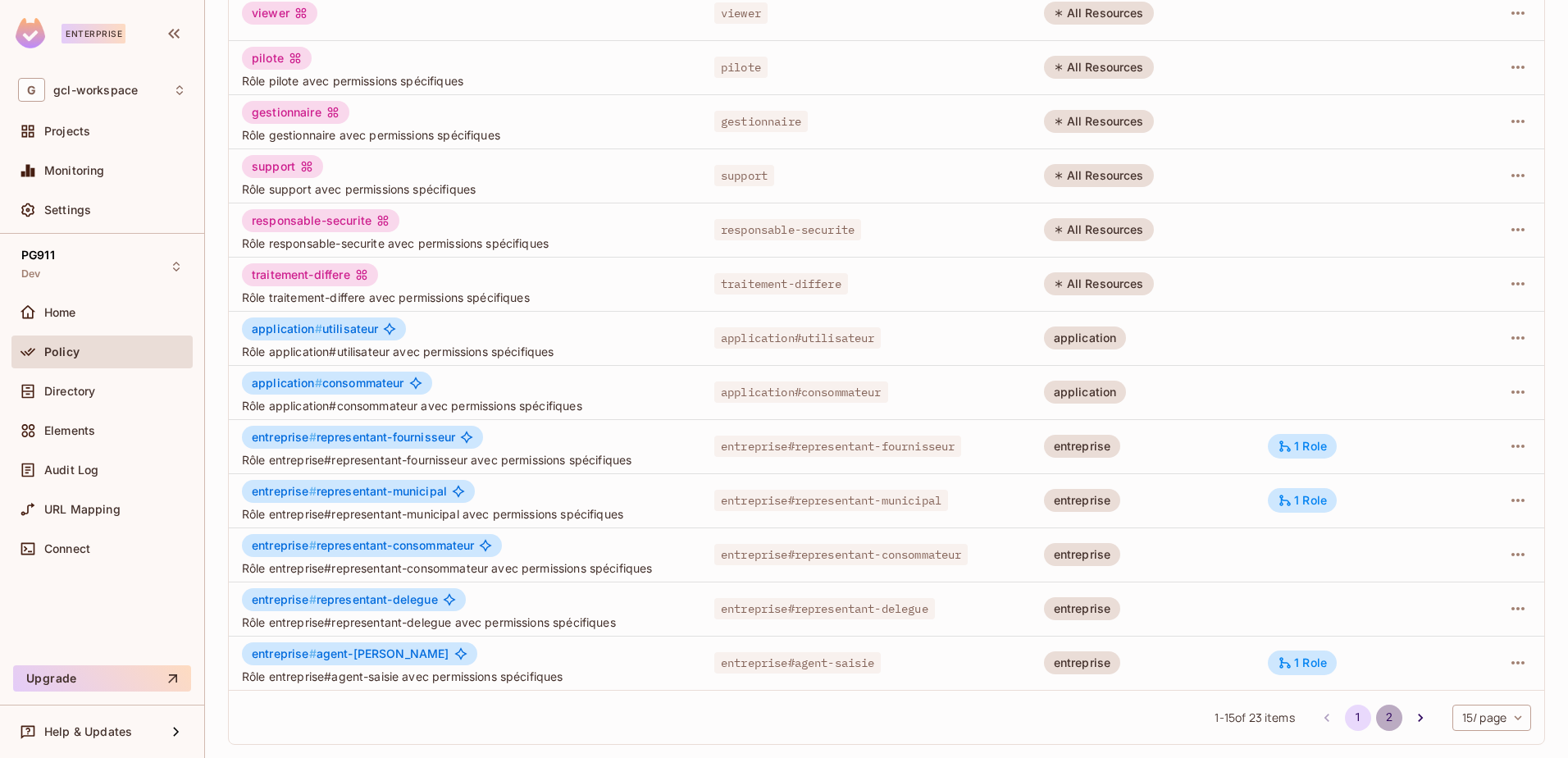
click at [1377, 718] on button "2" at bounding box center [1389, 717] width 26 height 26
